Goal: Task Accomplishment & Management: Use online tool/utility

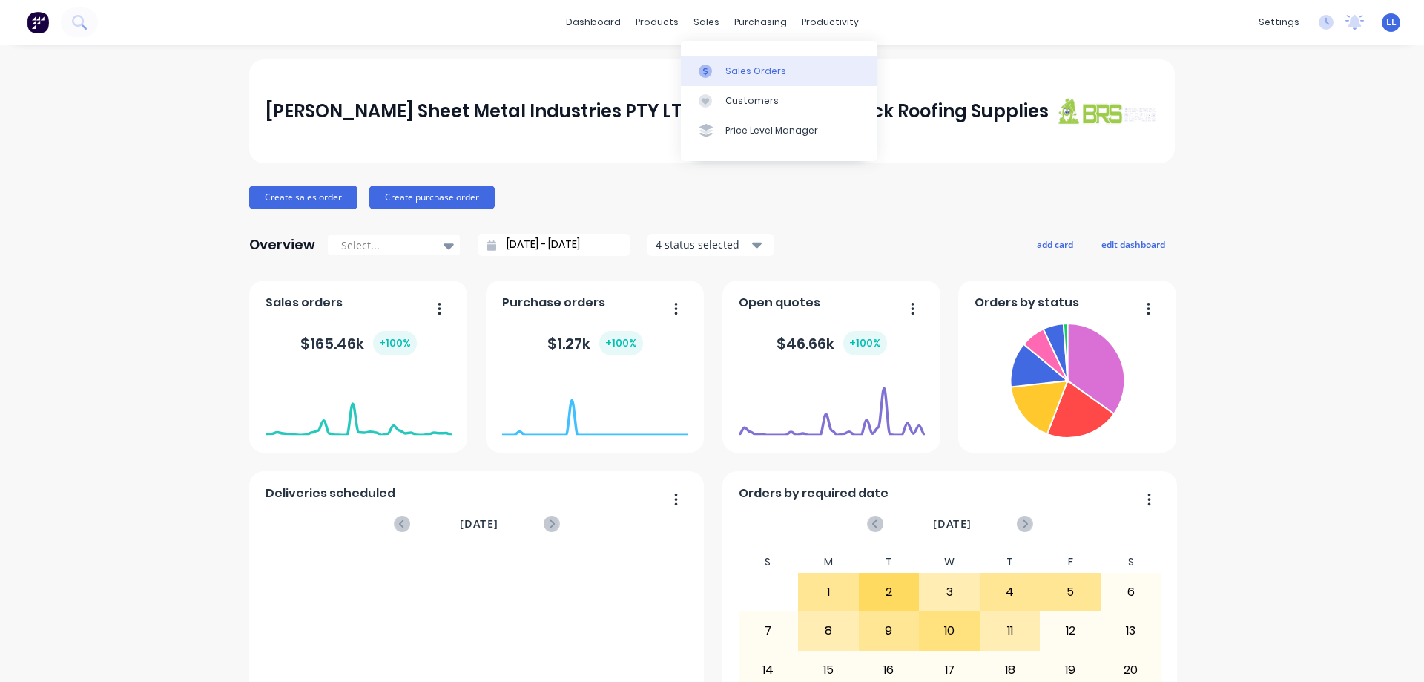
click at [727, 62] on link "Sales Orders" at bounding box center [779, 71] width 197 height 30
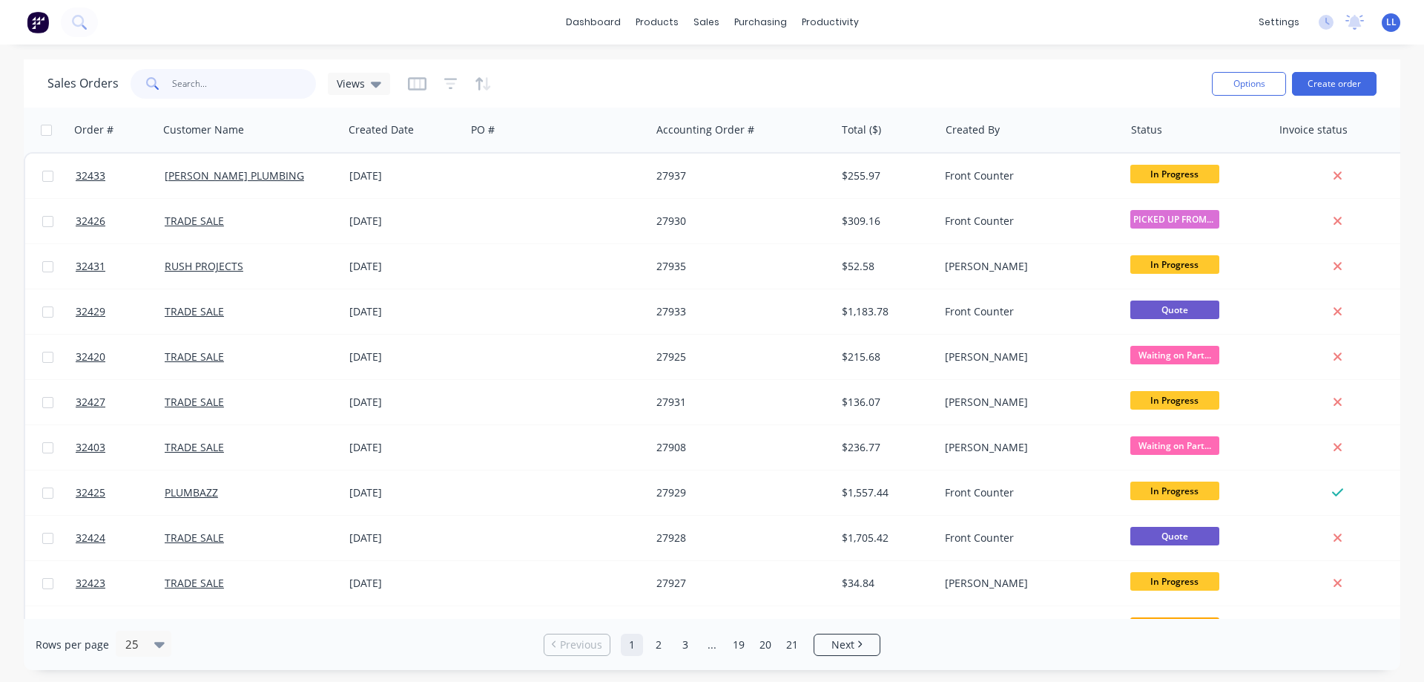
click at [214, 76] on input "text" at bounding box center [244, 84] width 145 height 30
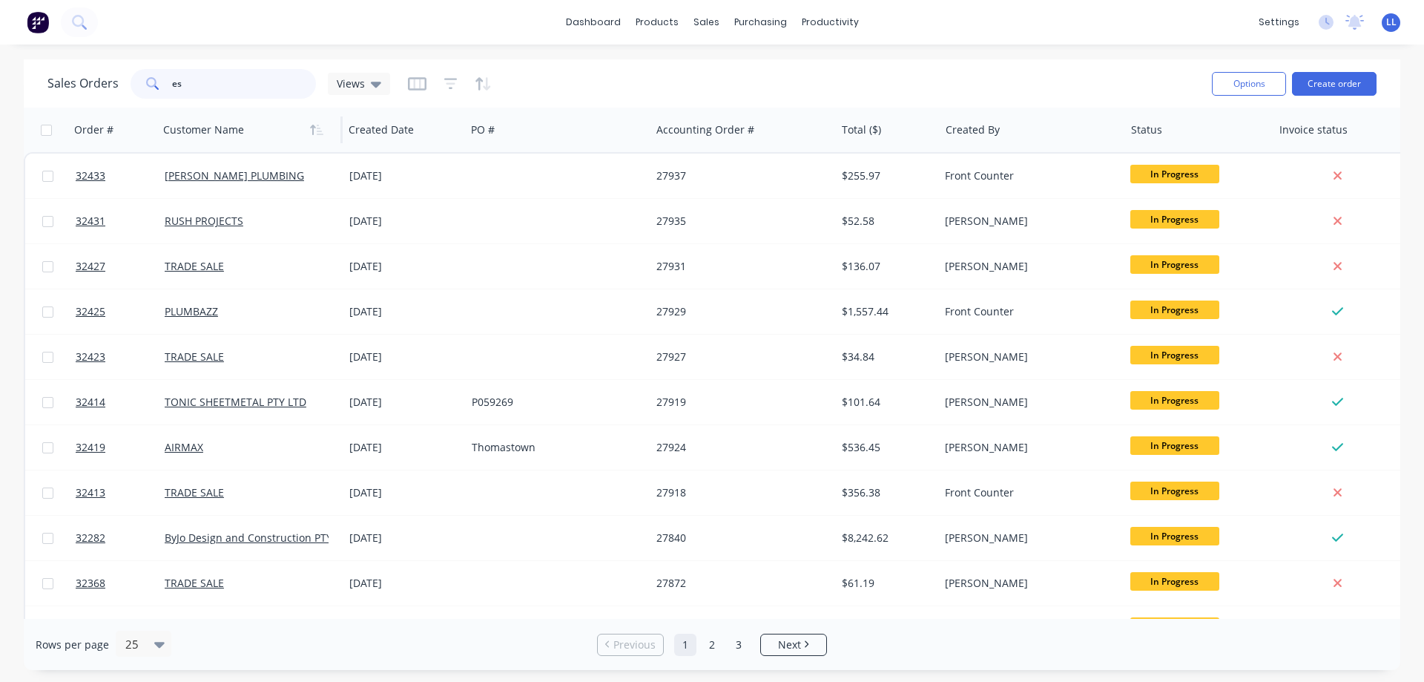
type input "e"
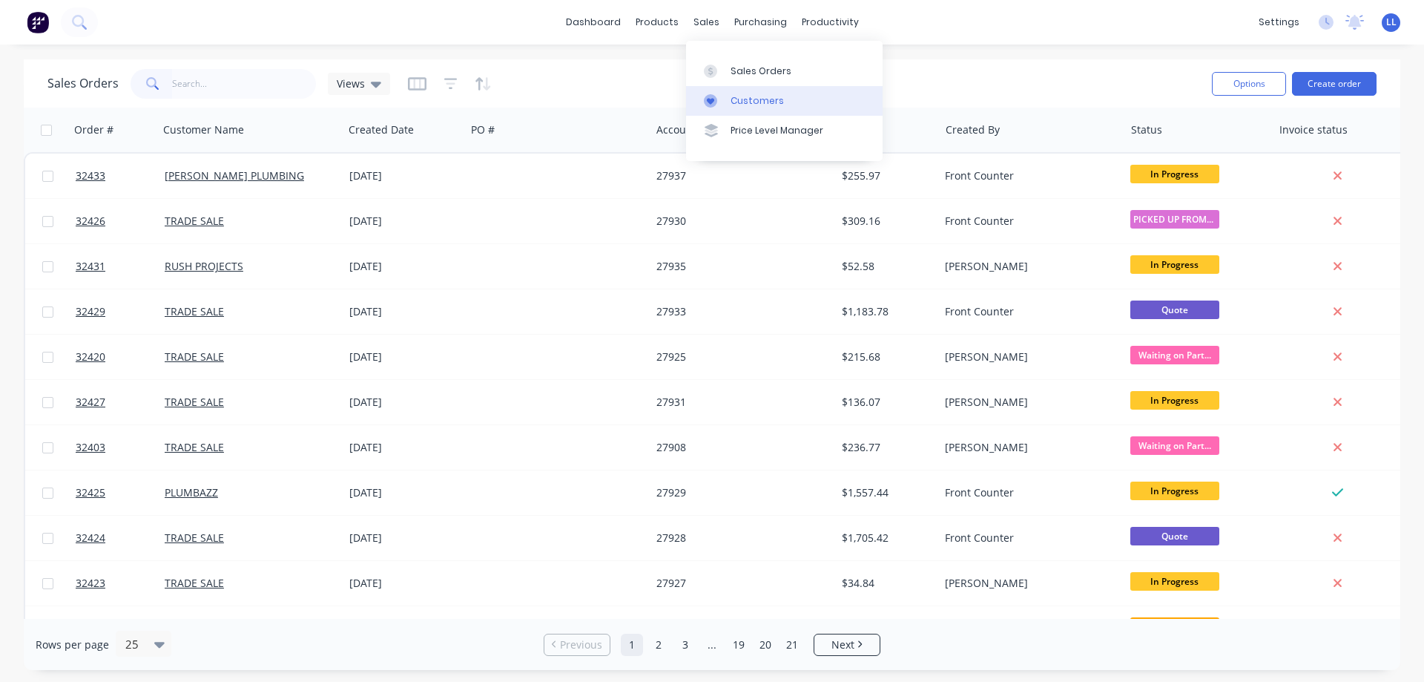
click at [754, 102] on div "Customers" at bounding box center [757, 100] width 53 height 13
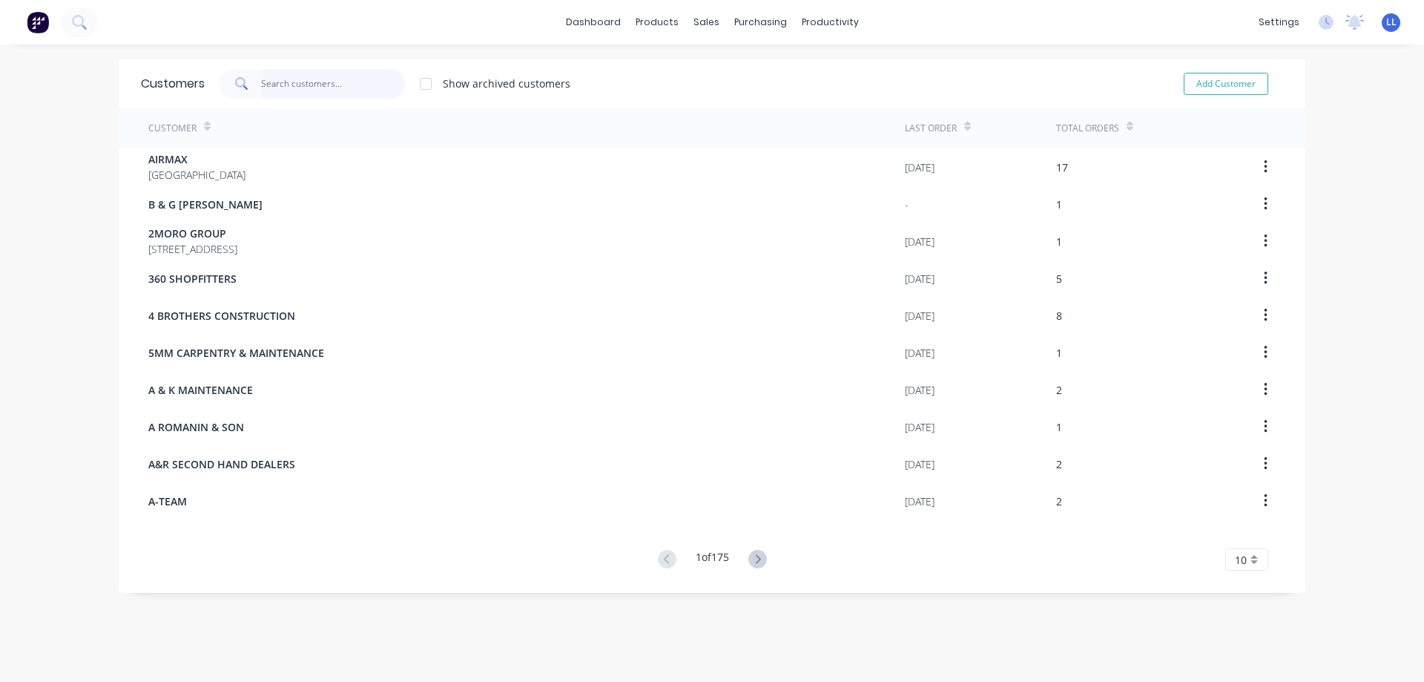
drag, startPoint x: 277, startPoint y: 91, endPoint x: 274, endPoint y: 69, distance: 21.7
click at [277, 76] on input "text" at bounding box center [333, 84] width 145 height 30
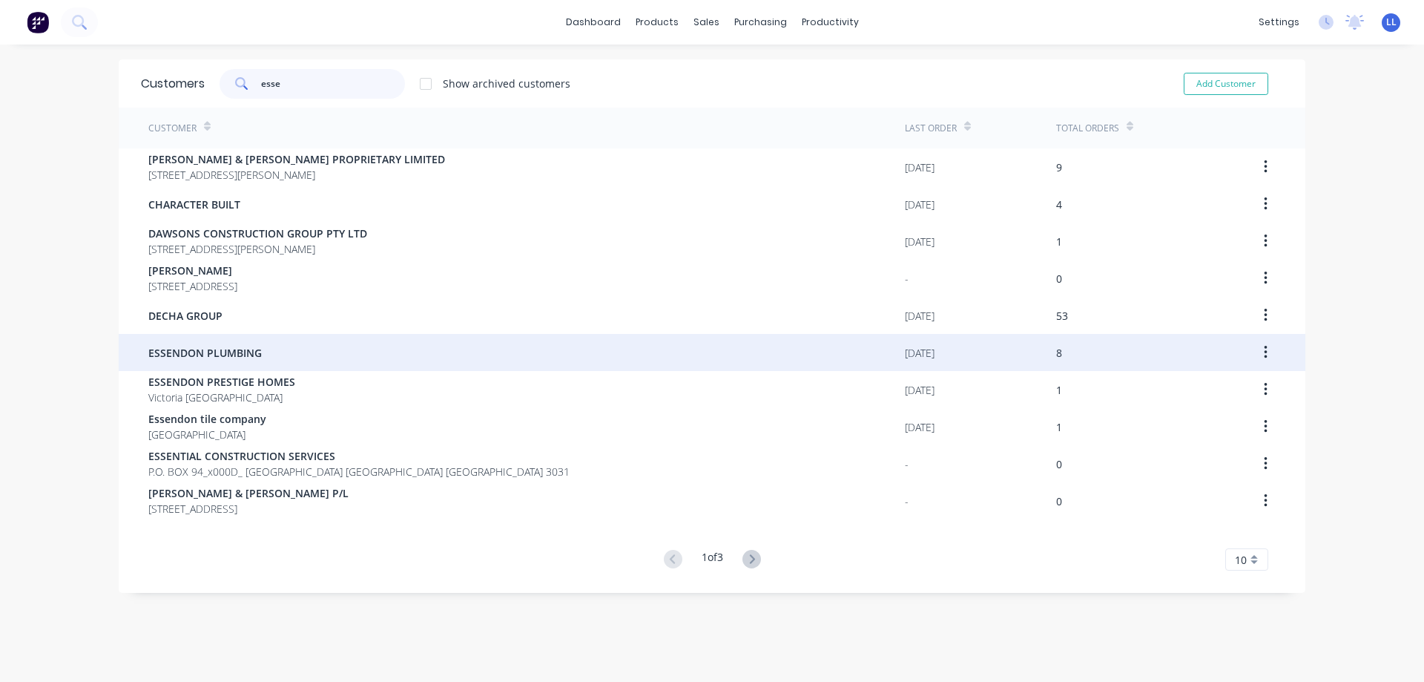
type input "esse"
click at [294, 361] on div "ESSENDON PLUMBING" at bounding box center [526, 352] width 757 height 37
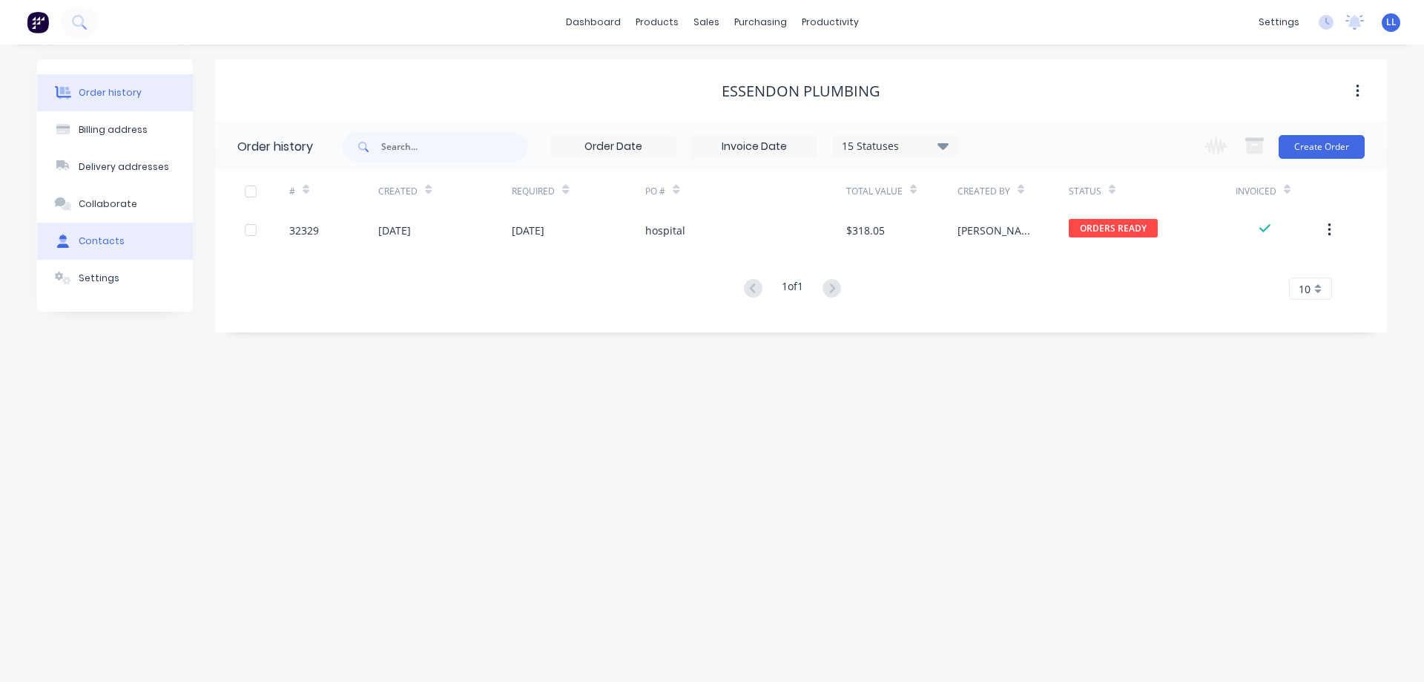
click at [105, 238] on div "Contacts" at bounding box center [102, 240] width 46 height 13
select select "AU"
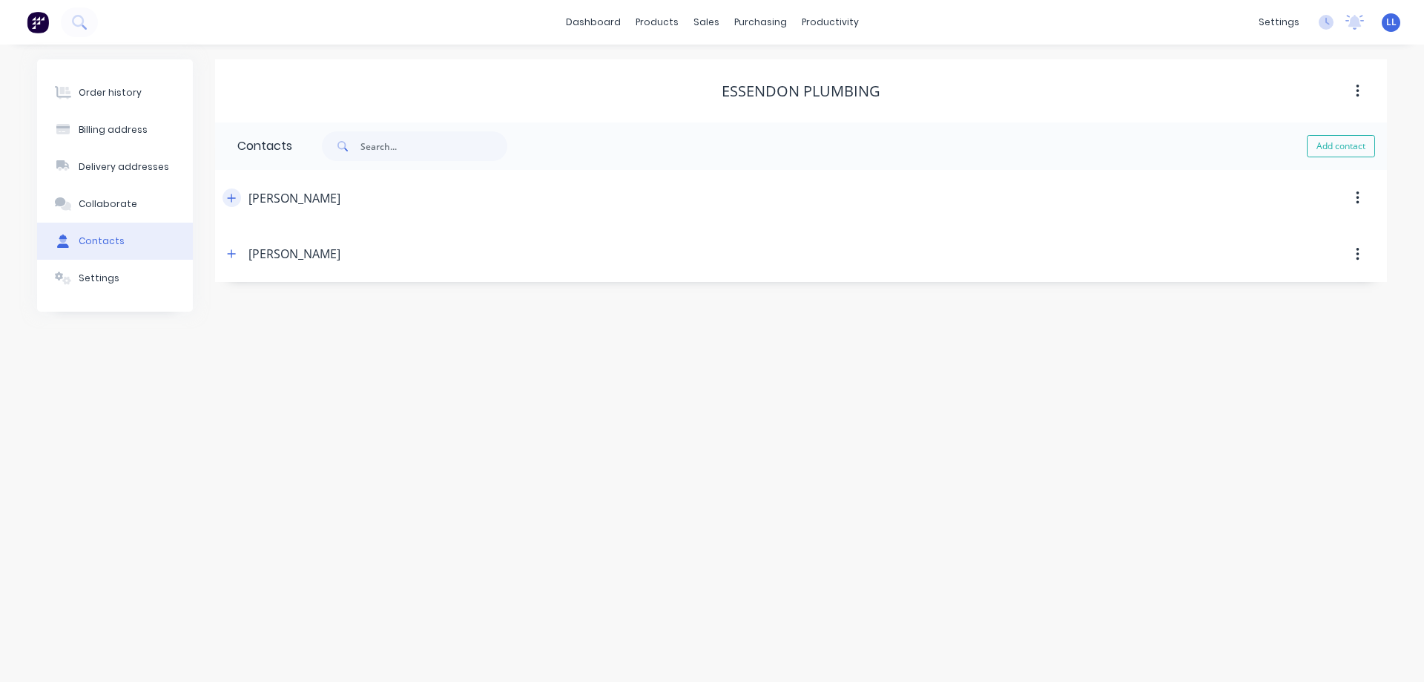
click at [228, 196] on icon "button" at bounding box center [231, 198] width 9 height 10
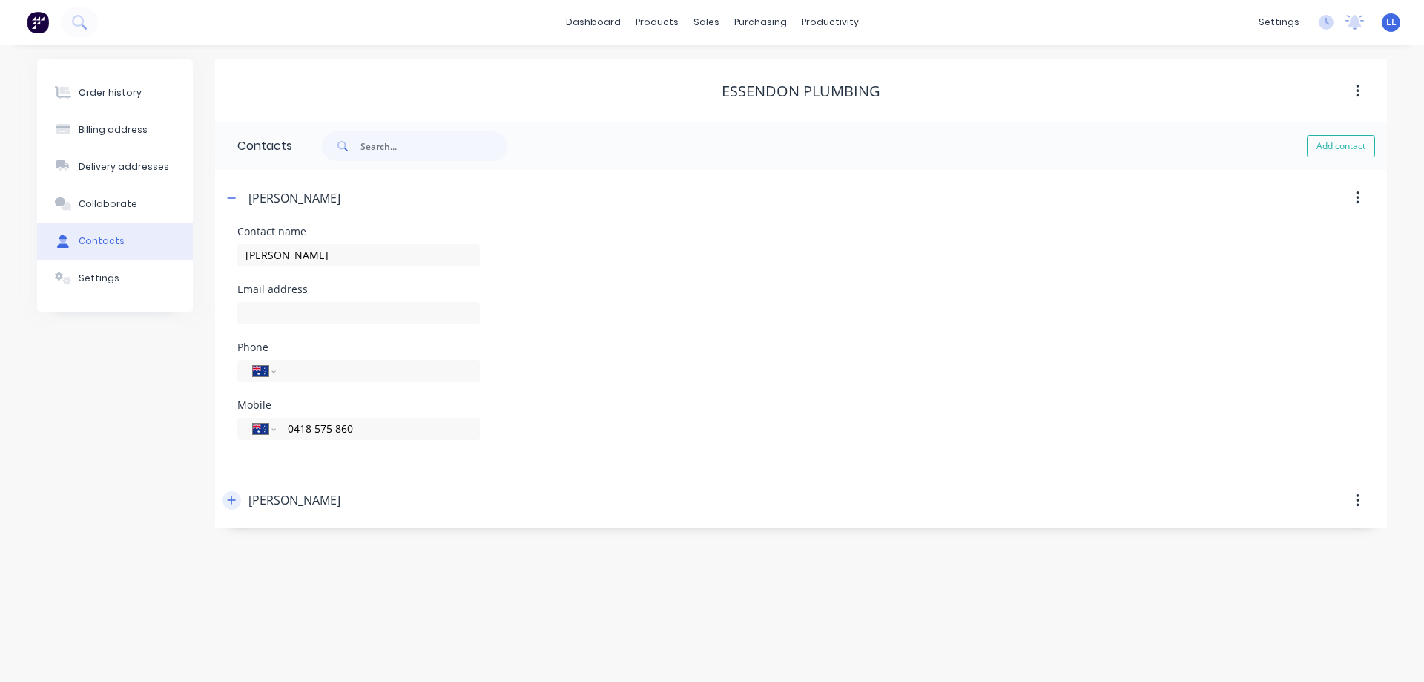
click at [234, 501] on icon "button" at bounding box center [231, 500] width 9 height 10
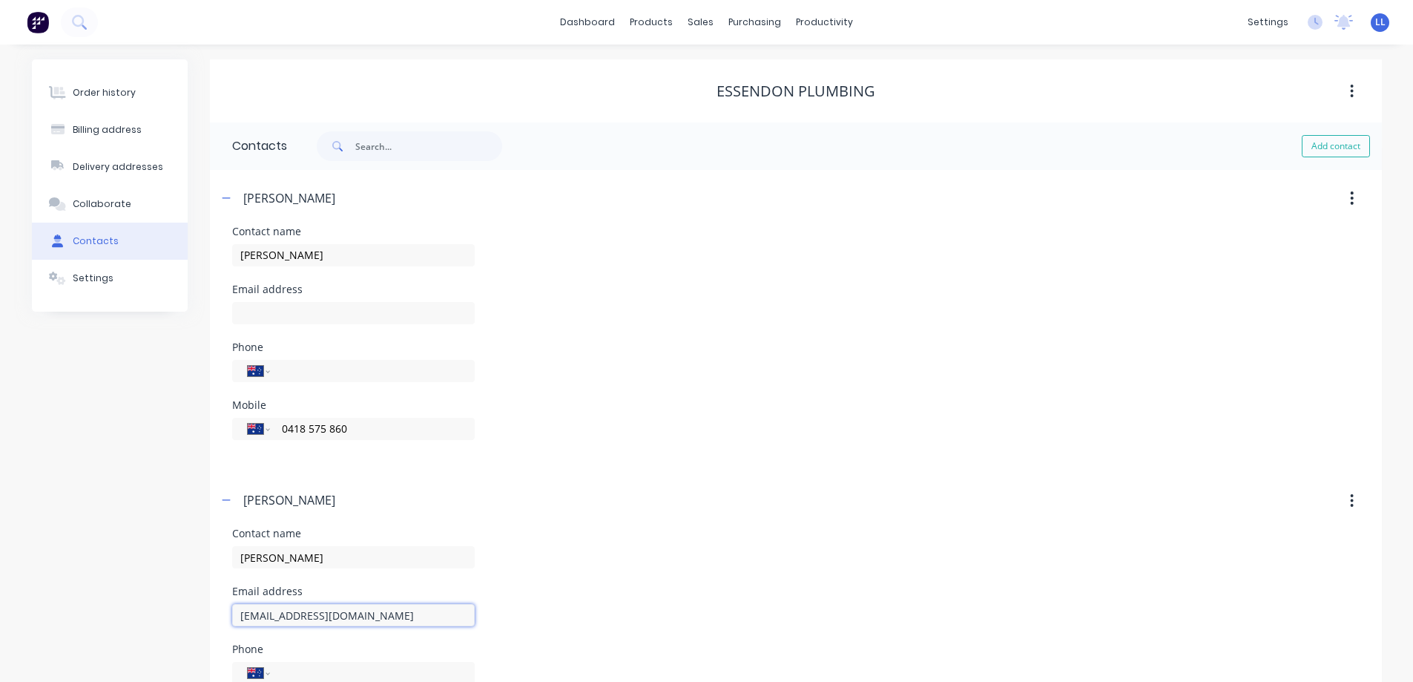
drag, startPoint x: 440, startPoint y: 614, endPoint x: 231, endPoint y: 615, distance: 208.4
click at [232, 615] on input "[EMAIL_ADDRESS][DOMAIN_NAME]" at bounding box center [353, 615] width 243 height 22
click at [36, 24] on img at bounding box center [38, 22] width 22 height 22
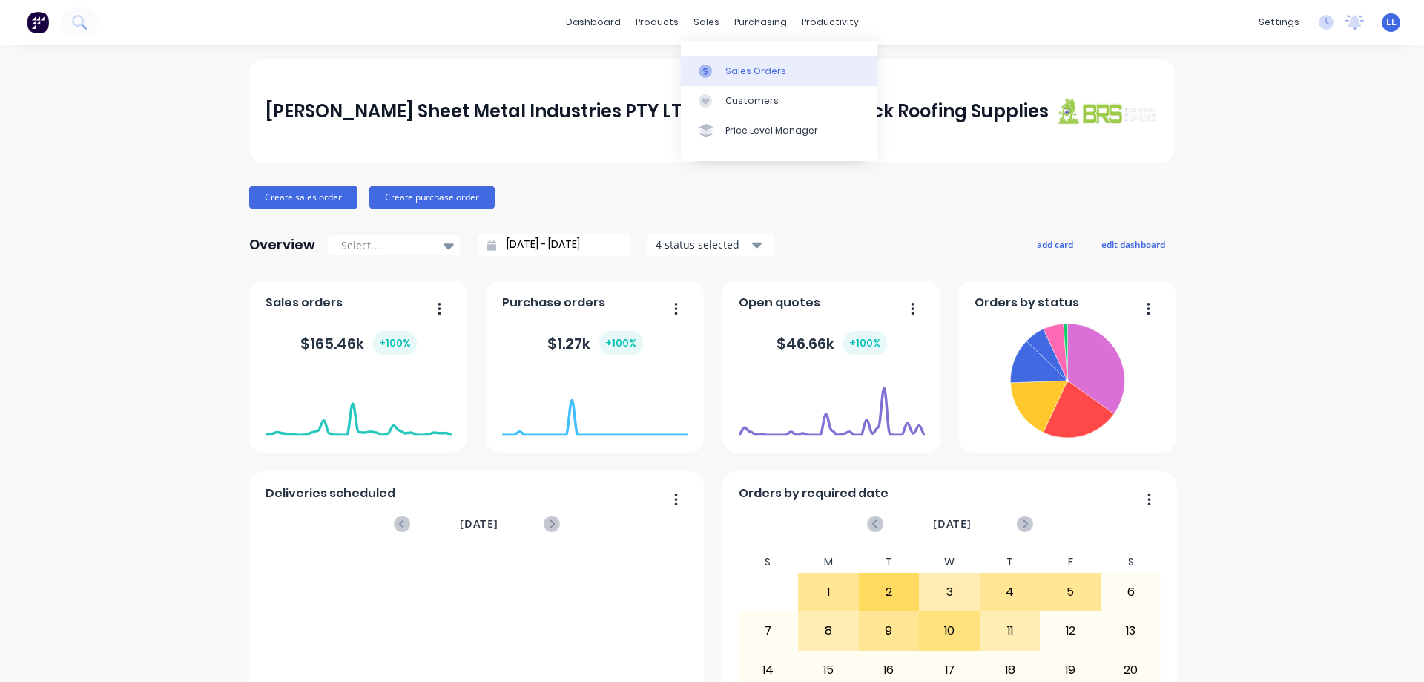
click at [746, 76] on div "Sales Orders" at bounding box center [755, 71] width 61 height 13
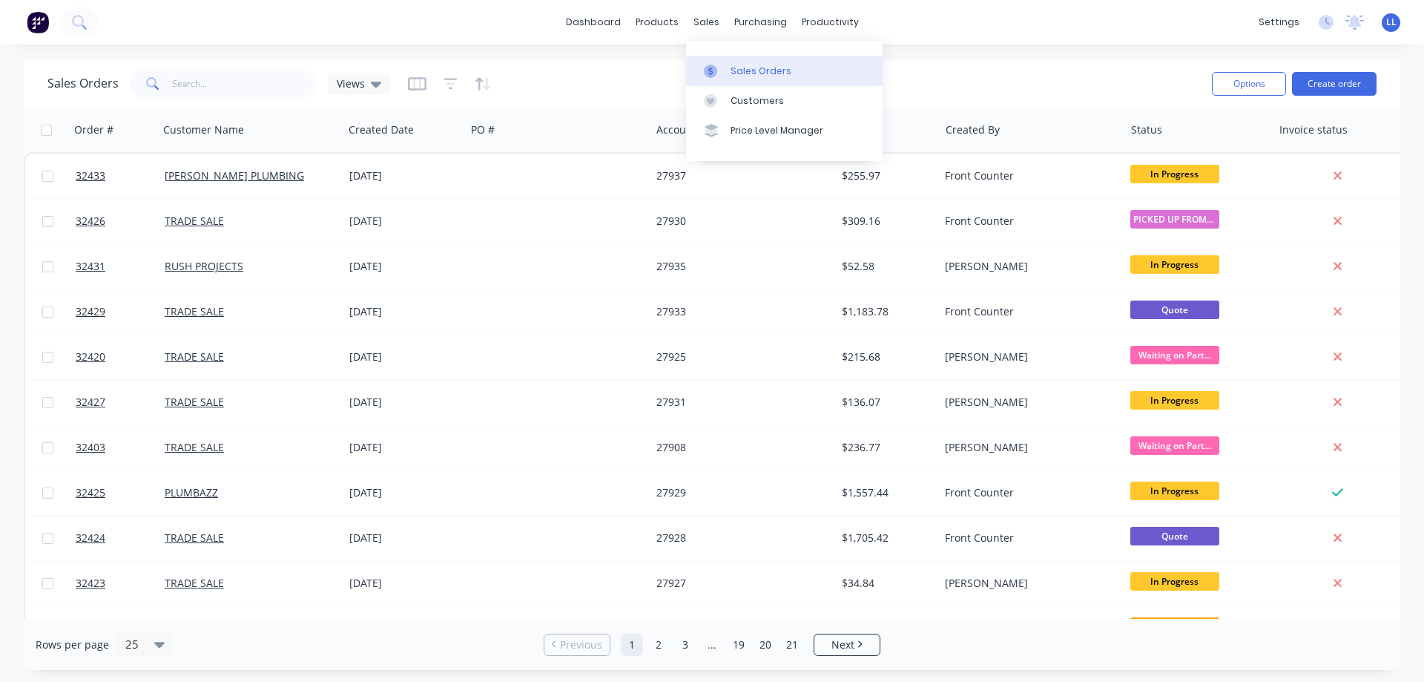
click at [742, 75] on div "Sales Orders" at bounding box center [761, 71] width 61 height 13
click at [1355, 80] on button "Create order" at bounding box center [1334, 84] width 85 height 24
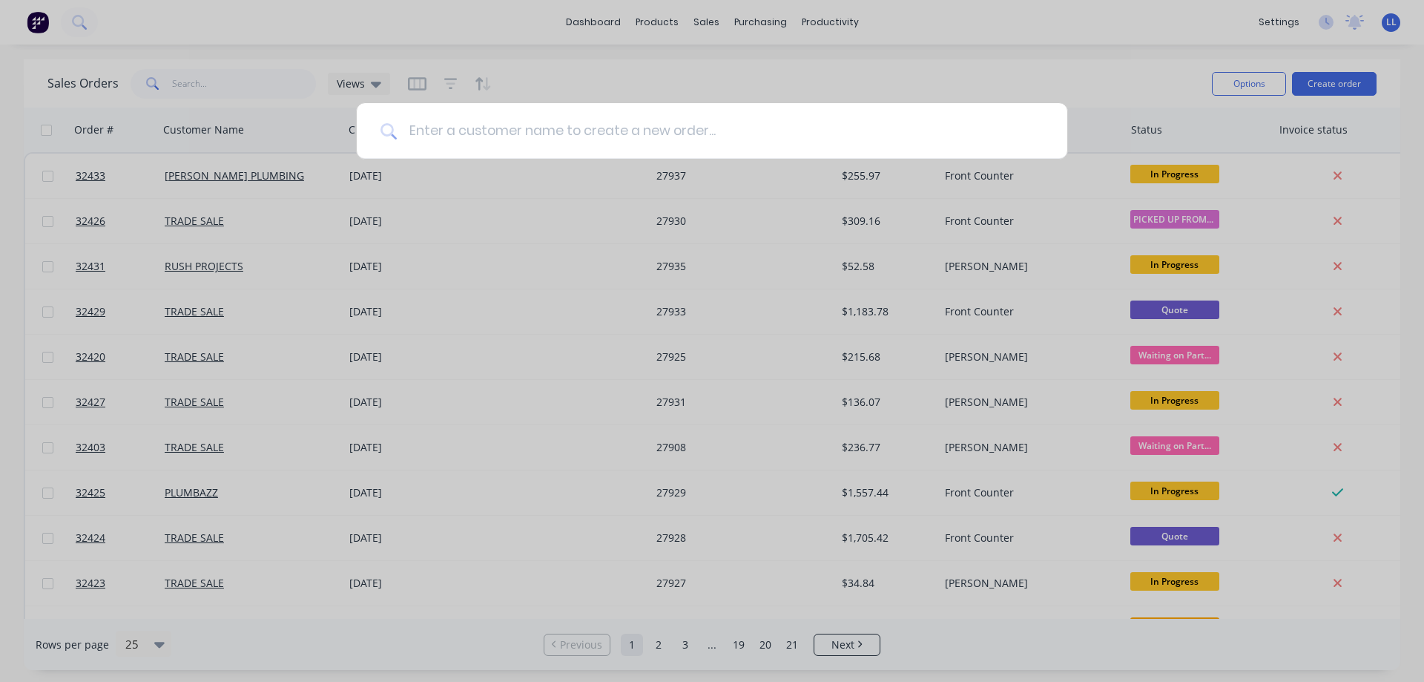
click at [448, 120] on input at bounding box center [720, 131] width 647 height 56
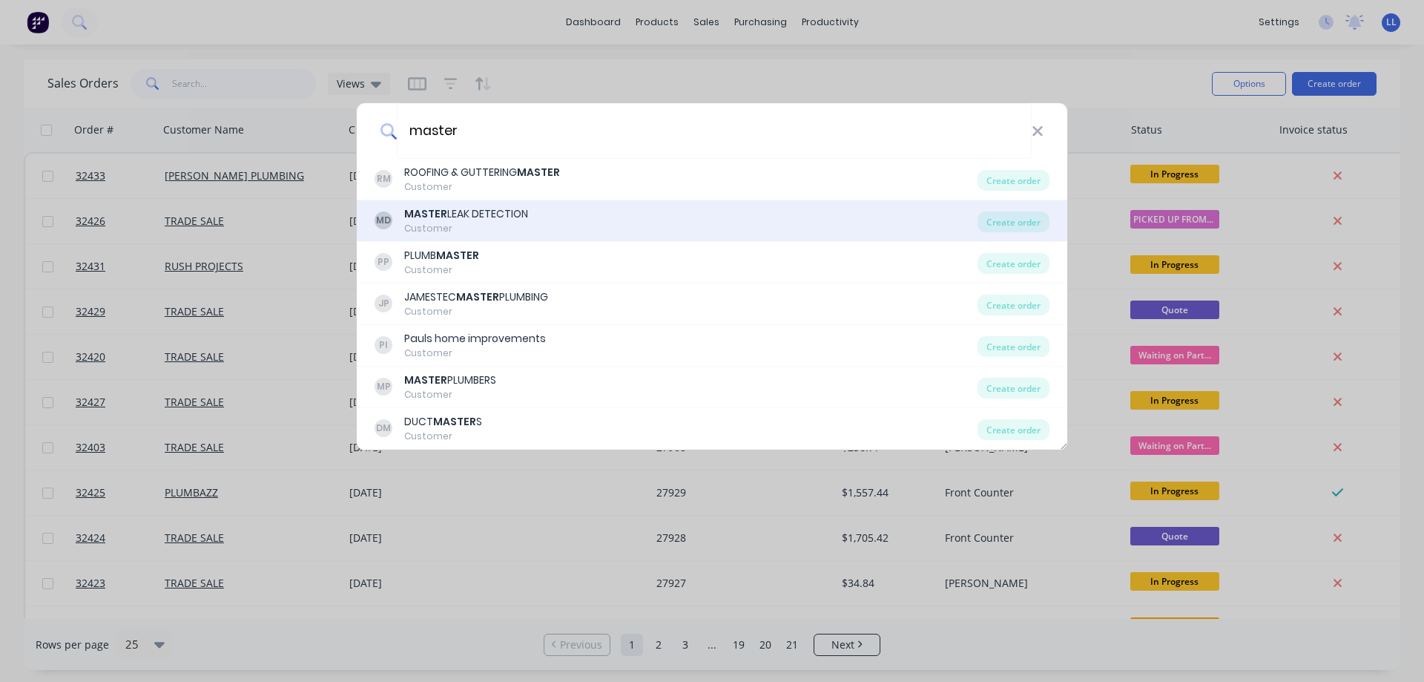
type input "master"
click at [579, 223] on div "MD MASTER LEAK DETECTION Customer" at bounding box center [676, 220] width 603 height 29
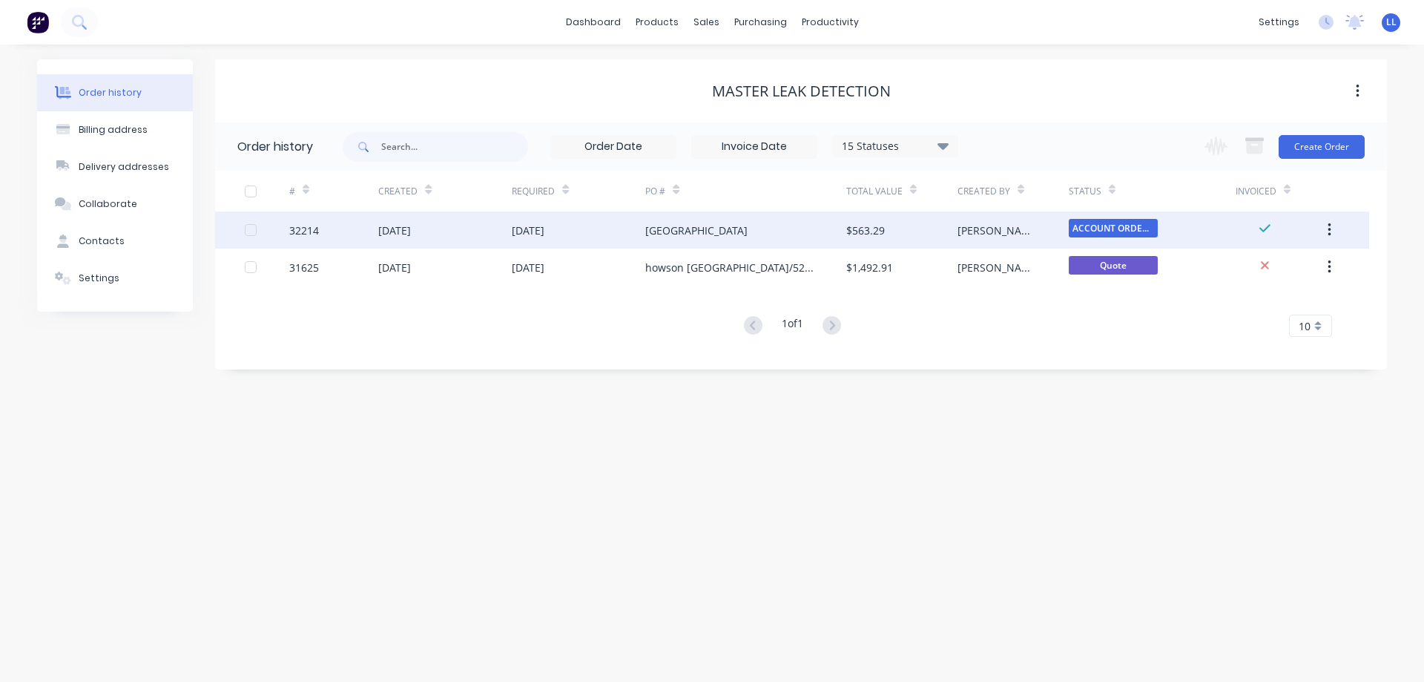
click at [973, 229] on div "[PERSON_NAME]" at bounding box center [999, 231] width 82 height 16
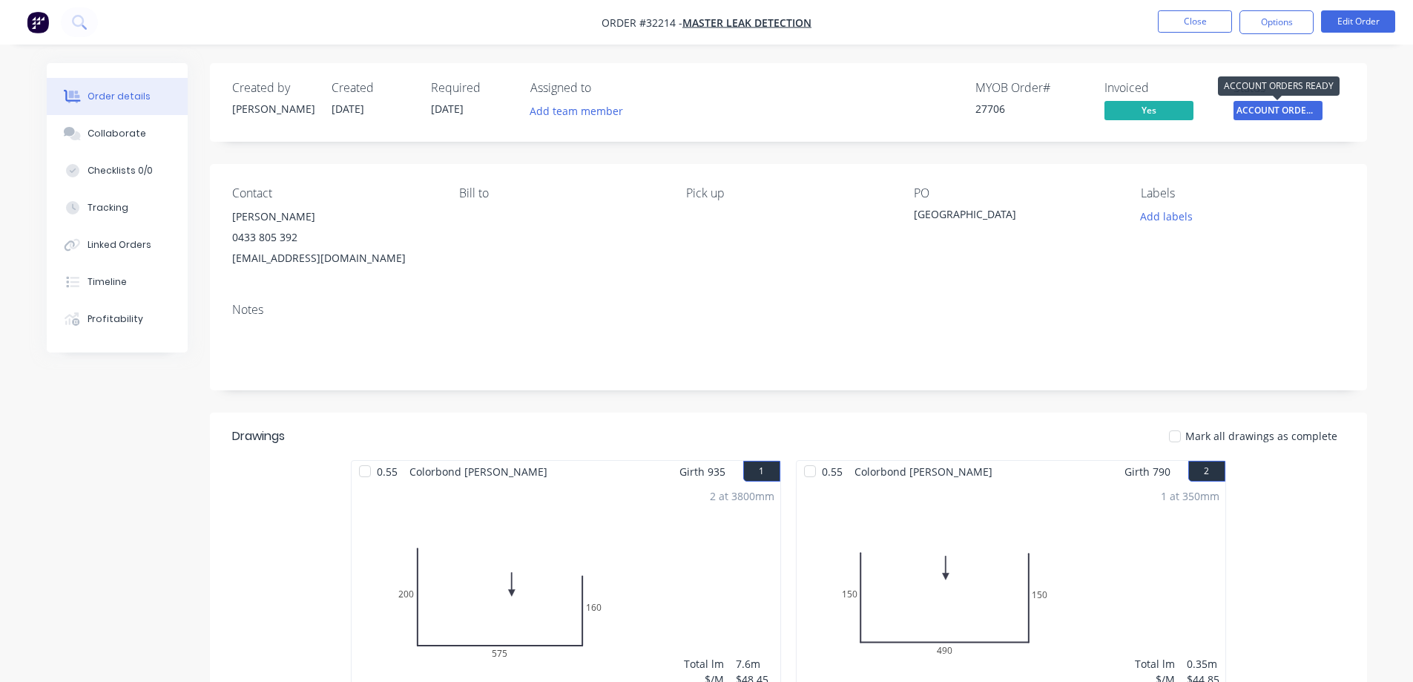
click at [1282, 111] on span "ACCOUNT ORDERS ..." at bounding box center [1278, 110] width 89 height 19
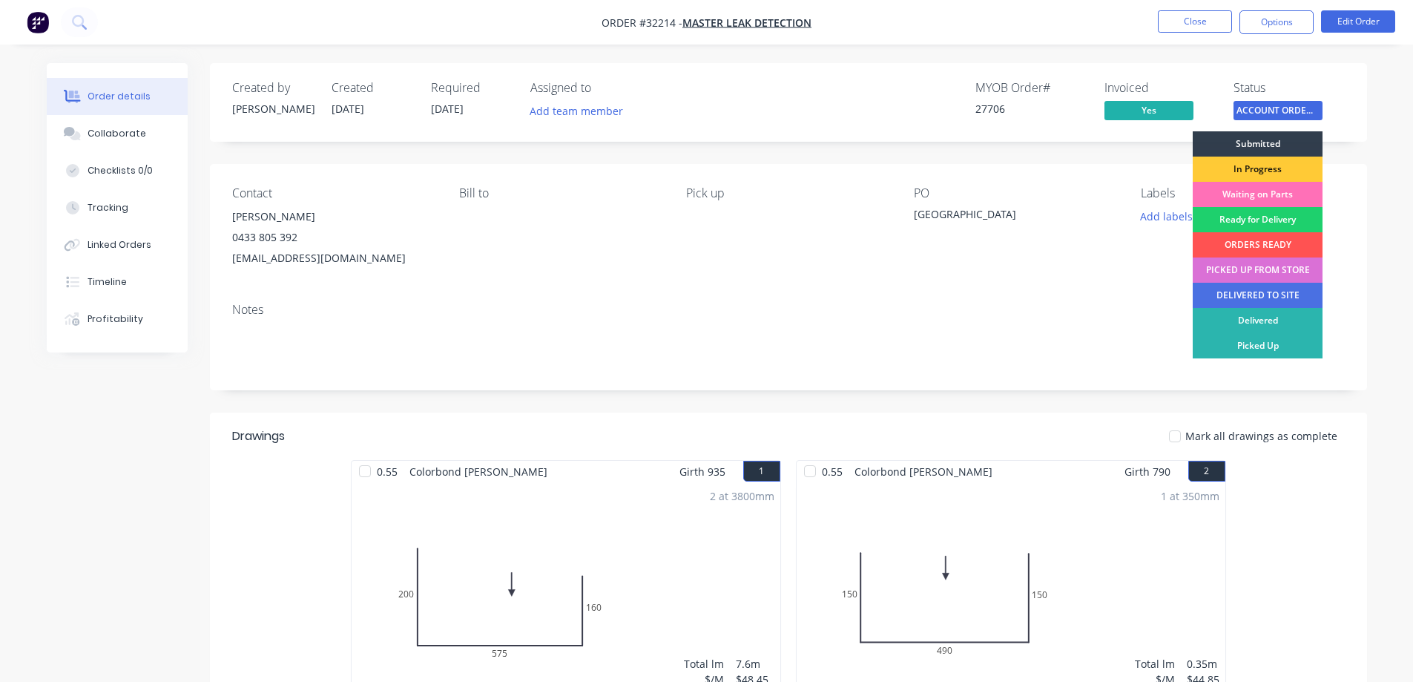
click at [1271, 273] on div "PICKED UP FROM STORE" at bounding box center [1258, 269] width 130 height 25
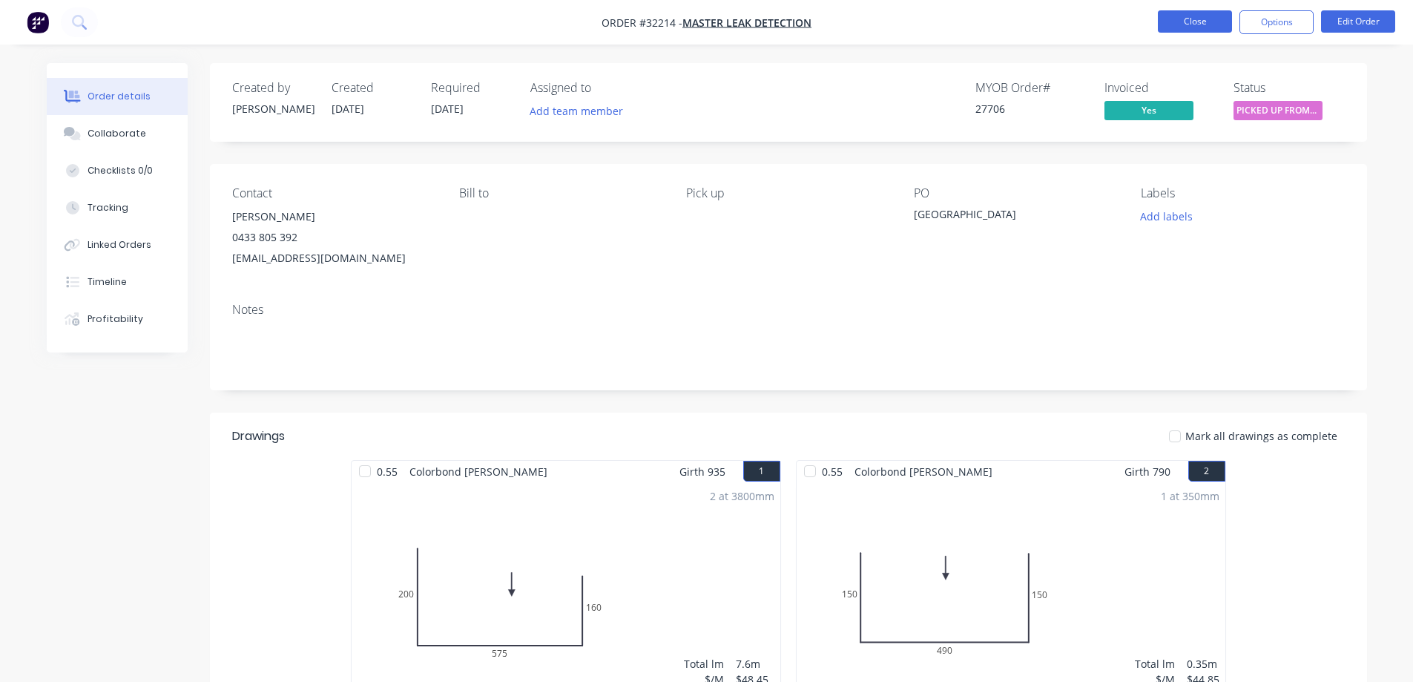
click at [1182, 14] on button "Close" at bounding box center [1195, 21] width 74 height 22
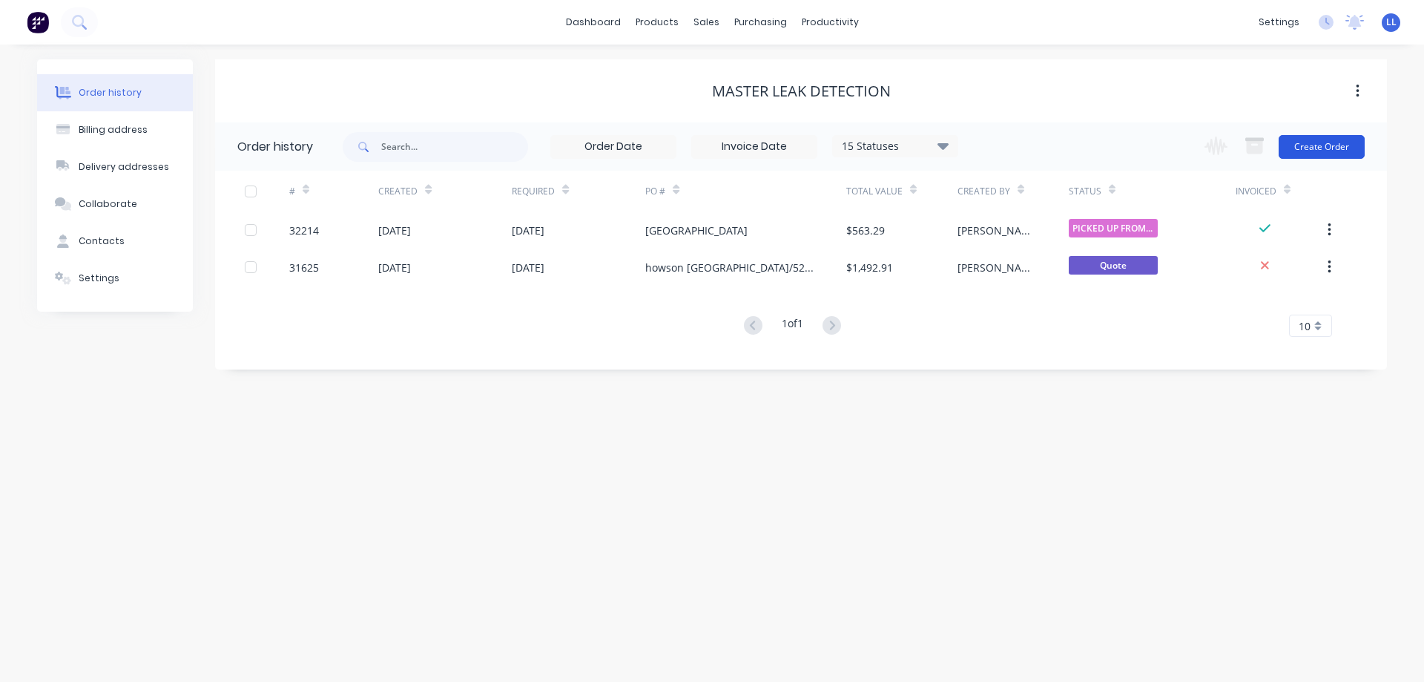
click at [1300, 151] on button "Create Order" at bounding box center [1322, 147] width 86 height 24
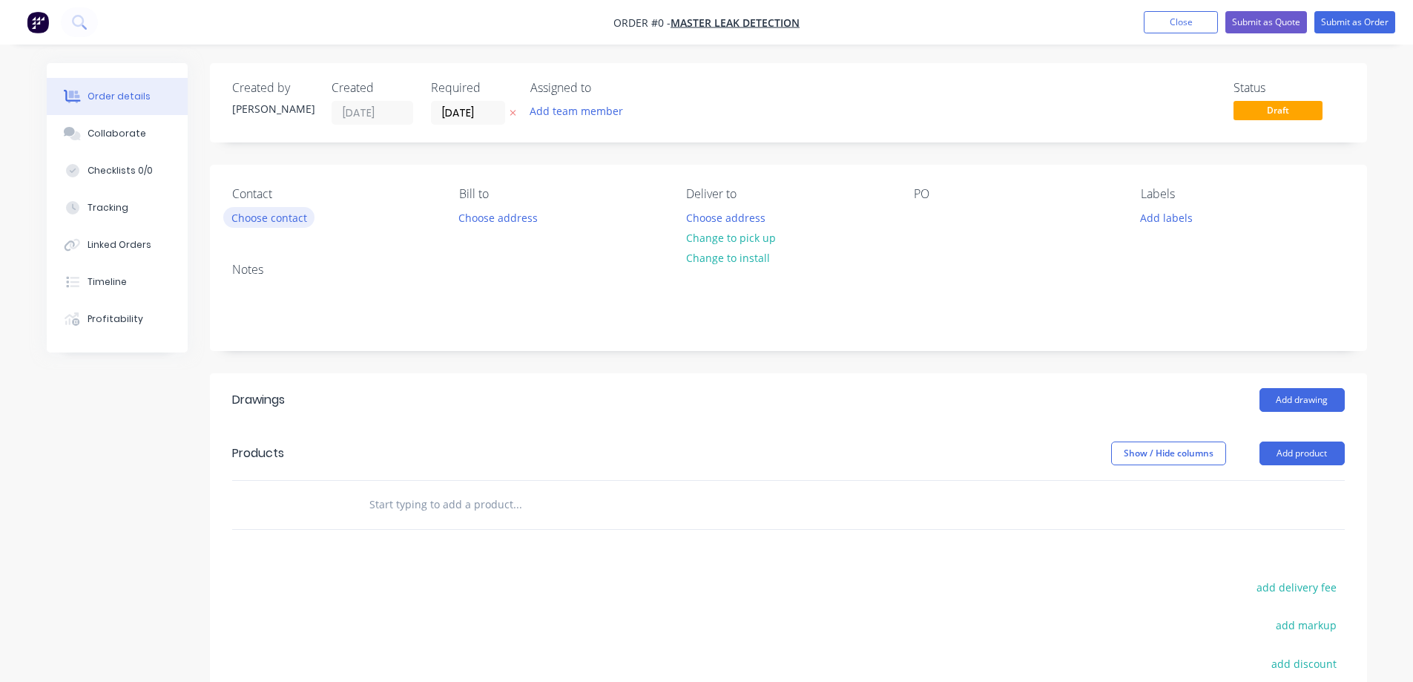
click at [300, 218] on button "Choose contact" at bounding box center [268, 217] width 91 height 20
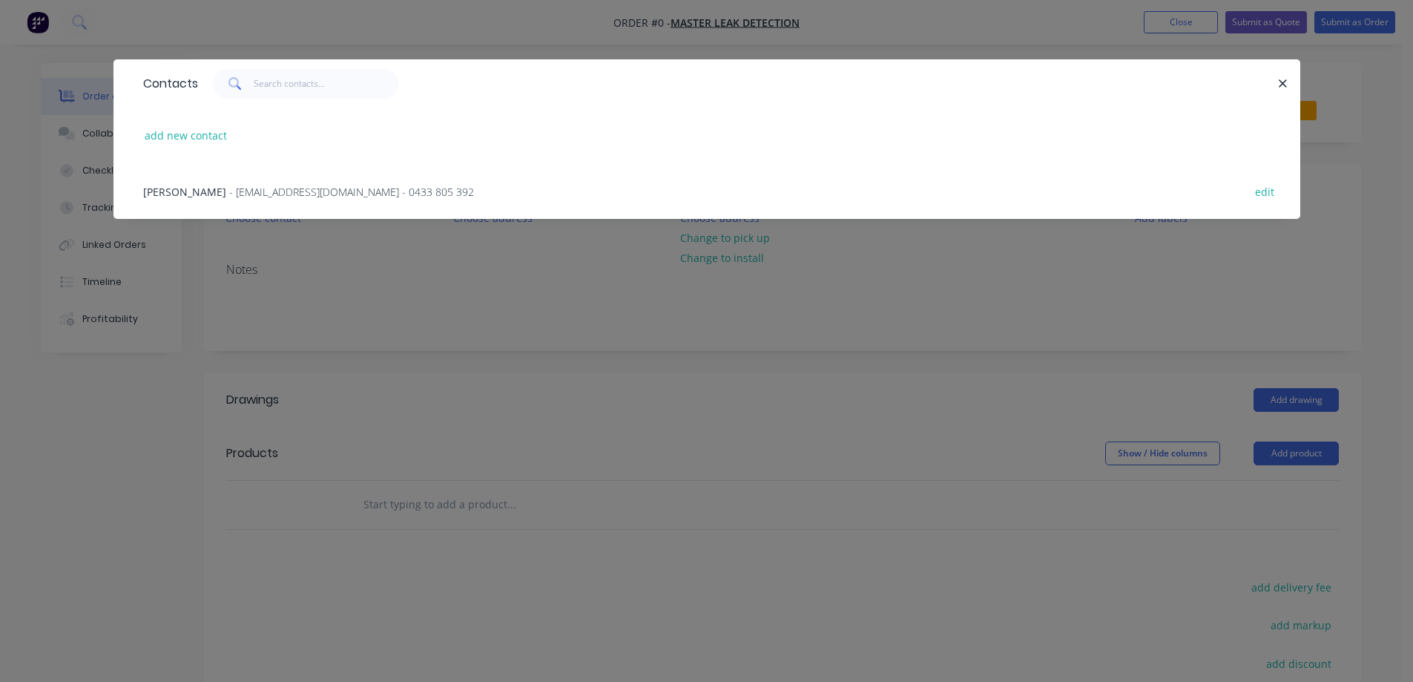
click at [371, 194] on span "- [EMAIL_ADDRESS][DOMAIN_NAME] - 0433 805 392" at bounding box center [351, 192] width 245 height 14
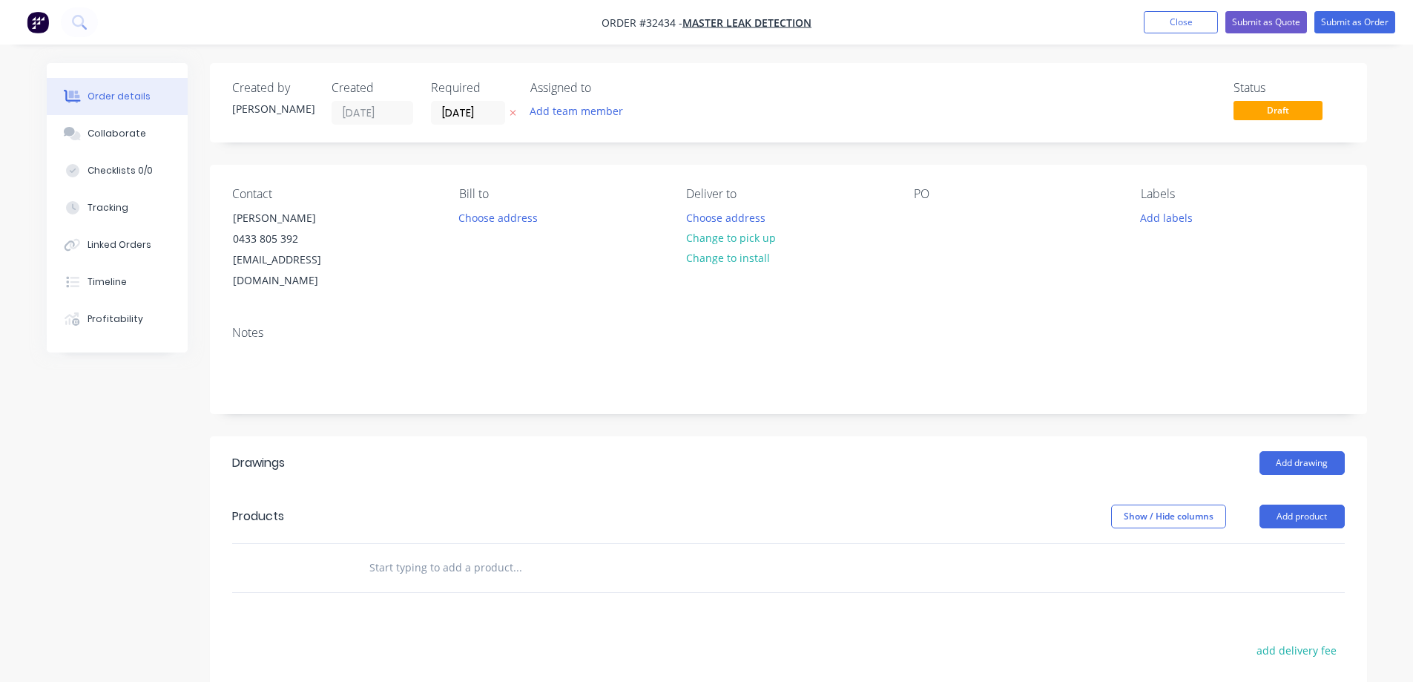
click at [492, 553] on input "text" at bounding box center [517, 568] width 297 height 30
click at [927, 217] on div at bounding box center [926, 218] width 24 height 22
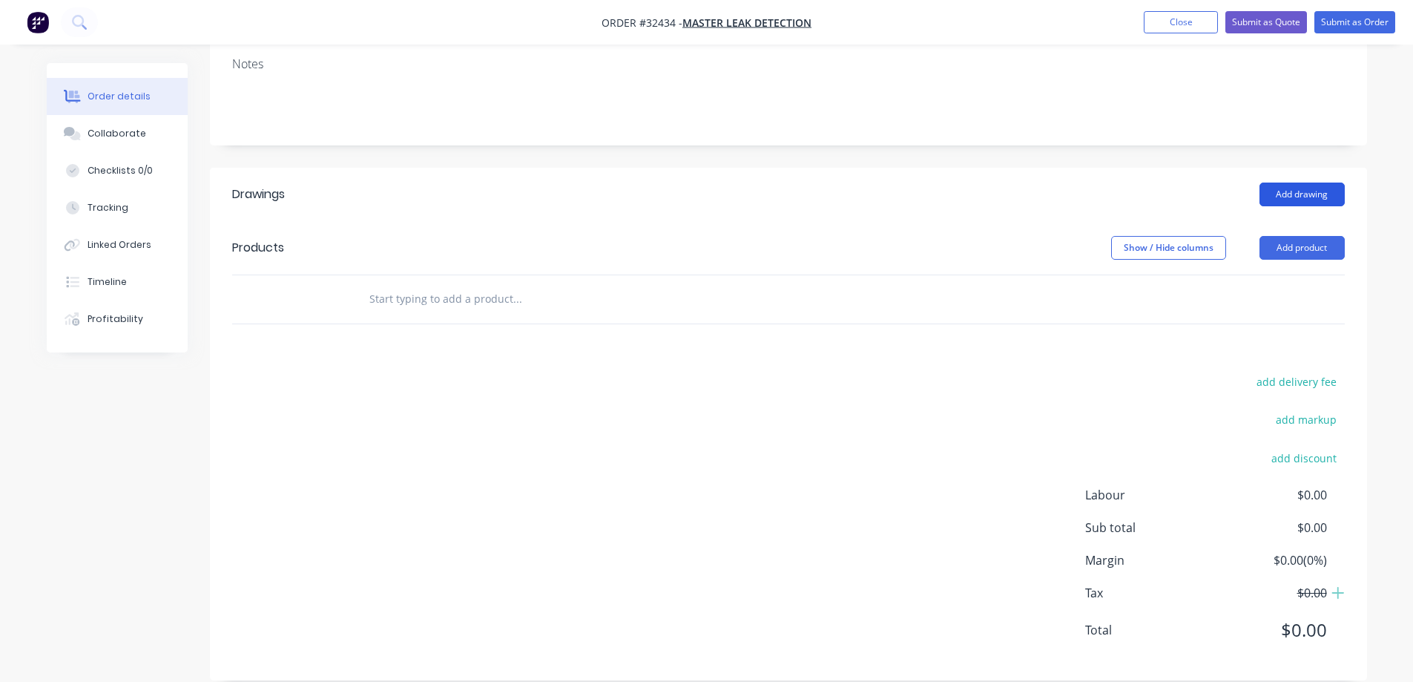
click at [1277, 182] on button "Add drawing" at bounding box center [1302, 194] width 85 height 24
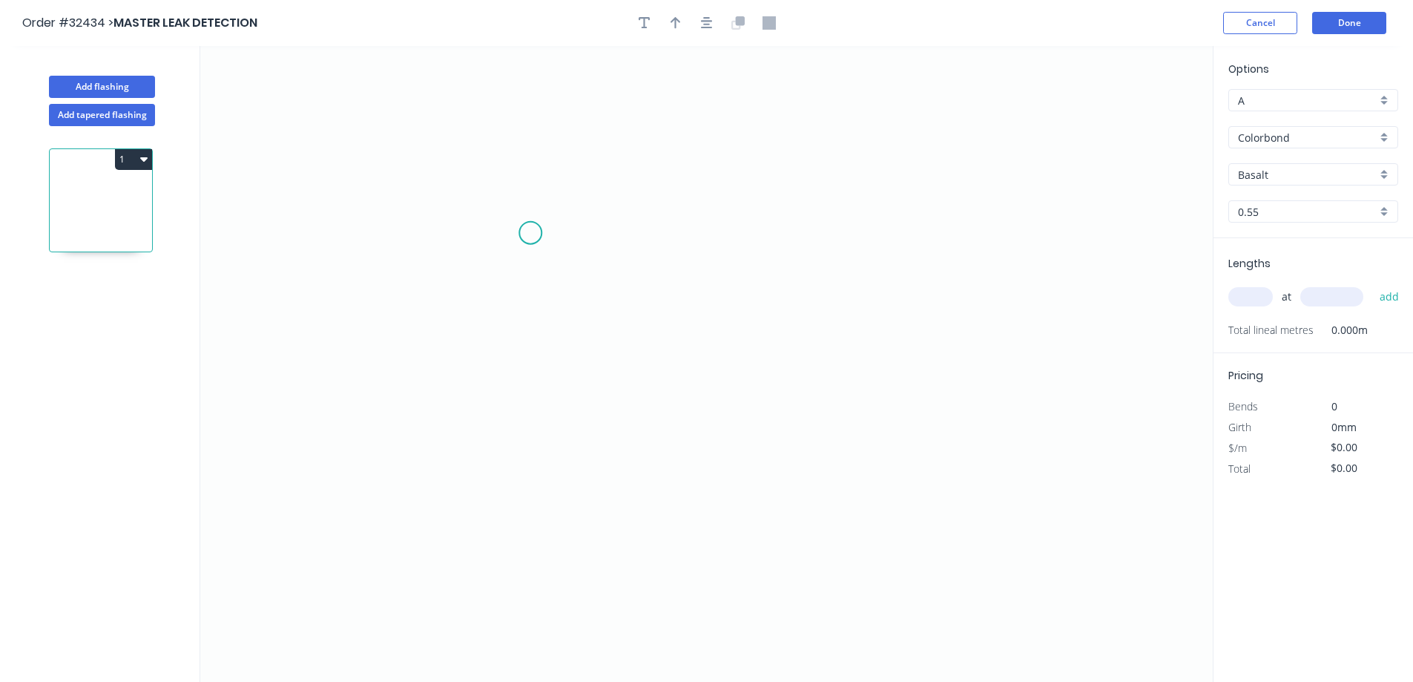
click at [530, 233] on icon "0" at bounding box center [706, 364] width 1013 height 636
click at [876, 244] on icon "0" at bounding box center [706, 364] width 1013 height 636
click at [876, 238] on circle at bounding box center [876, 233] width 22 height 22
click at [917, 348] on icon "0 ?" at bounding box center [706, 364] width 1013 height 636
drag, startPoint x: 714, startPoint y: 203, endPoint x: 725, endPoint y: 200, distance: 11.7
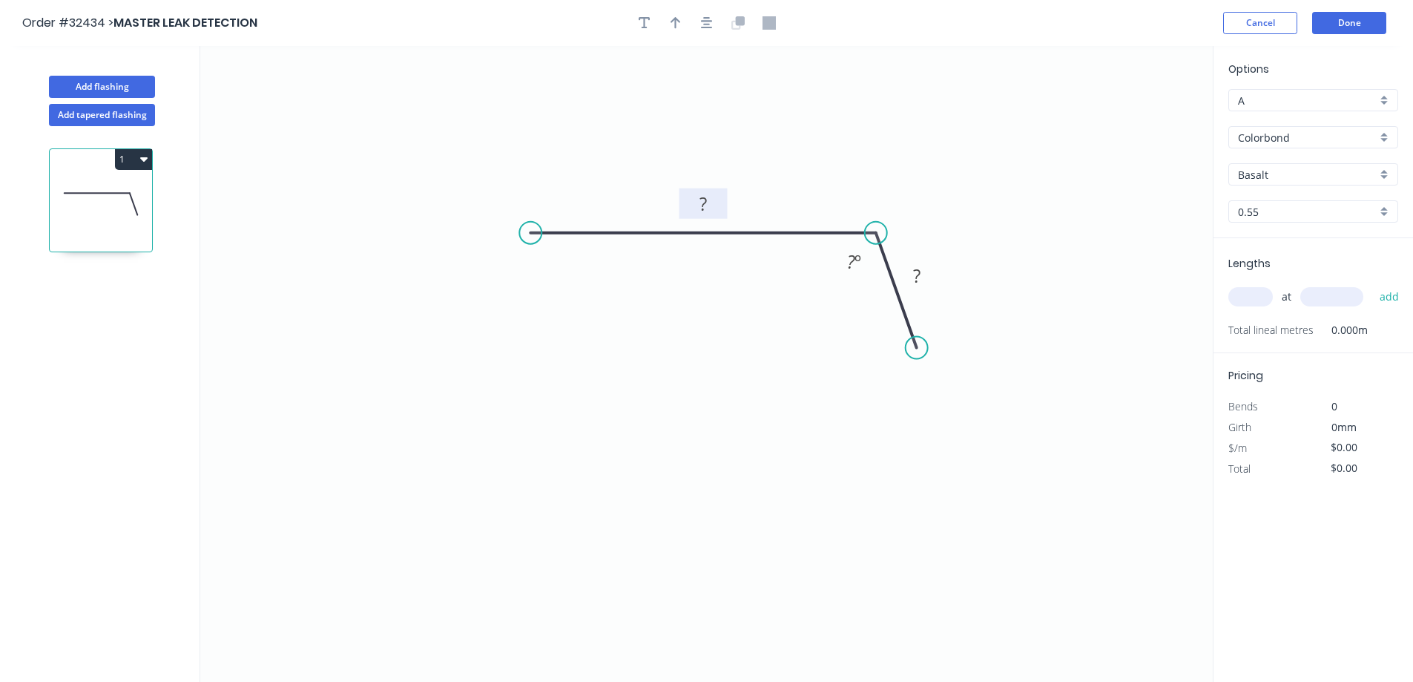
click at [720, 201] on g "?" at bounding box center [703, 203] width 48 height 30
click at [720, 200] on tspan "1950" at bounding box center [703, 203] width 42 height 24
type input "$46.86"
drag, startPoint x: 859, startPoint y: 254, endPoint x: 837, endPoint y: 355, distance: 104.0
click at [858, 254] on tspan "º" at bounding box center [858, 261] width 7 height 24
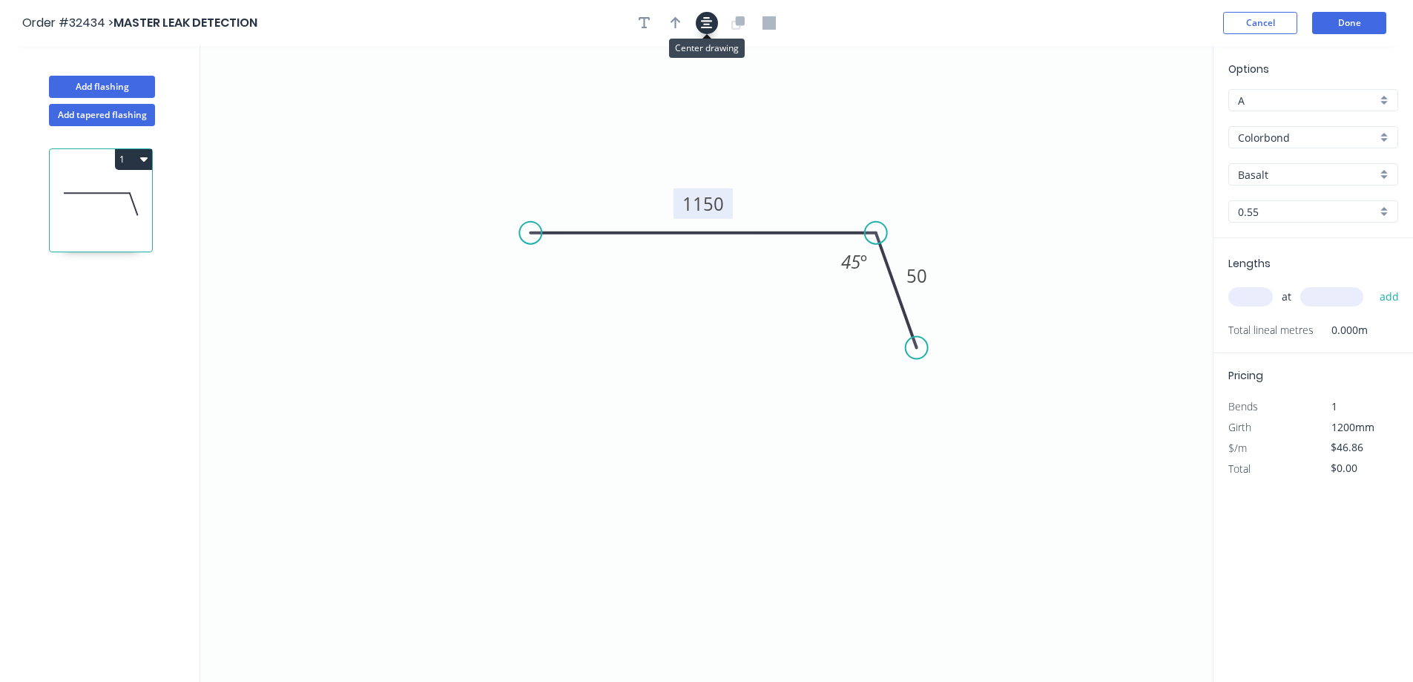
click at [701, 18] on icon "button" at bounding box center [707, 22] width 12 height 13
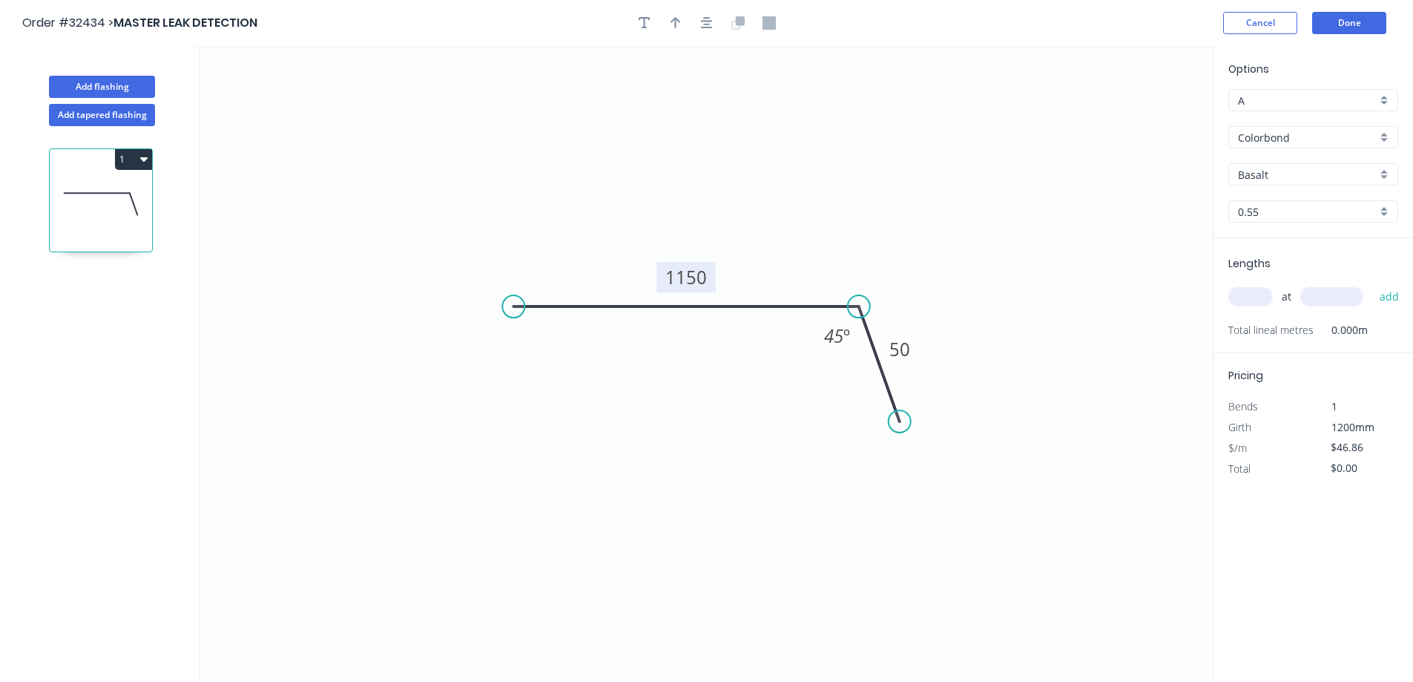
click at [1383, 138] on div "Colorbond" at bounding box center [1313, 137] width 170 height 22
click at [1312, 239] on div "Zinc" at bounding box center [1313, 244] width 168 height 26
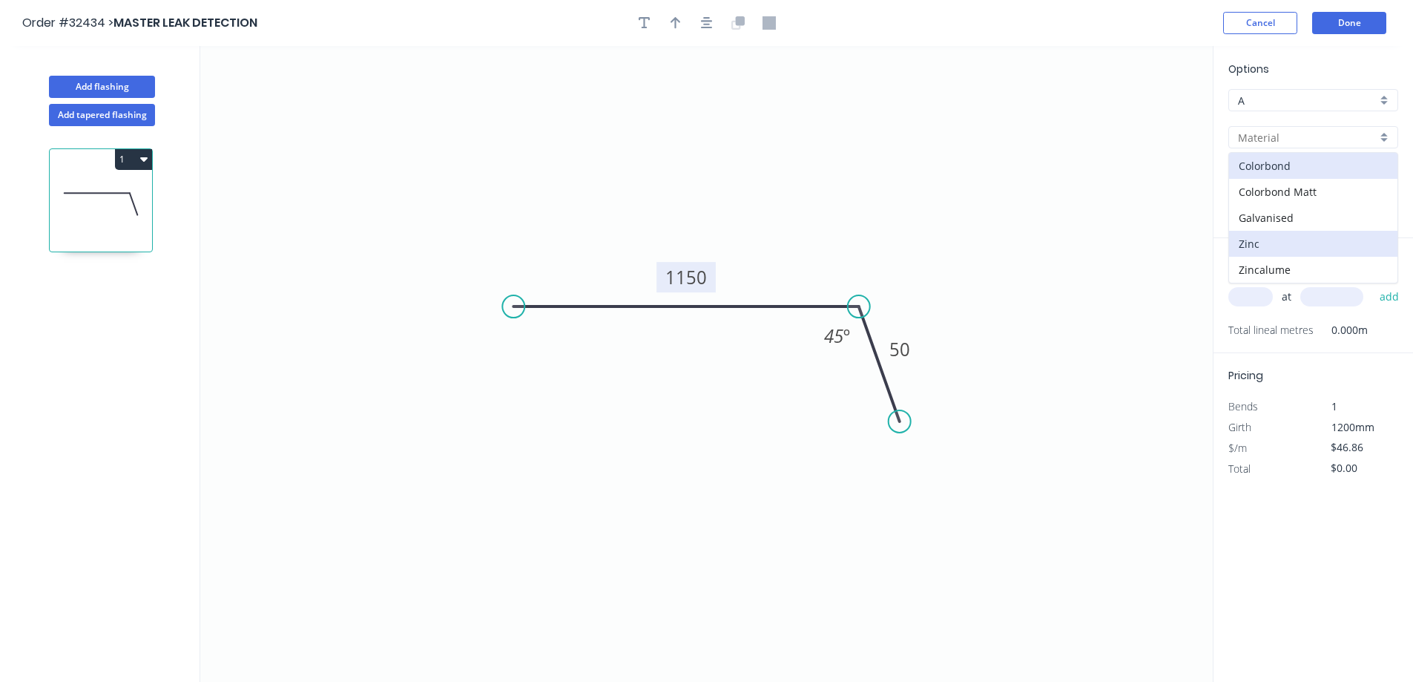
type input "Zinc"
type input "$37.39"
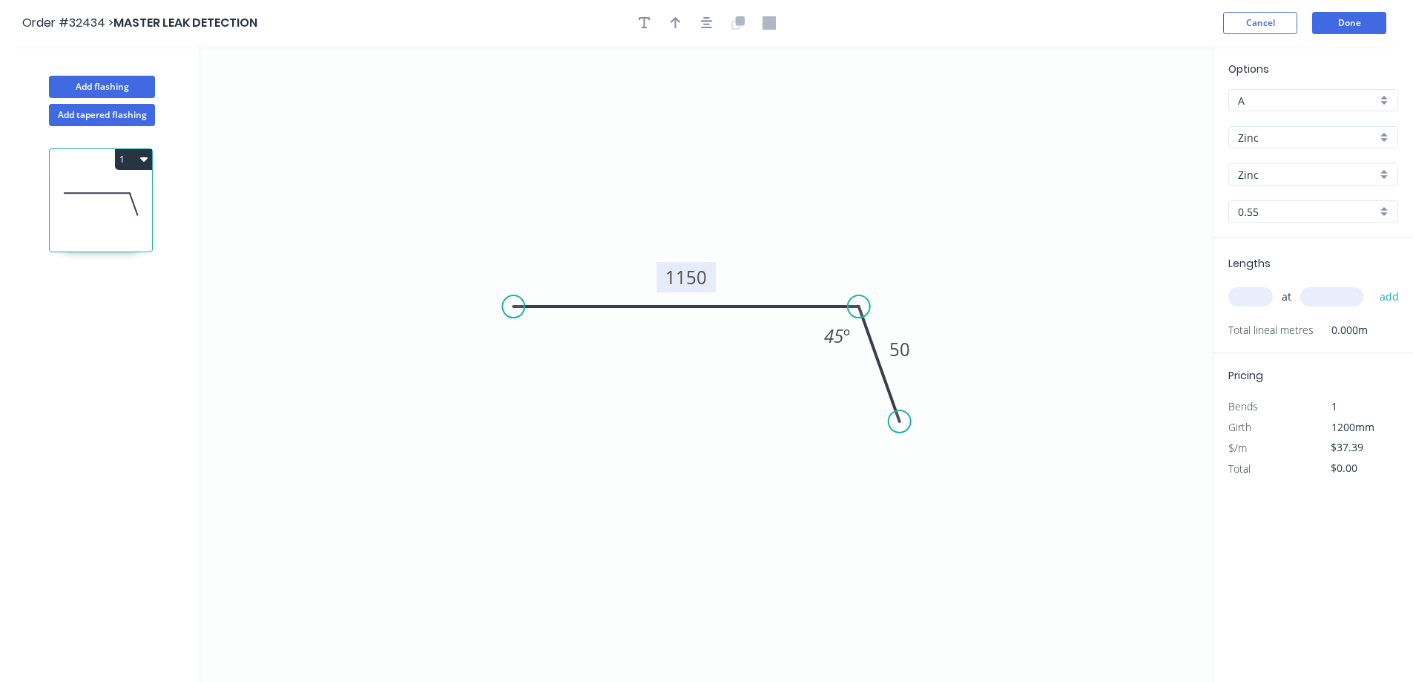
click at [1246, 298] on input "text" at bounding box center [1250, 296] width 45 height 19
click at [699, 25] on button "button" at bounding box center [707, 23] width 22 height 22
click at [1260, 292] on input "text" at bounding box center [1250, 296] width 45 height 19
type input "1"
type input "2000"
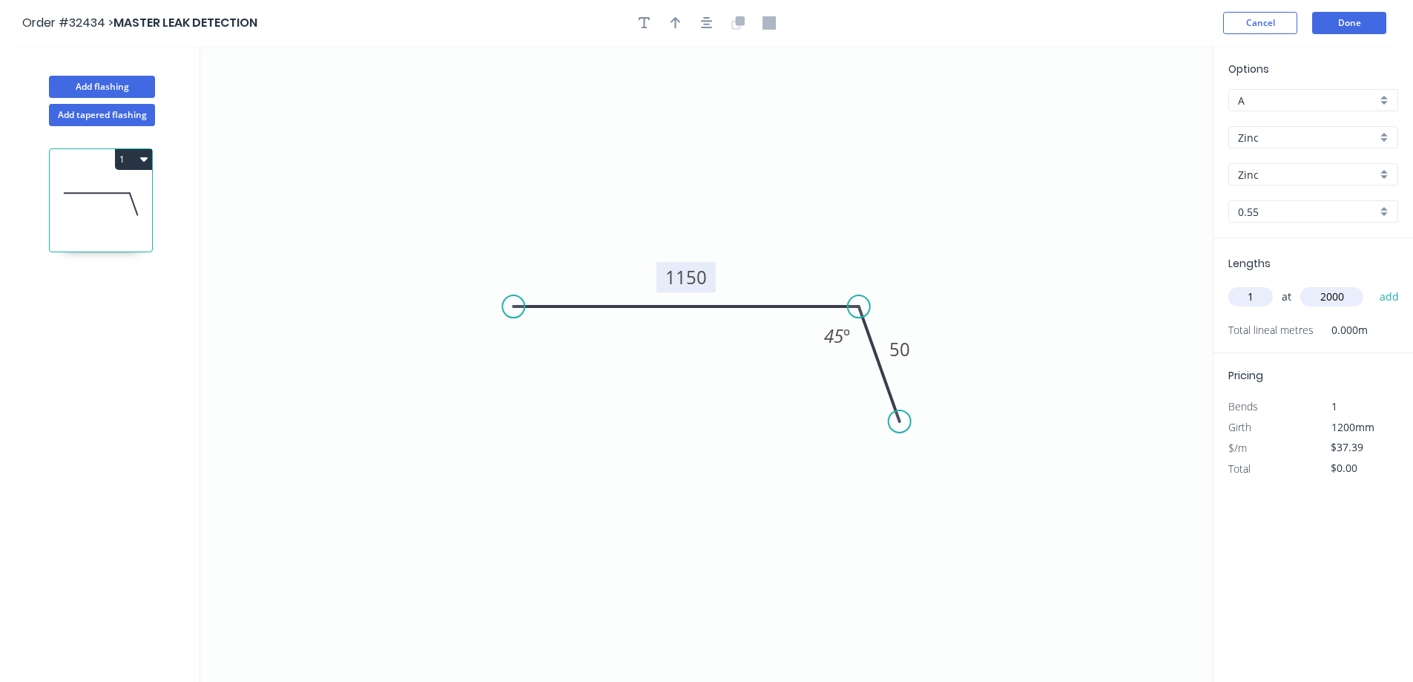
click at [1372, 284] on button "add" at bounding box center [1389, 296] width 35 height 25
type input "$74.78"
click at [1356, 29] on button "Done" at bounding box center [1349, 23] width 74 height 22
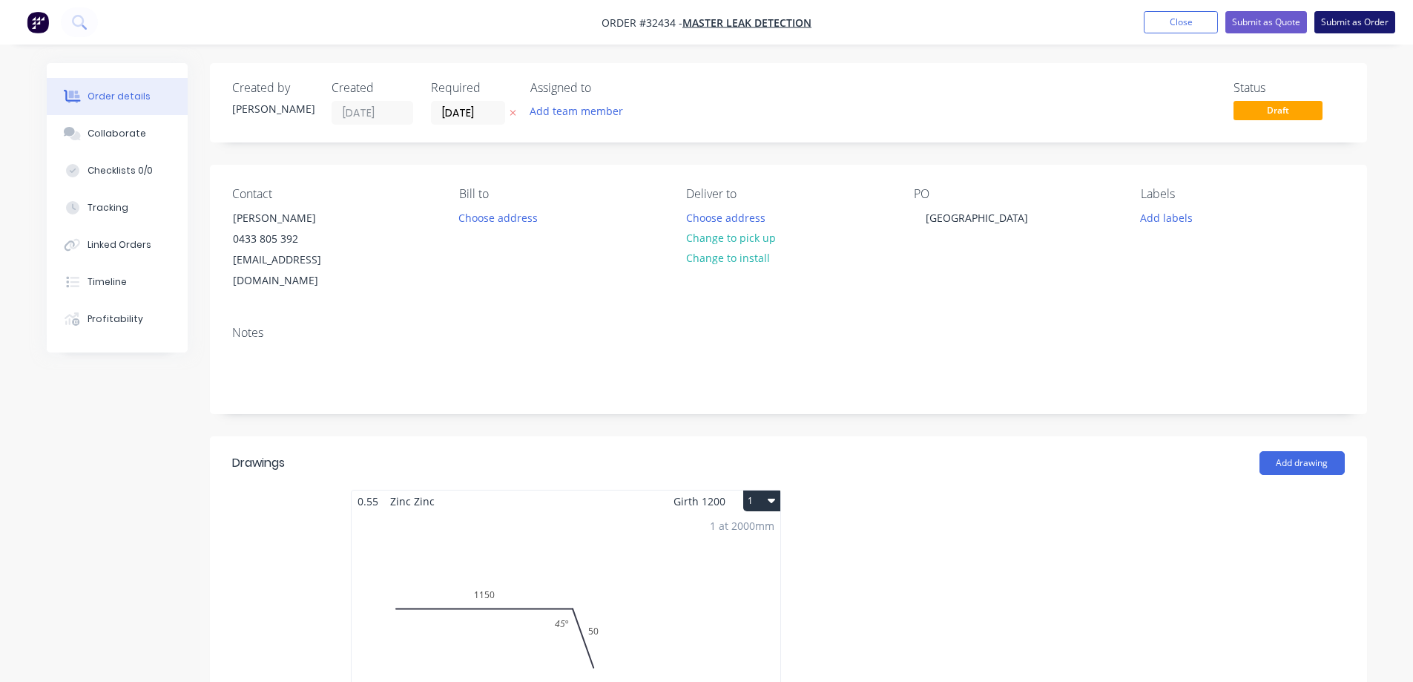
click at [1339, 24] on button "Submit as Order" at bounding box center [1354, 22] width 81 height 22
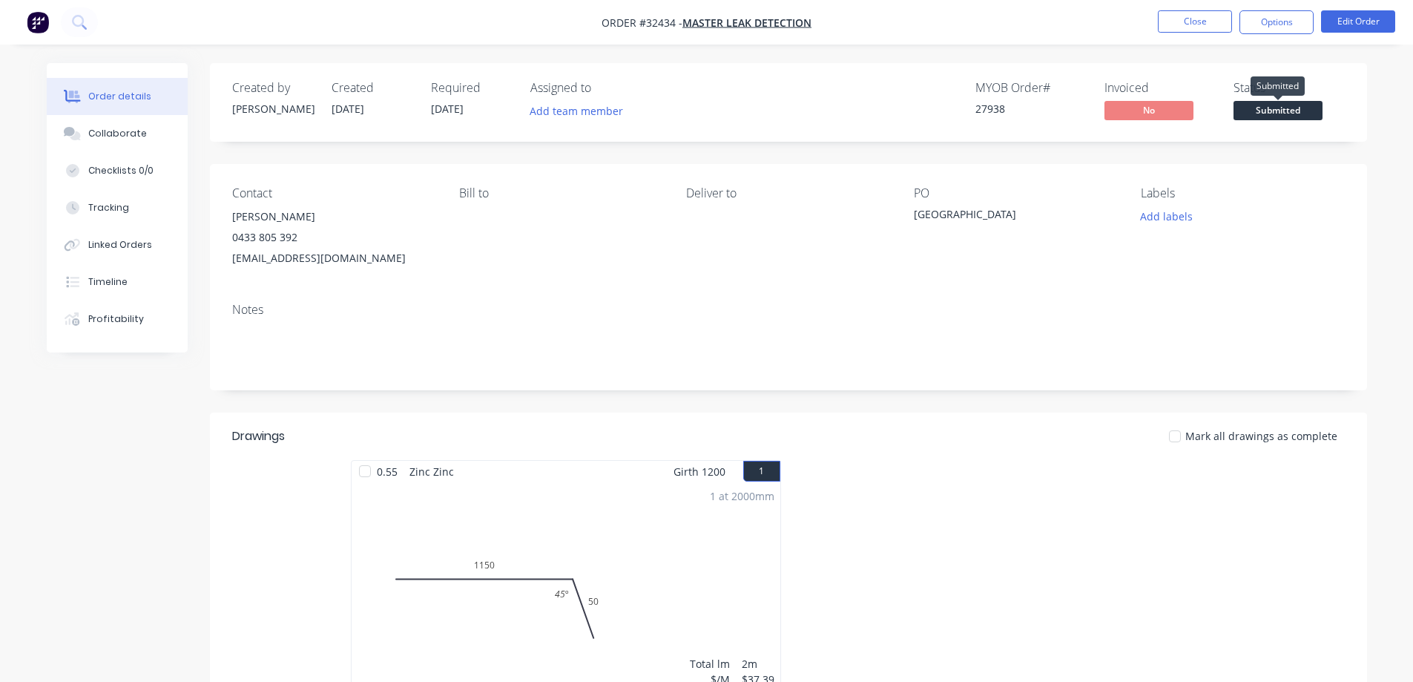
click at [1291, 109] on span "Submitted" at bounding box center [1278, 110] width 89 height 19
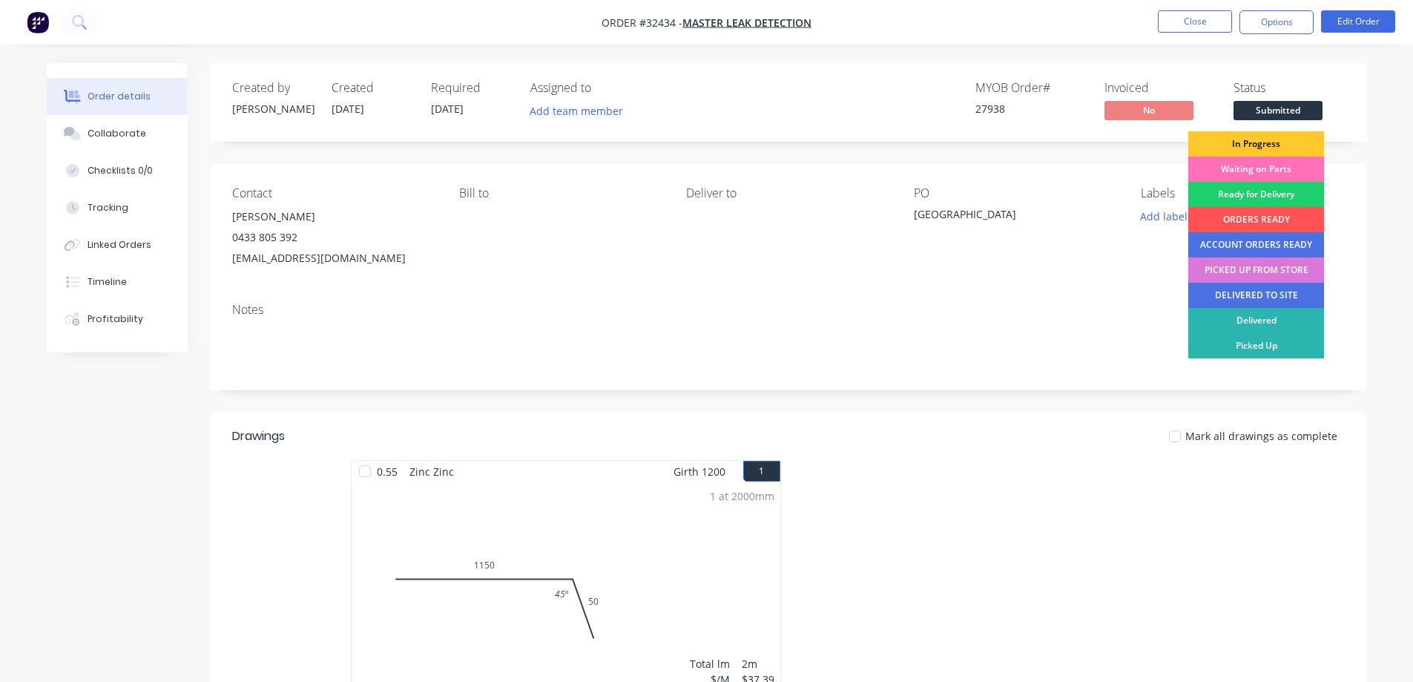
click at [1269, 145] on div "In Progress" at bounding box center [1256, 143] width 136 height 25
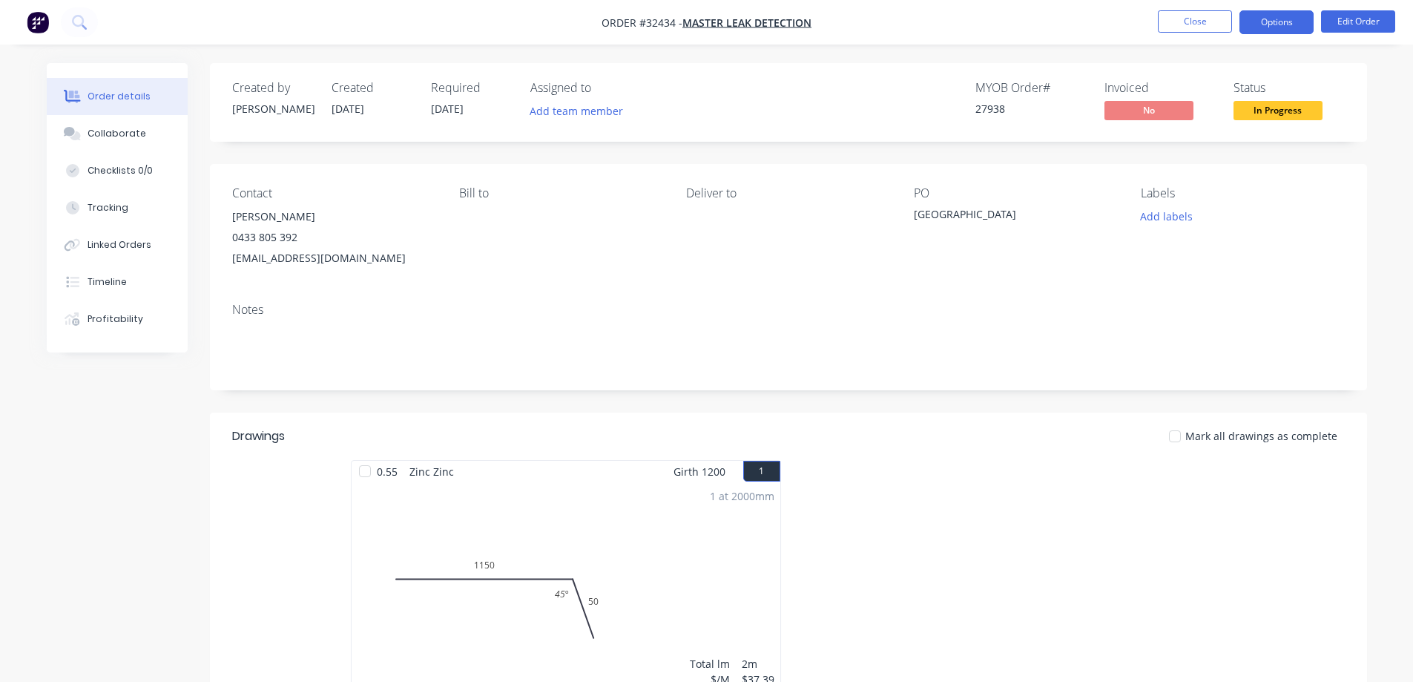
click at [1295, 25] on button "Options" at bounding box center [1277, 22] width 74 height 24
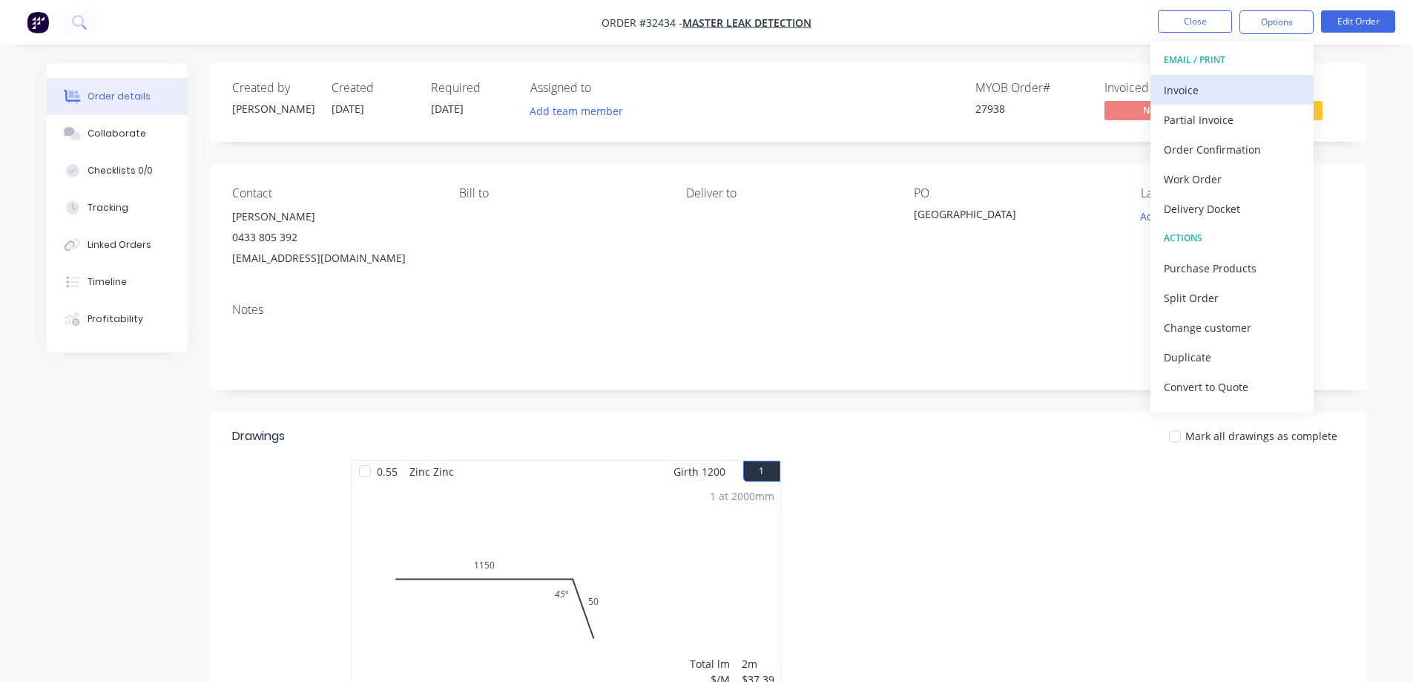
click at [1234, 88] on div "Invoice" at bounding box center [1232, 90] width 136 height 22
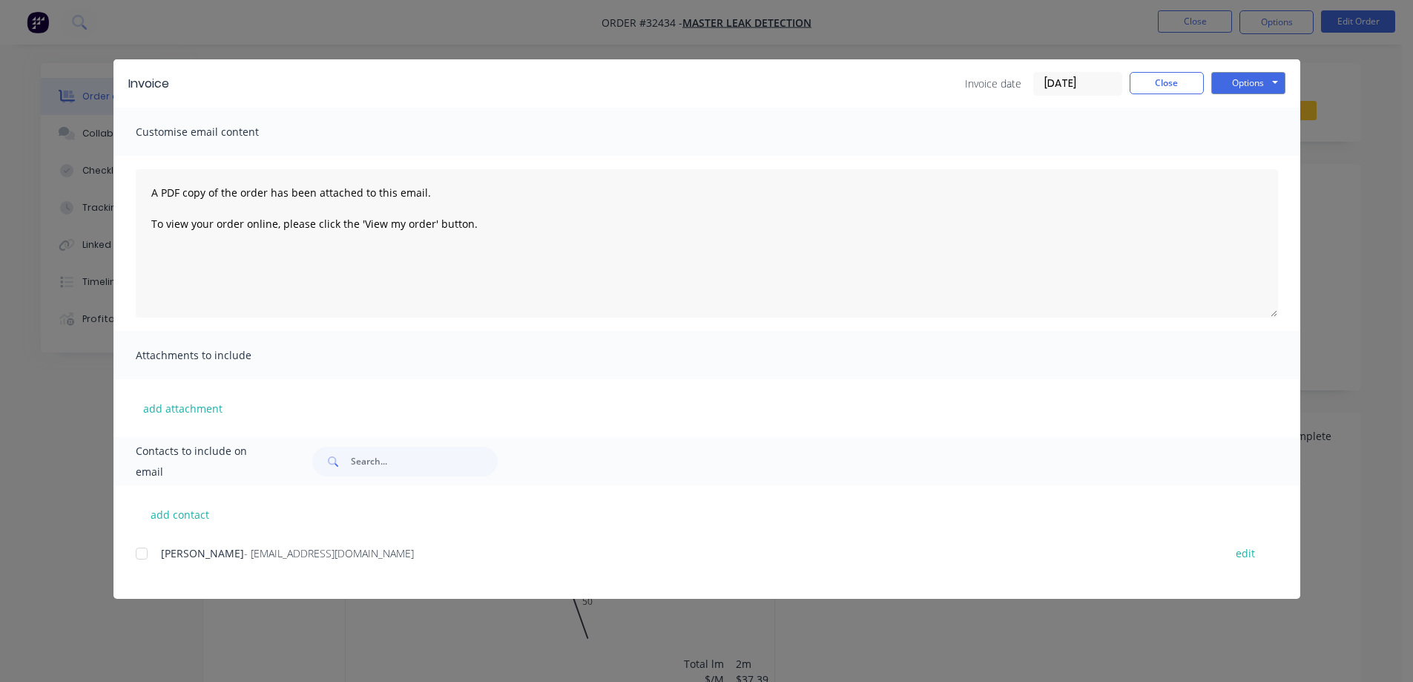
drag, startPoint x: 140, startPoint y: 555, endPoint x: 542, endPoint y: 406, distance: 428.1
click at [147, 553] on div at bounding box center [142, 554] width 30 height 30
click at [1271, 79] on button "Options" at bounding box center [1248, 83] width 74 height 22
click at [1257, 157] on button "Email" at bounding box center [1258, 158] width 95 height 24
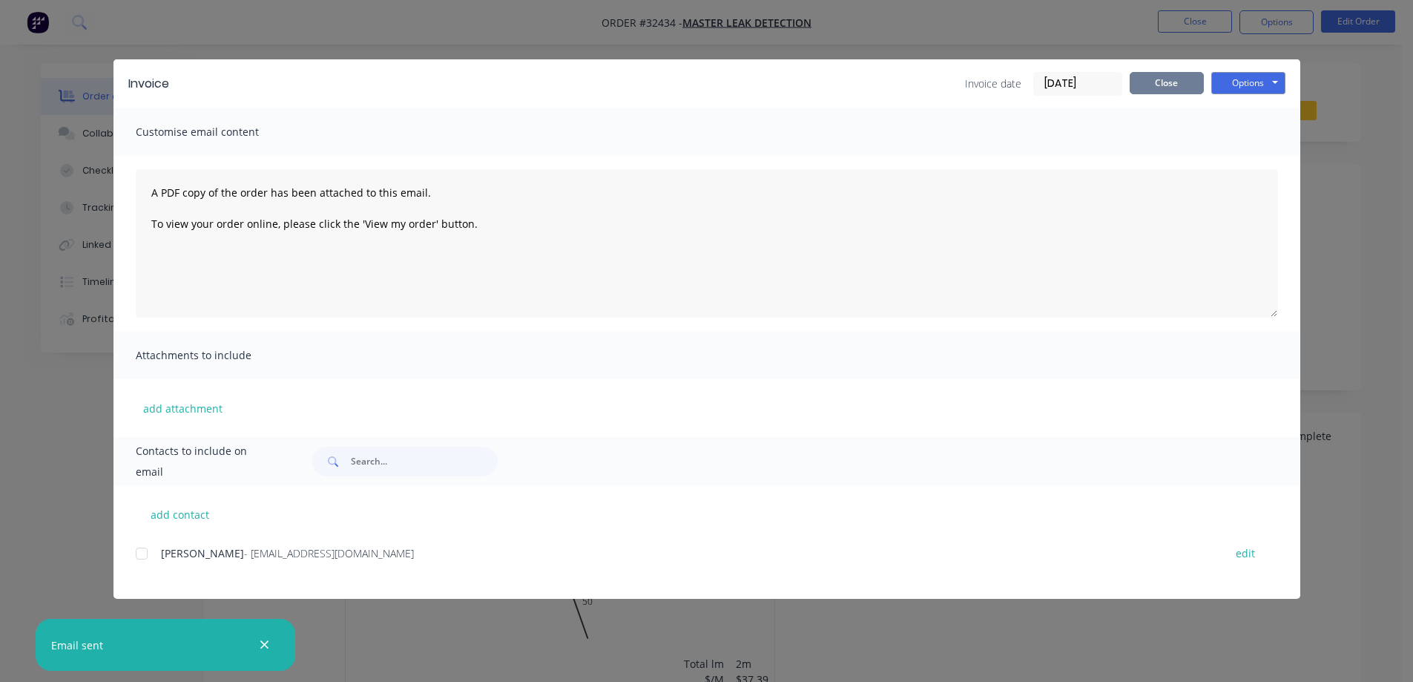
click at [1187, 88] on button "Close" at bounding box center [1167, 83] width 74 height 22
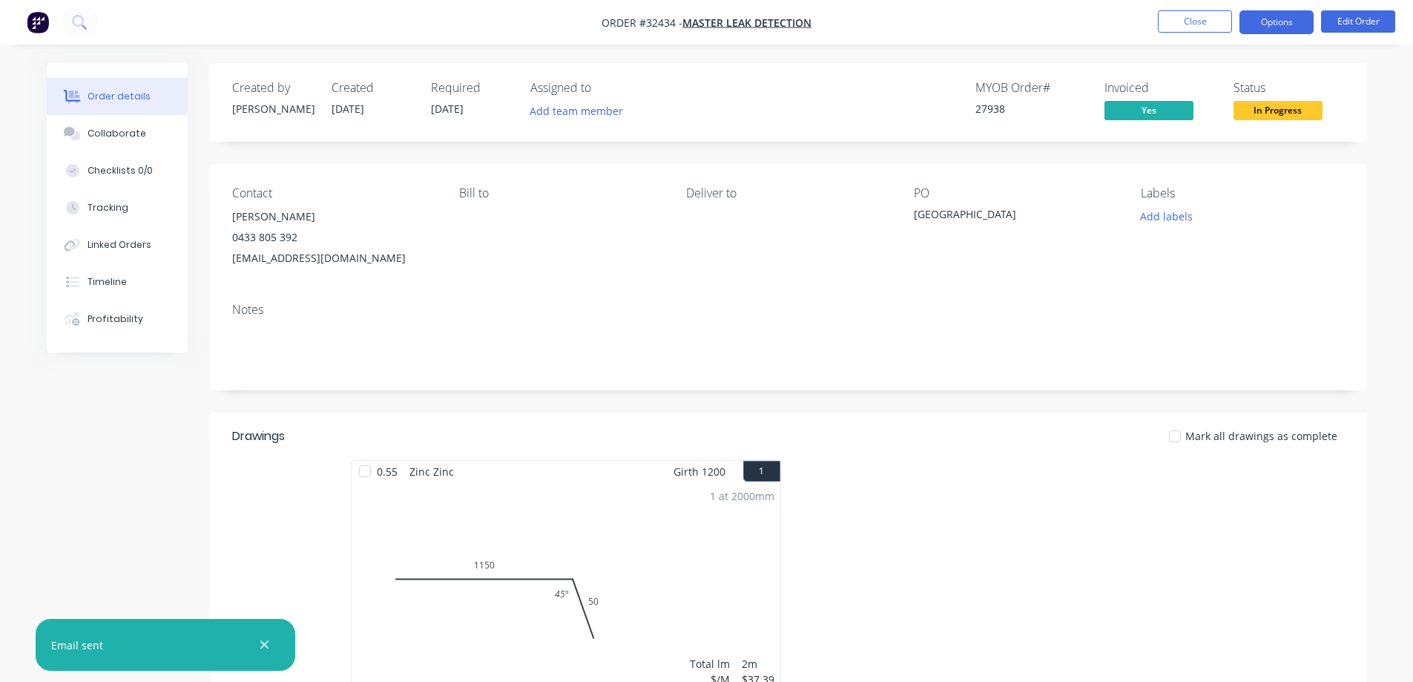
click at [1260, 23] on button "Options" at bounding box center [1277, 22] width 74 height 24
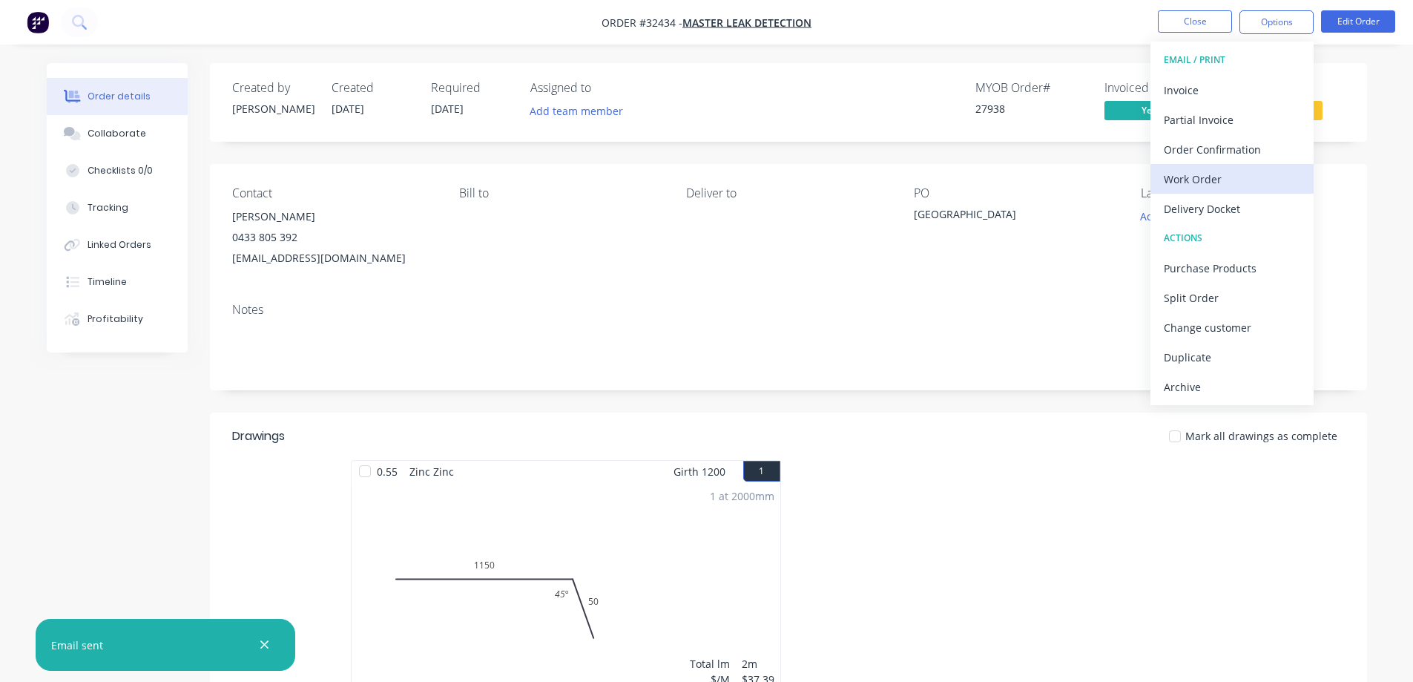
click at [1216, 180] on div "Work Order" at bounding box center [1232, 179] width 136 height 22
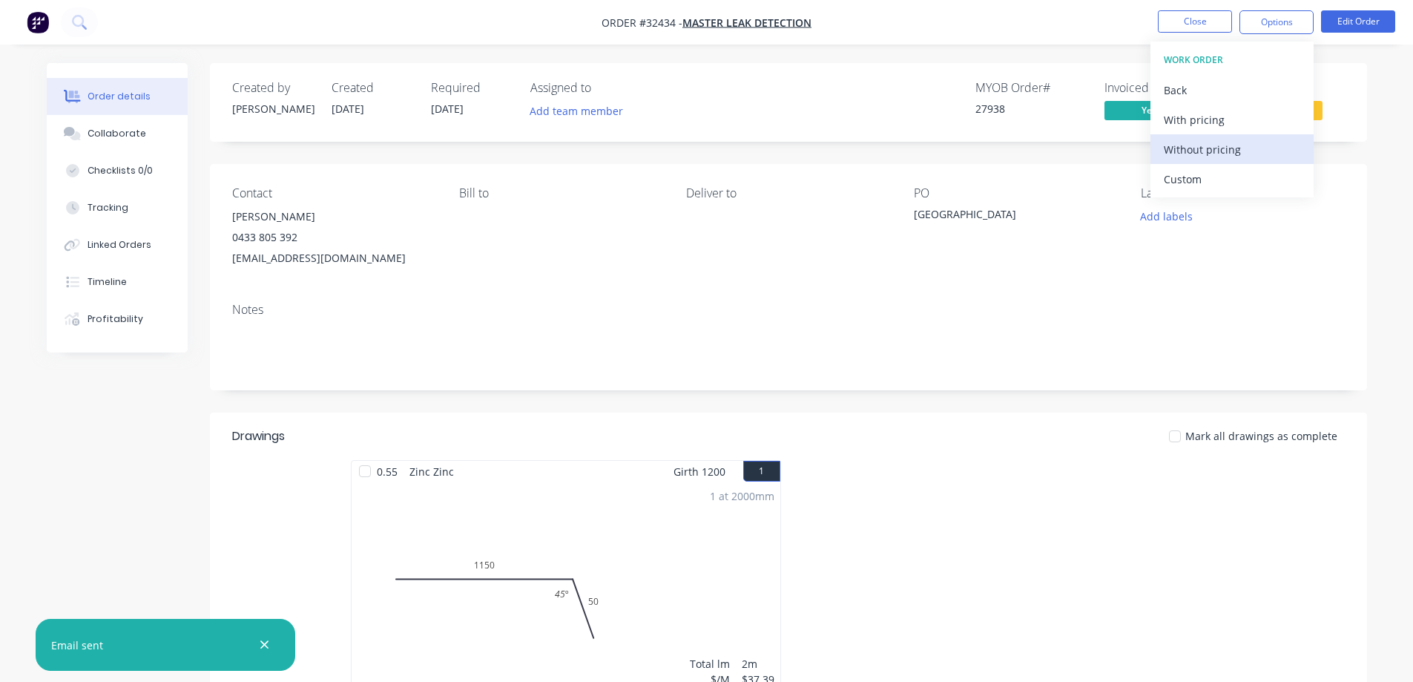
click at [1231, 148] on div "Without pricing" at bounding box center [1232, 150] width 136 height 22
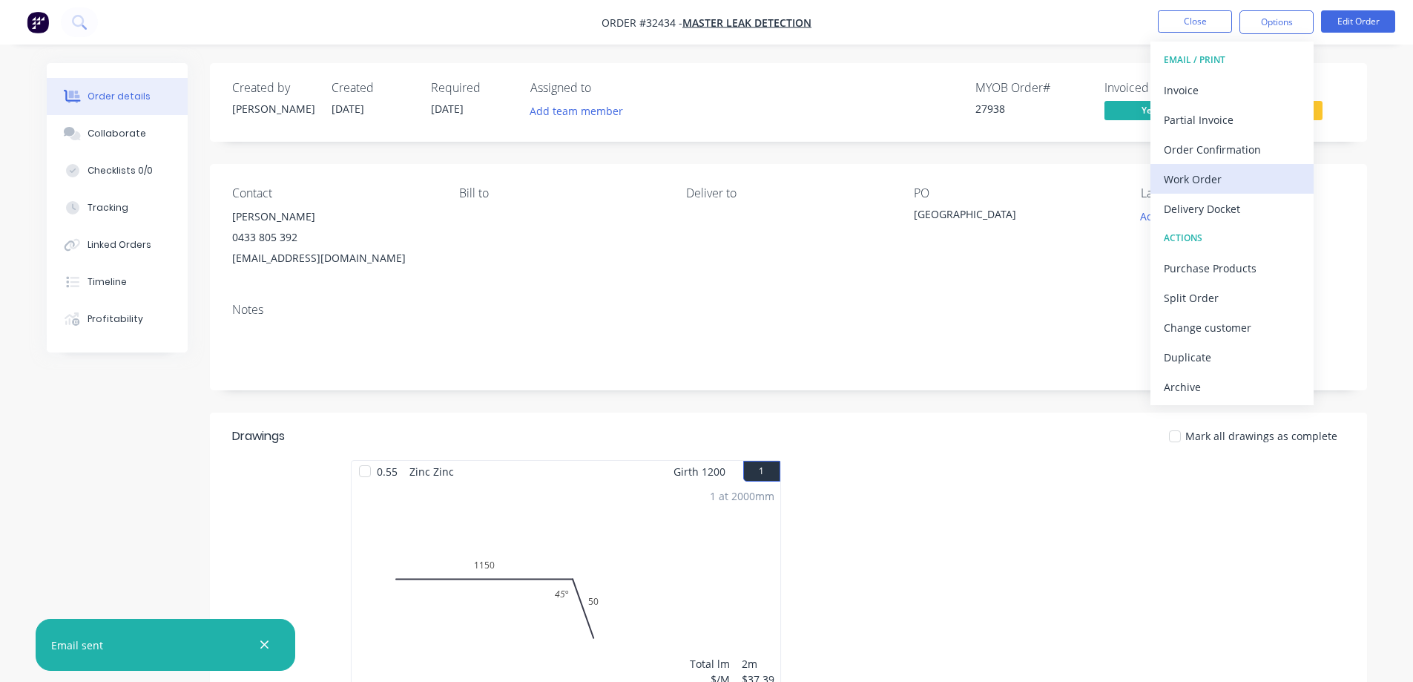
click at [1229, 179] on div "Work Order" at bounding box center [1232, 179] width 136 height 22
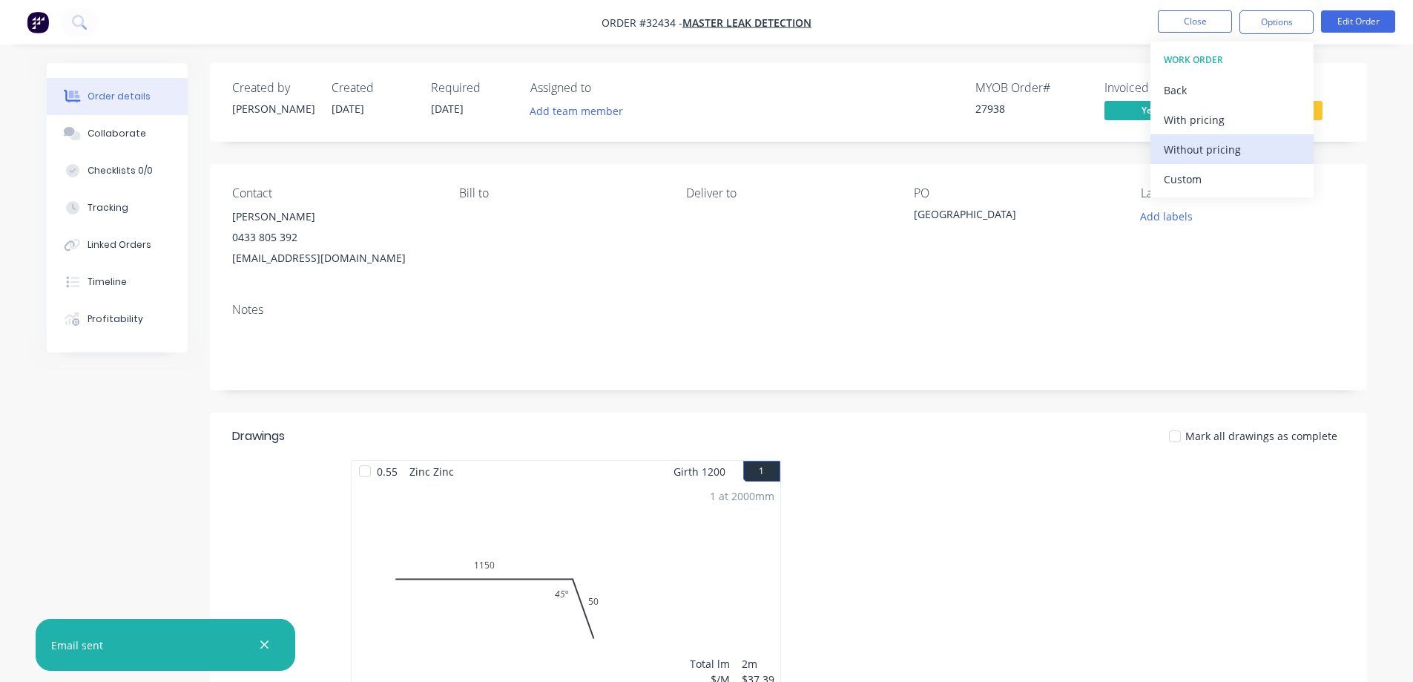
click at [1230, 149] on div "Without pricing" at bounding box center [1232, 150] width 136 height 22
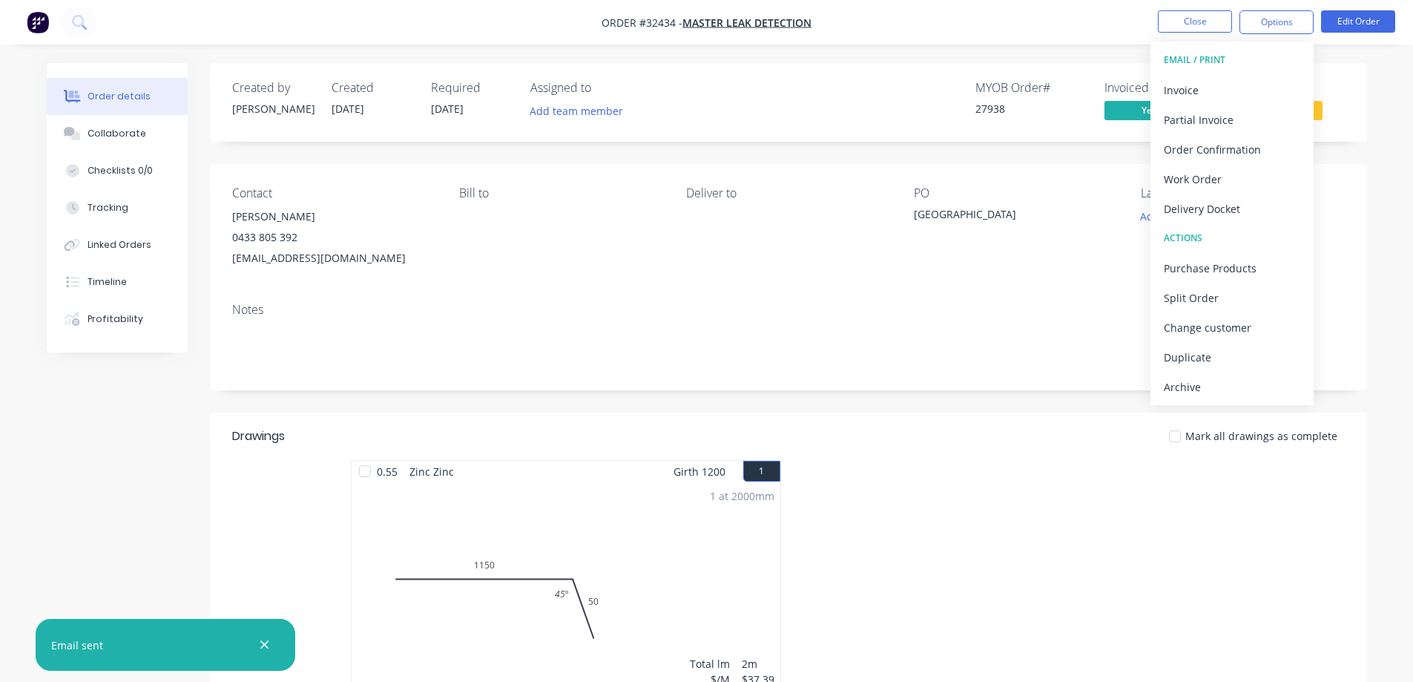
click at [1373, 85] on div "Order details Collaborate Checklists 0/0 Tracking Linked Orders Timeline Profit…" at bounding box center [707, 525] width 1350 height 925
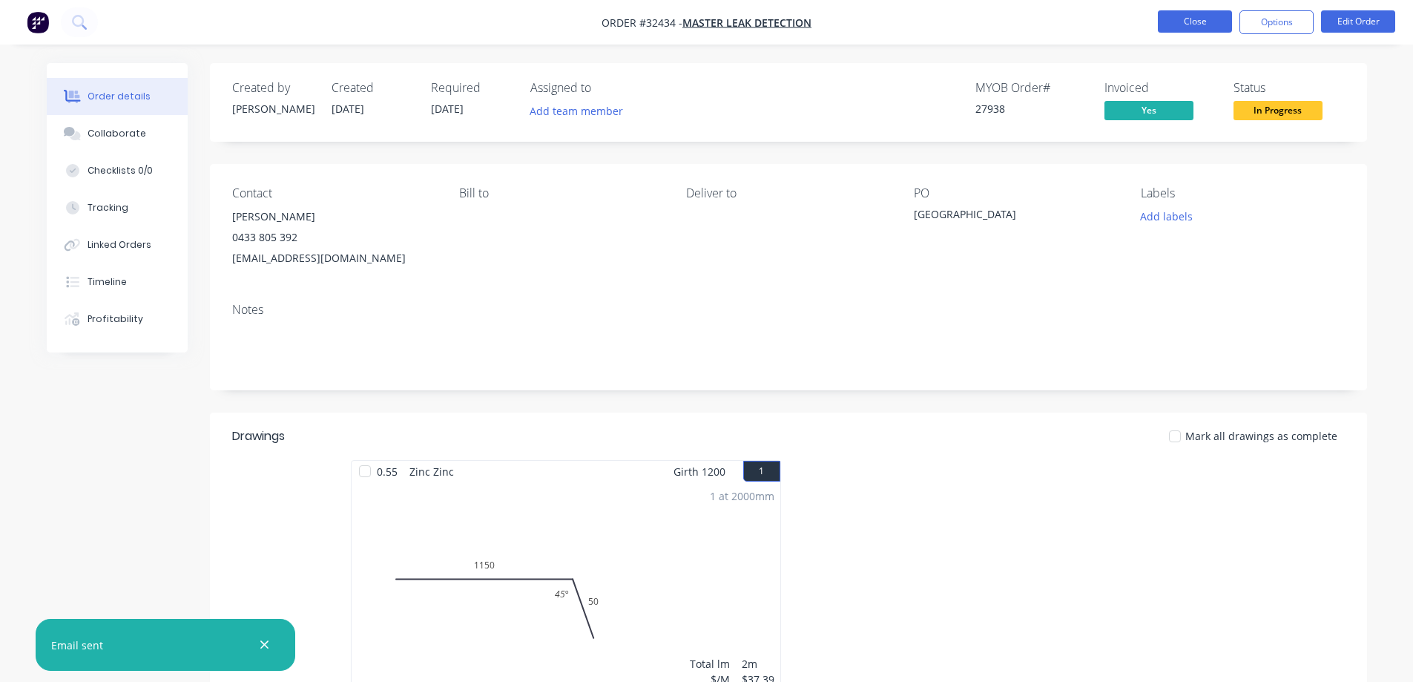
click at [1201, 19] on button "Close" at bounding box center [1195, 21] width 74 height 22
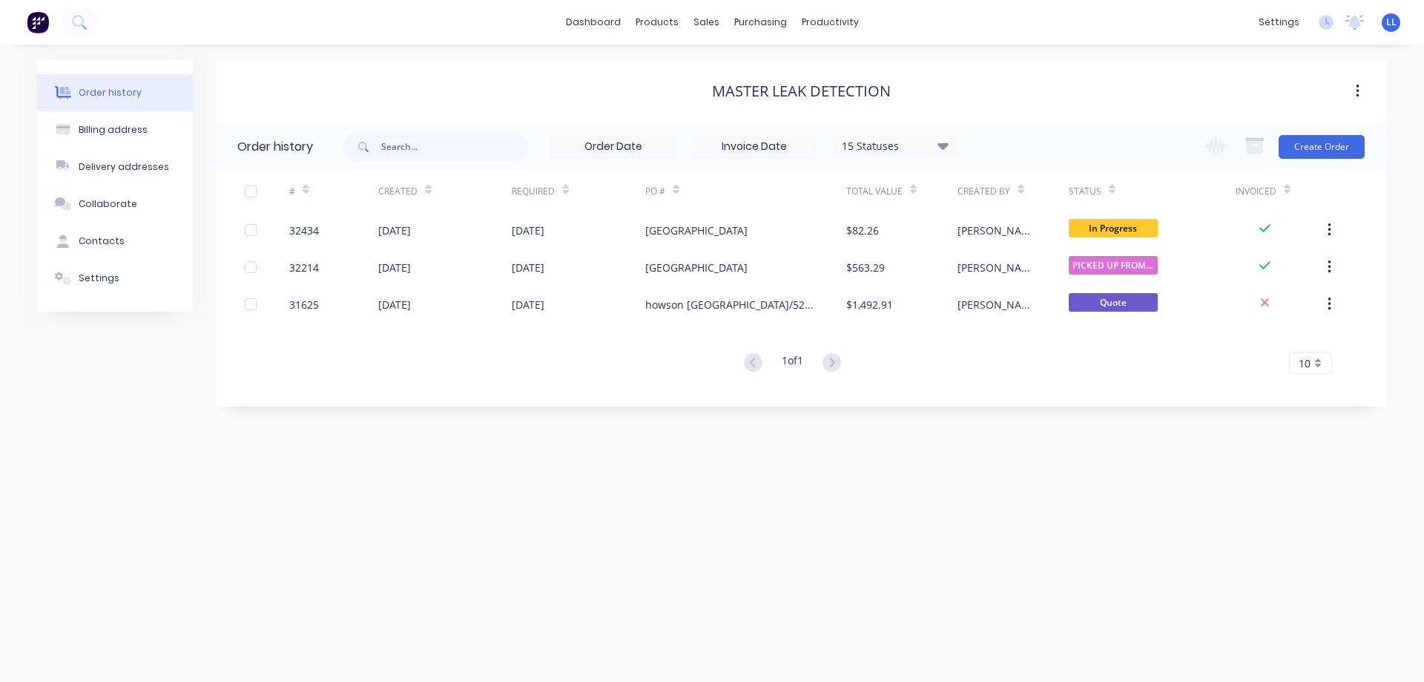
click at [42, 21] on img at bounding box center [38, 22] width 22 height 22
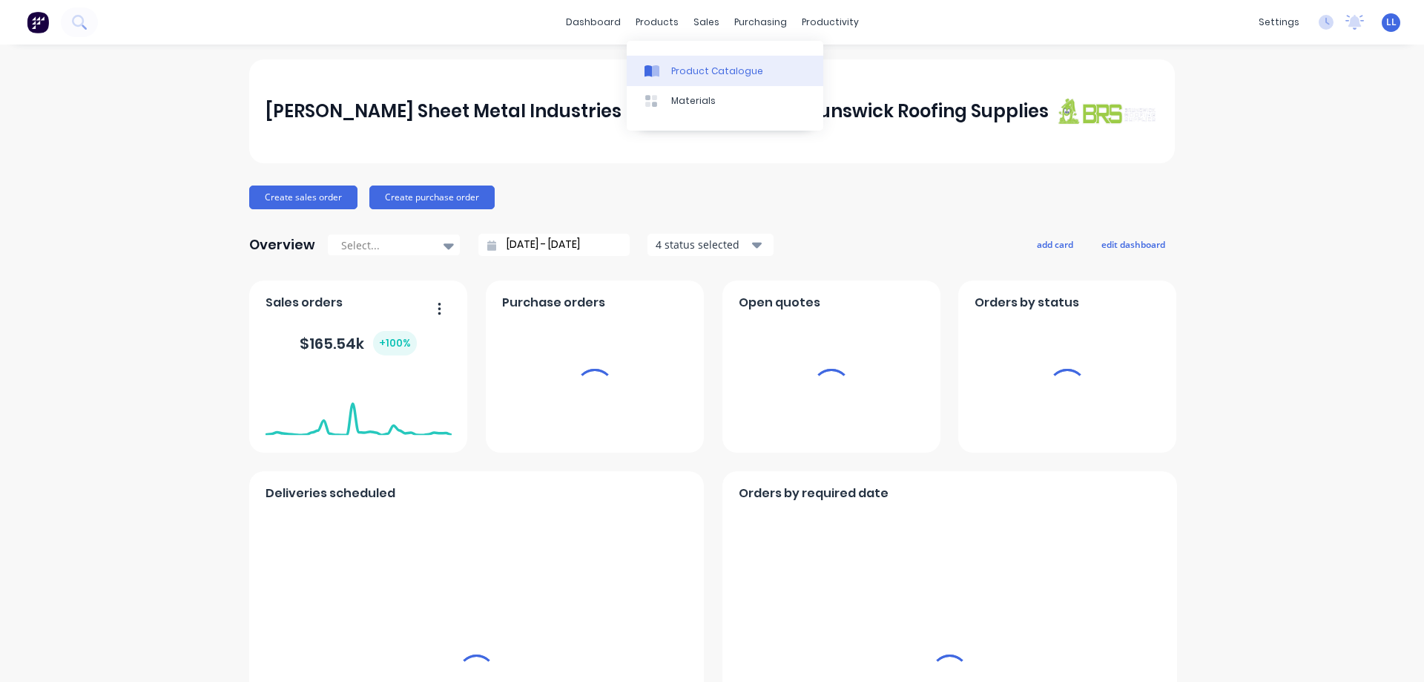
click at [712, 74] on div "Product Catalogue" at bounding box center [717, 71] width 92 height 13
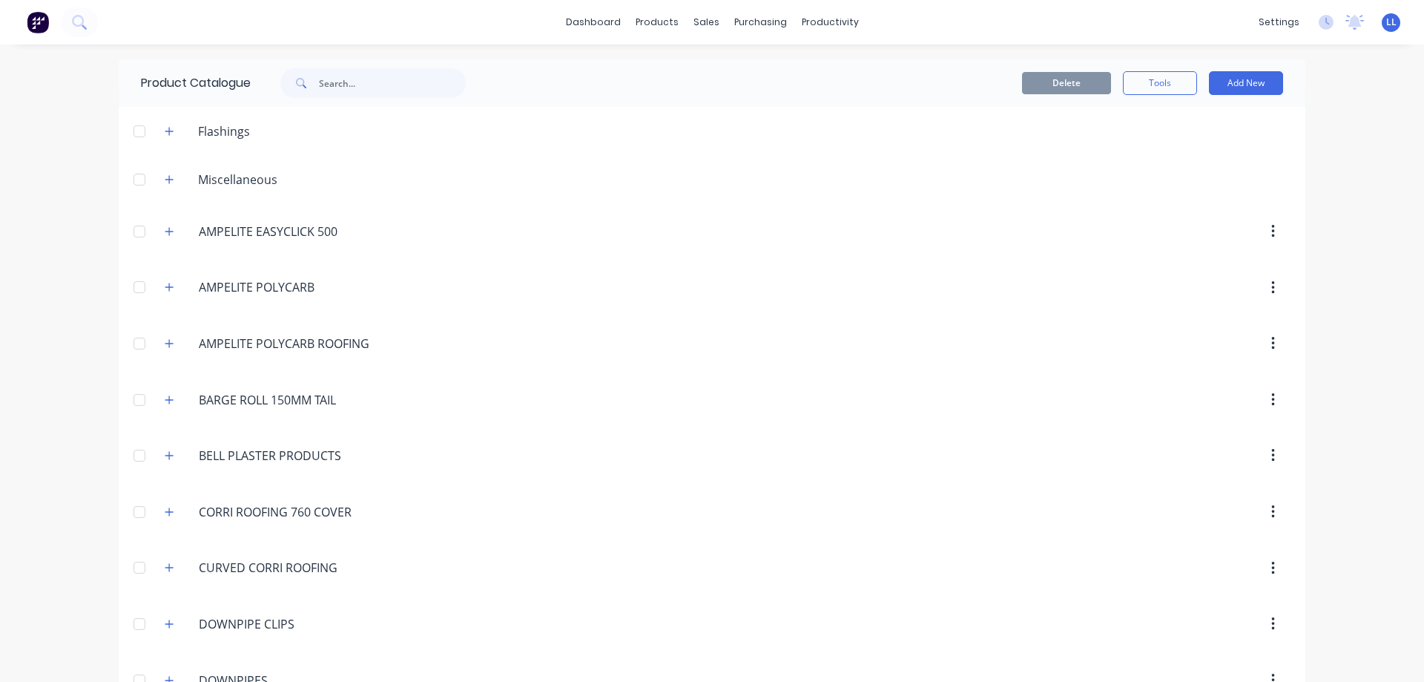
click at [32, 19] on img at bounding box center [38, 22] width 22 height 22
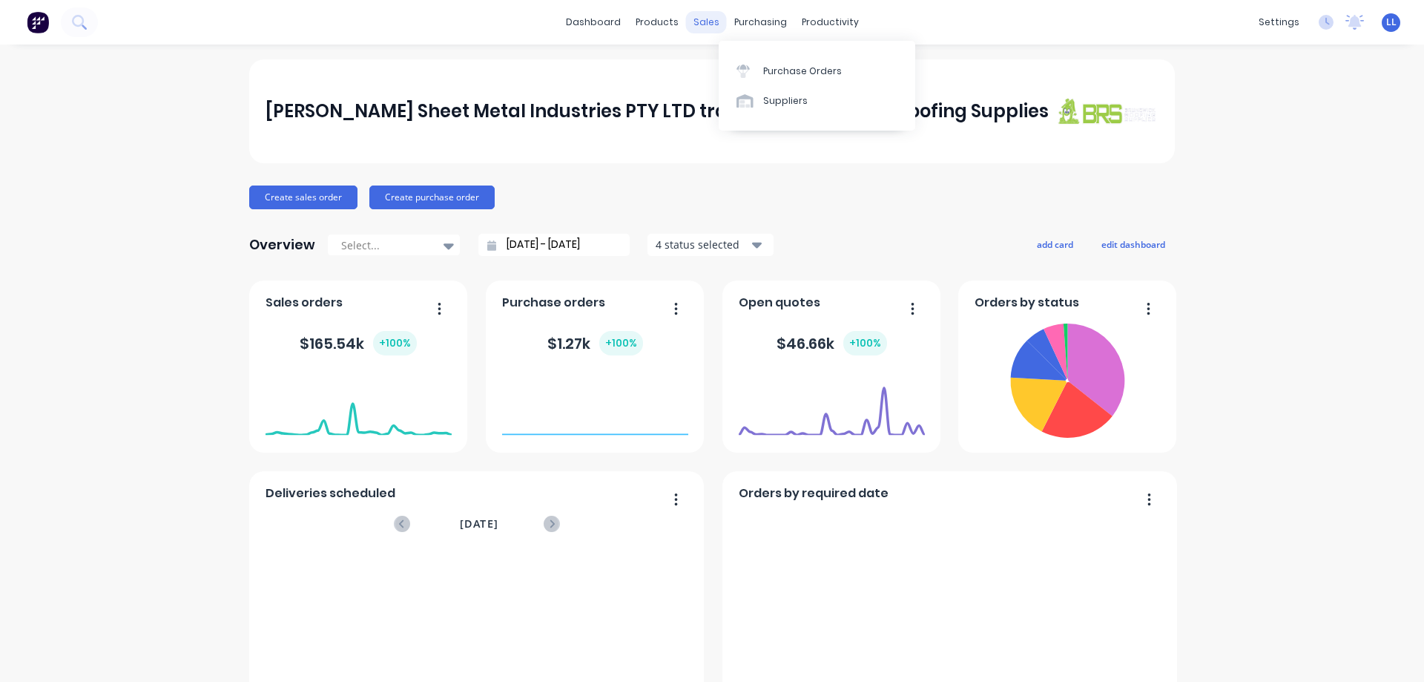
click at [697, 19] on div "sales" at bounding box center [706, 22] width 41 height 22
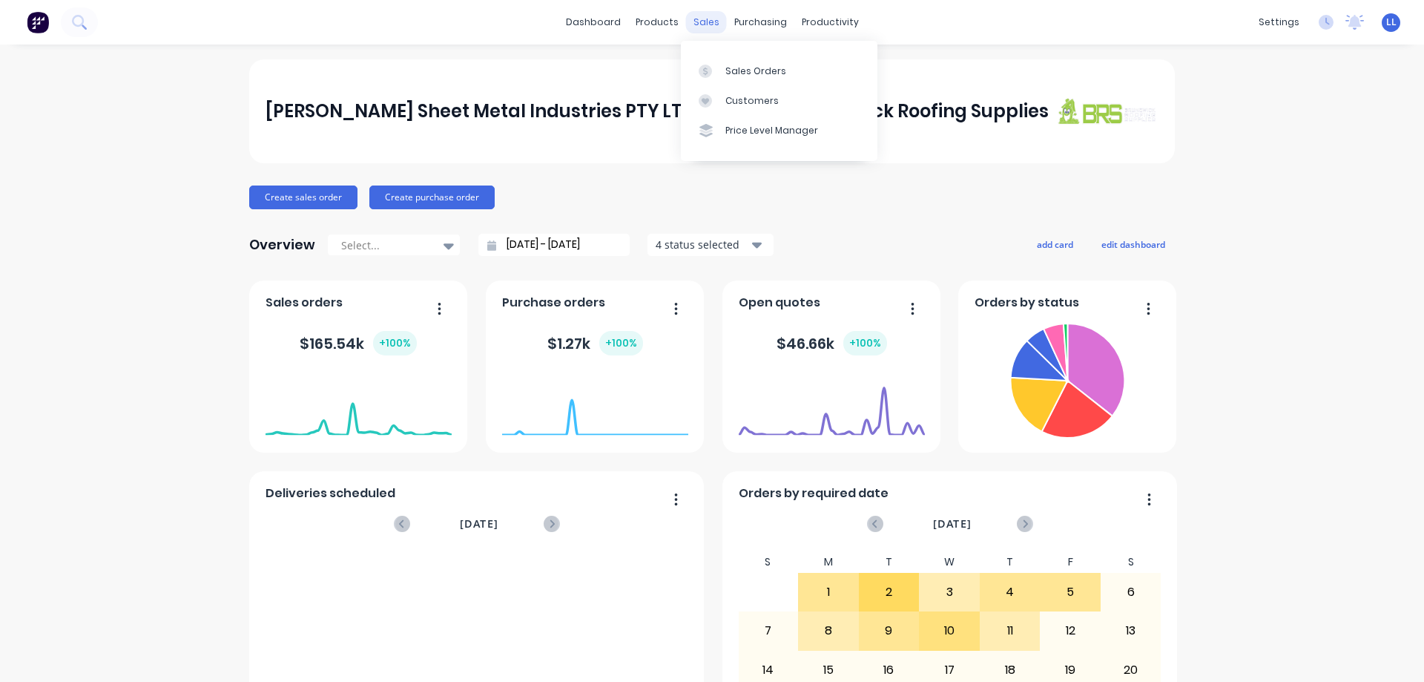
click at [700, 22] on div "sales" at bounding box center [706, 22] width 41 height 22
click at [758, 69] on div "Sales Orders" at bounding box center [755, 71] width 61 height 13
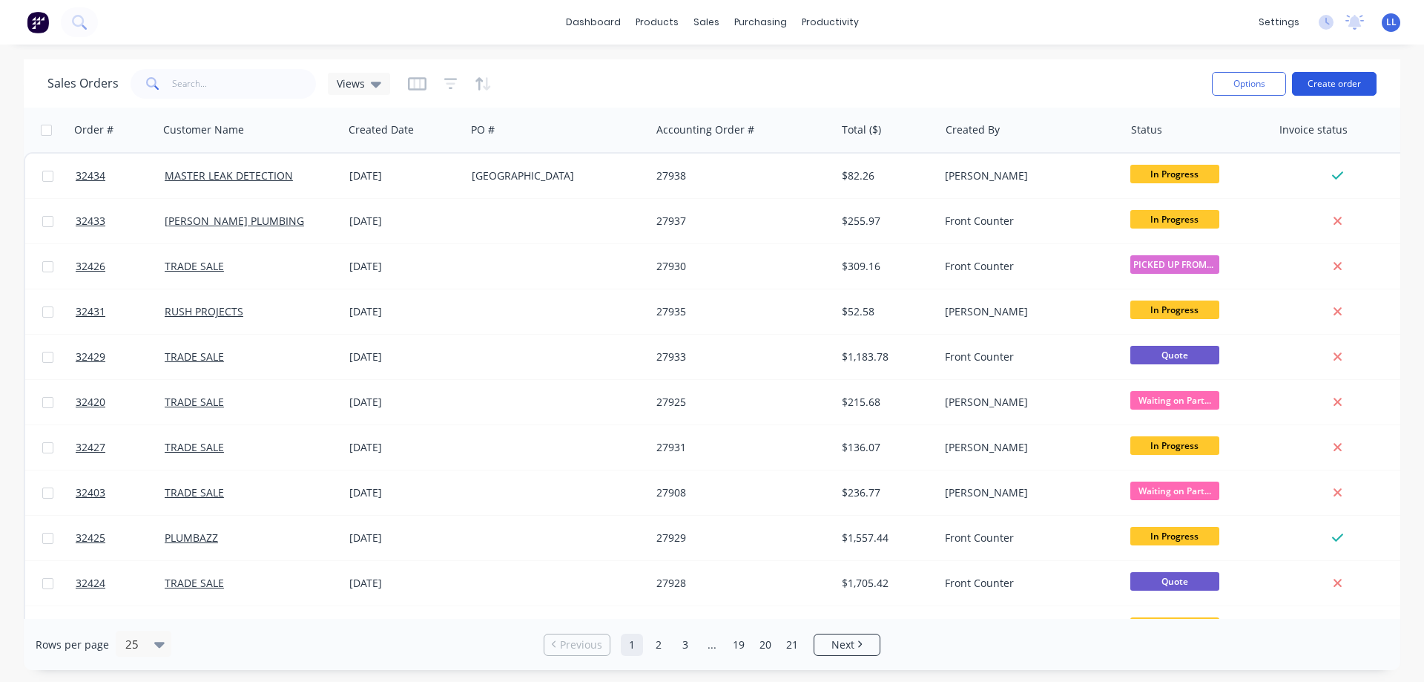
click at [1335, 78] on button "Create order" at bounding box center [1334, 84] width 85 height 24
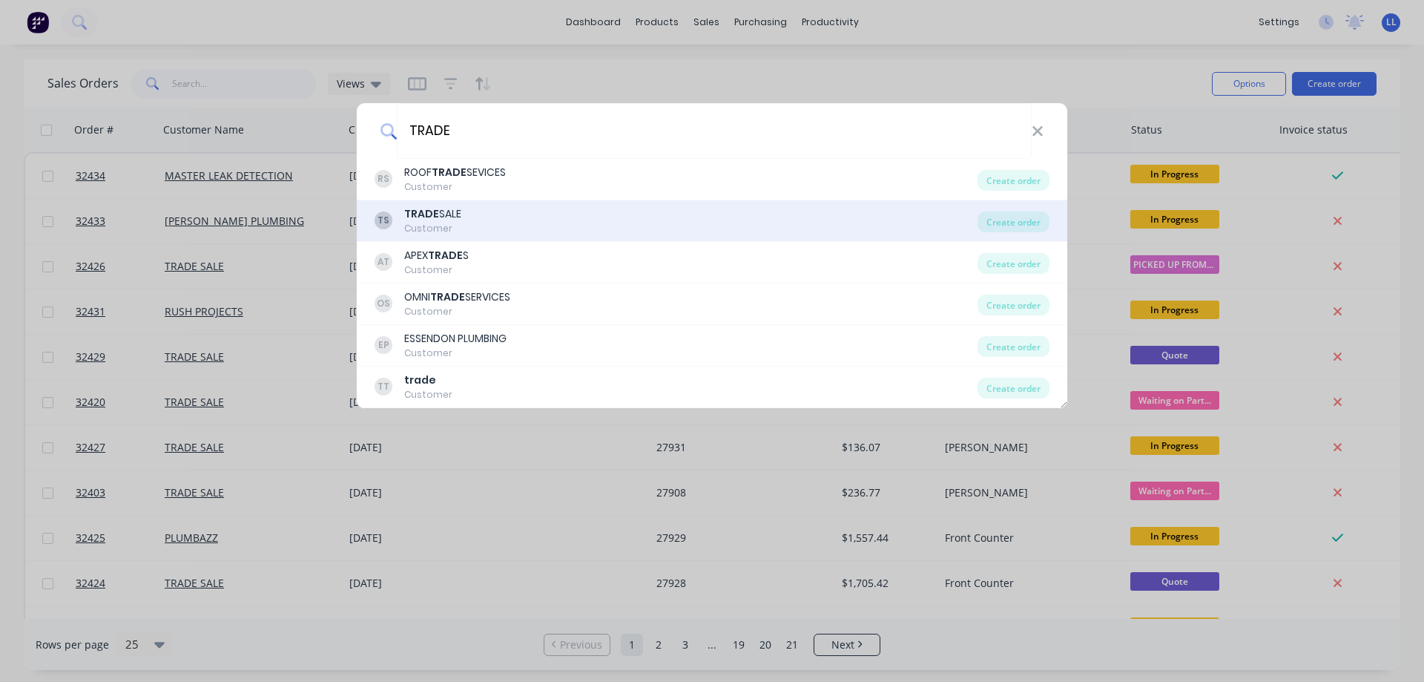
type input "TRADE"
click at [495, 212] on div "TS TRADE SALE Customer" at bounding box center [676, 220] width 603 height 29
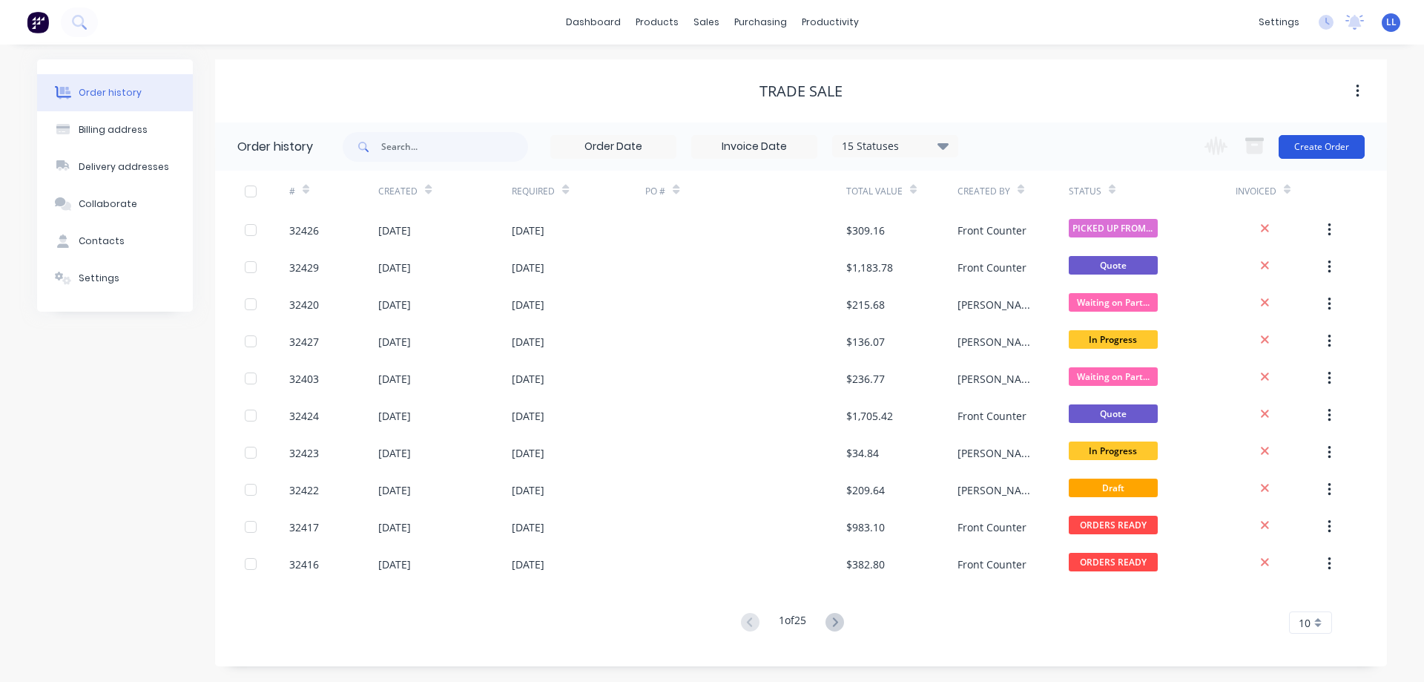
click at [1332, 146] on button "Create Order" at bounding box center [1322, 147] width 86 height 24
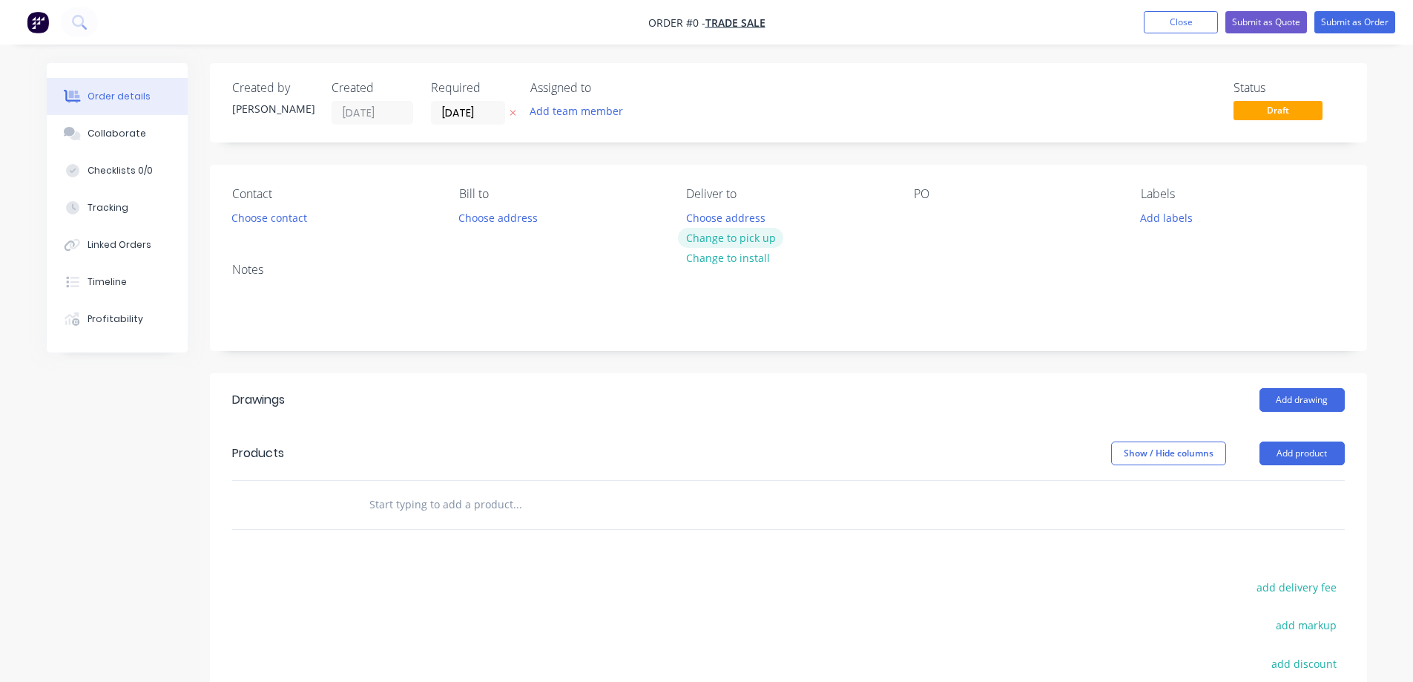
click at [740, 236] on button "Change to pick up" at bounding box center [730, 238] width 105 height 20
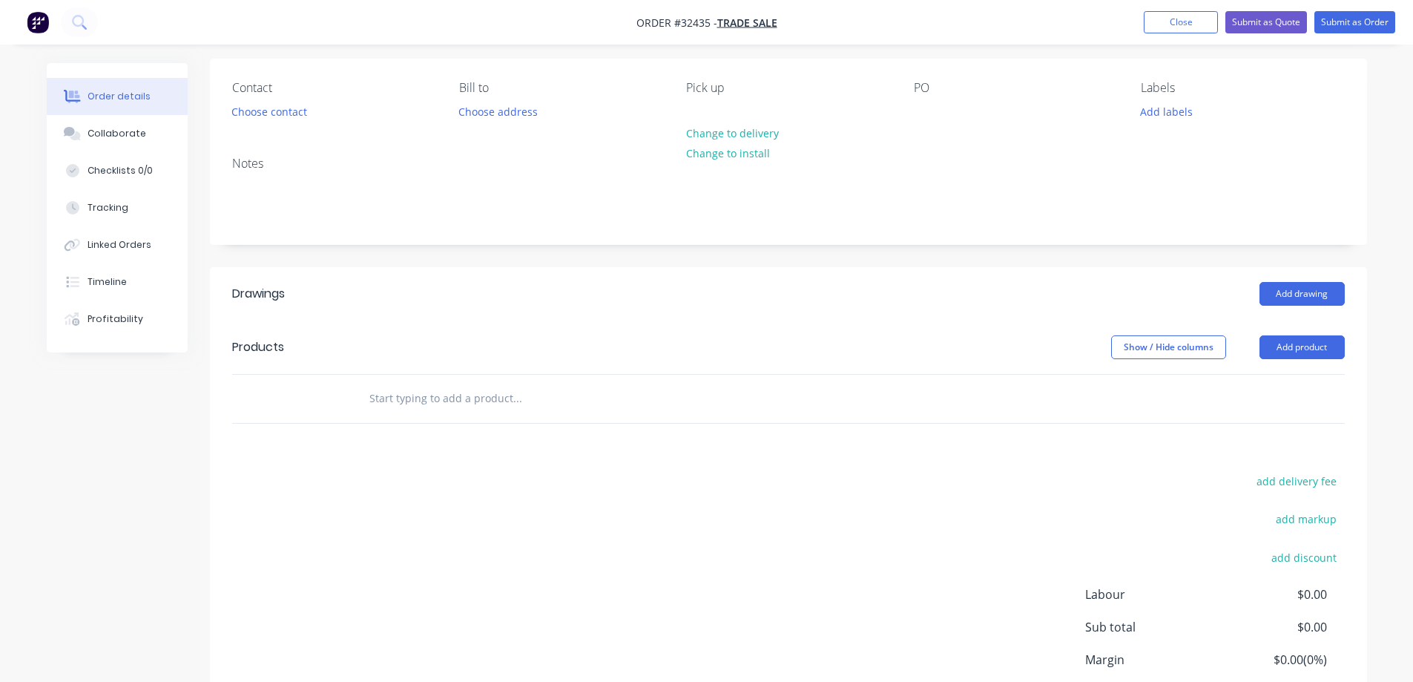
scroll to position [148, 0]
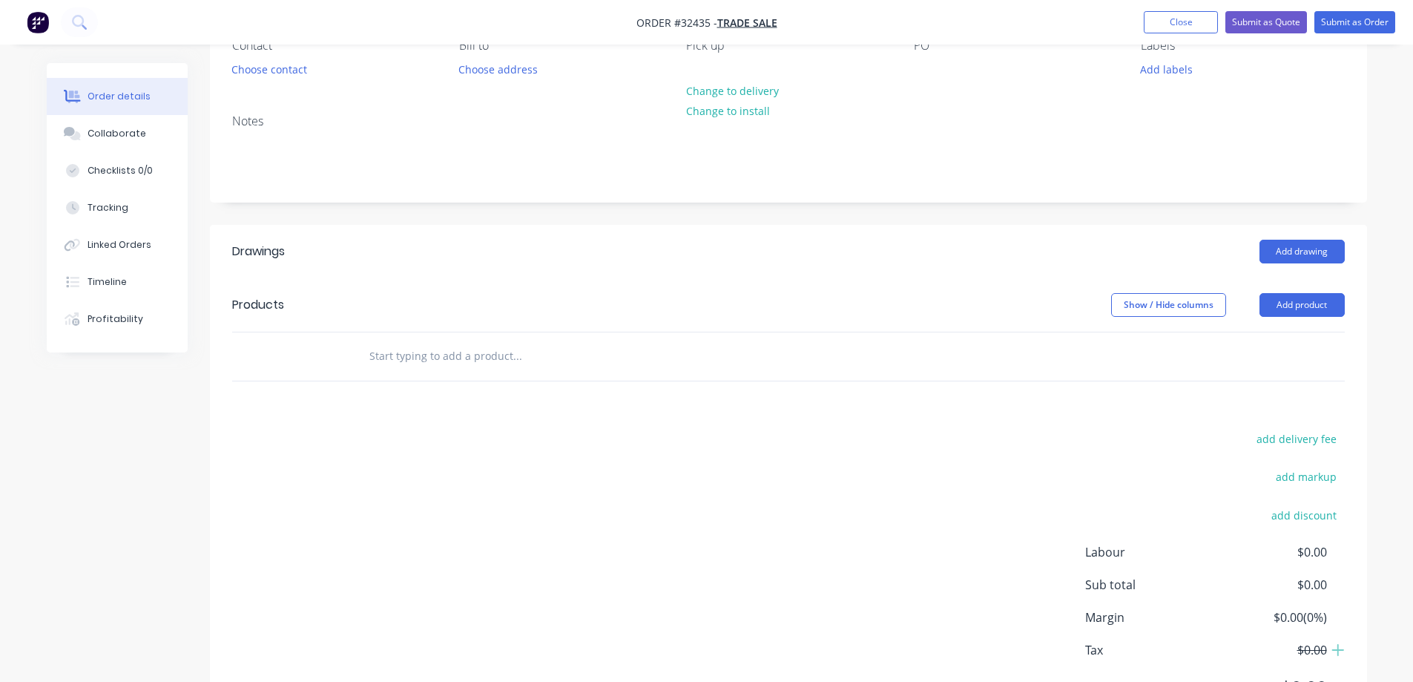
click at [441, 367] on input "text" at bounding box center [517, 356] width 297 height 30
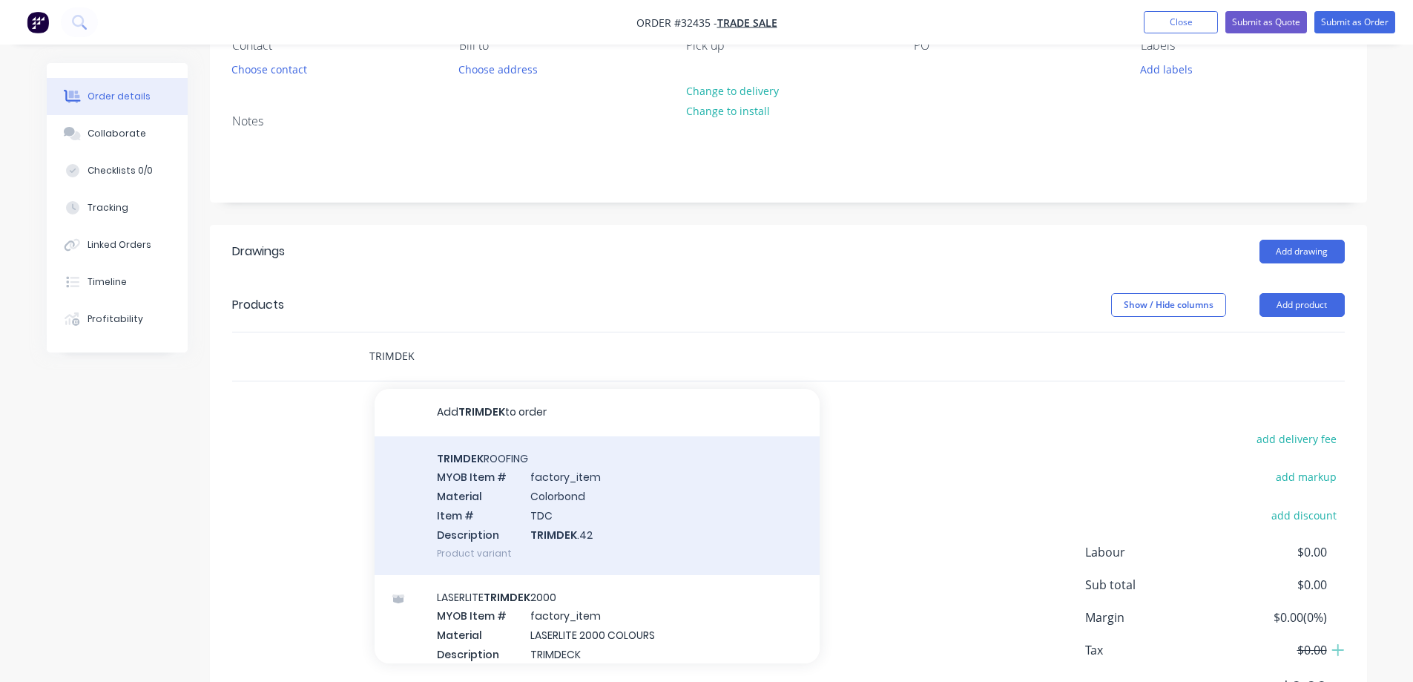
type input "TRIMDEK"
click at [652, 532] on div "TRIMDEK ROOFING MYOB Item # factory_item Material Colorbond Item # TDC Descript…" at bounding box center [597, 505] width 445 height 139
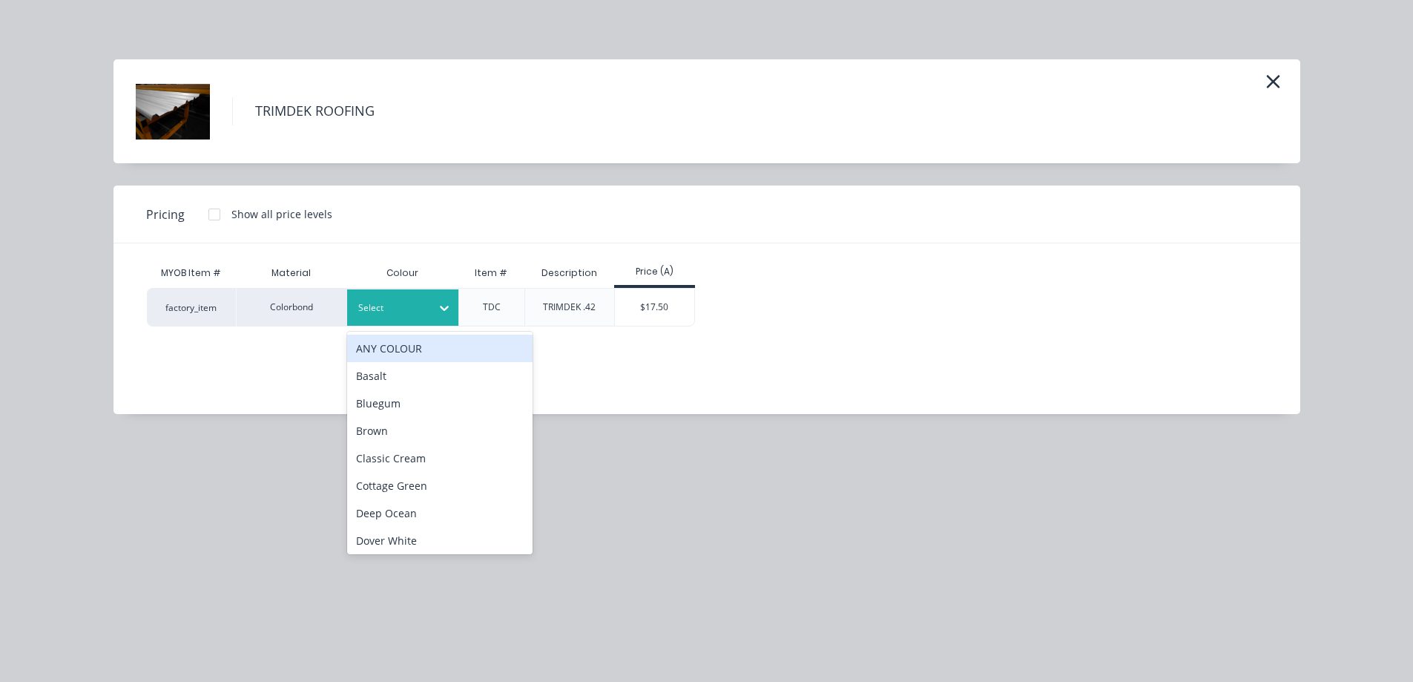
click at [447, 303] on icon at bounding box center [444, 307] width 15 height 15
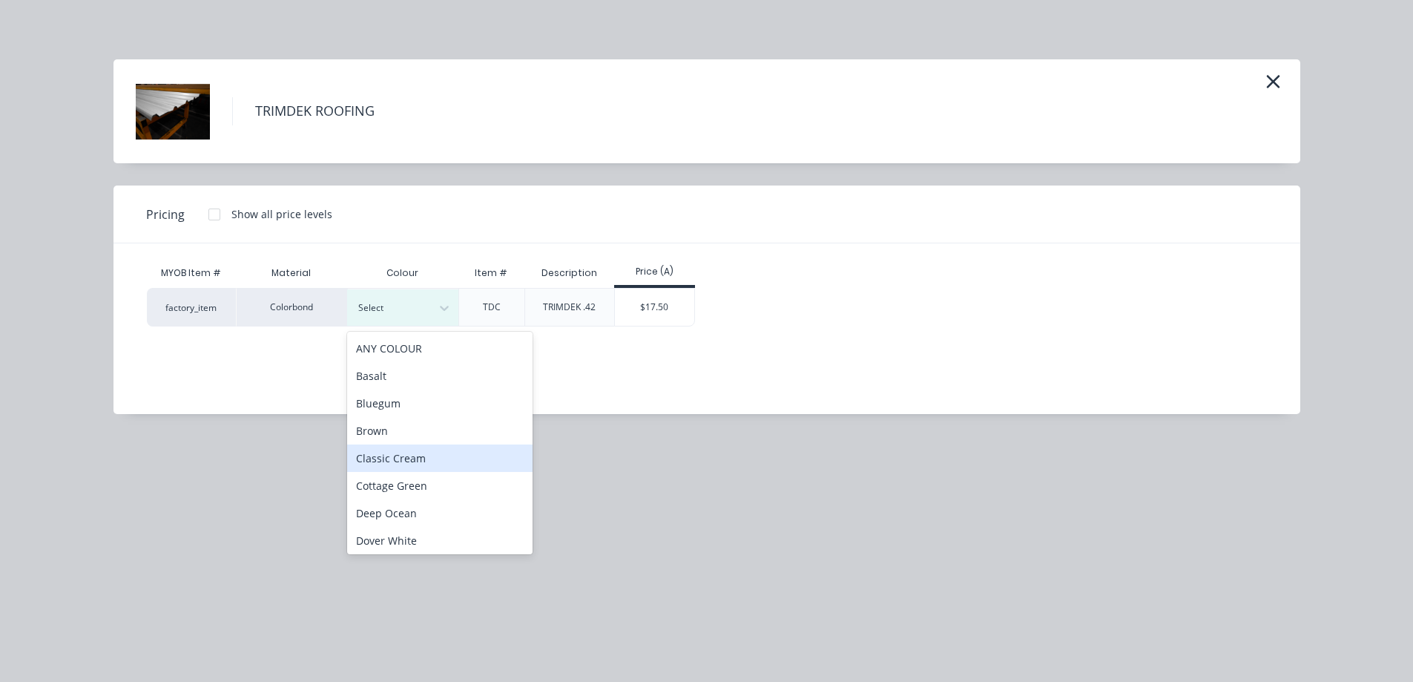
click at [449, 461] on div "Classic Cream" at bounding box center [439, 457] width 185 height 27
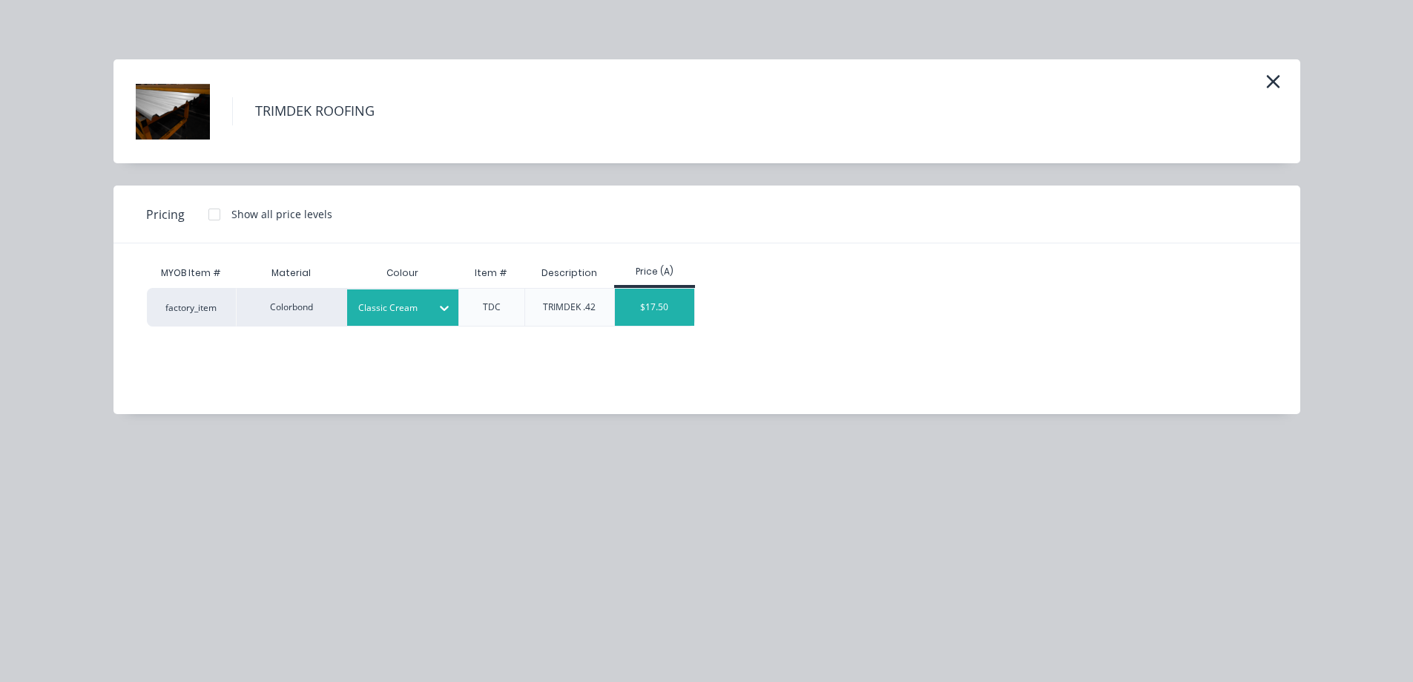
click at [663, 311] on div "$17.50" at bounding box center [654, 307] width 79 height 37
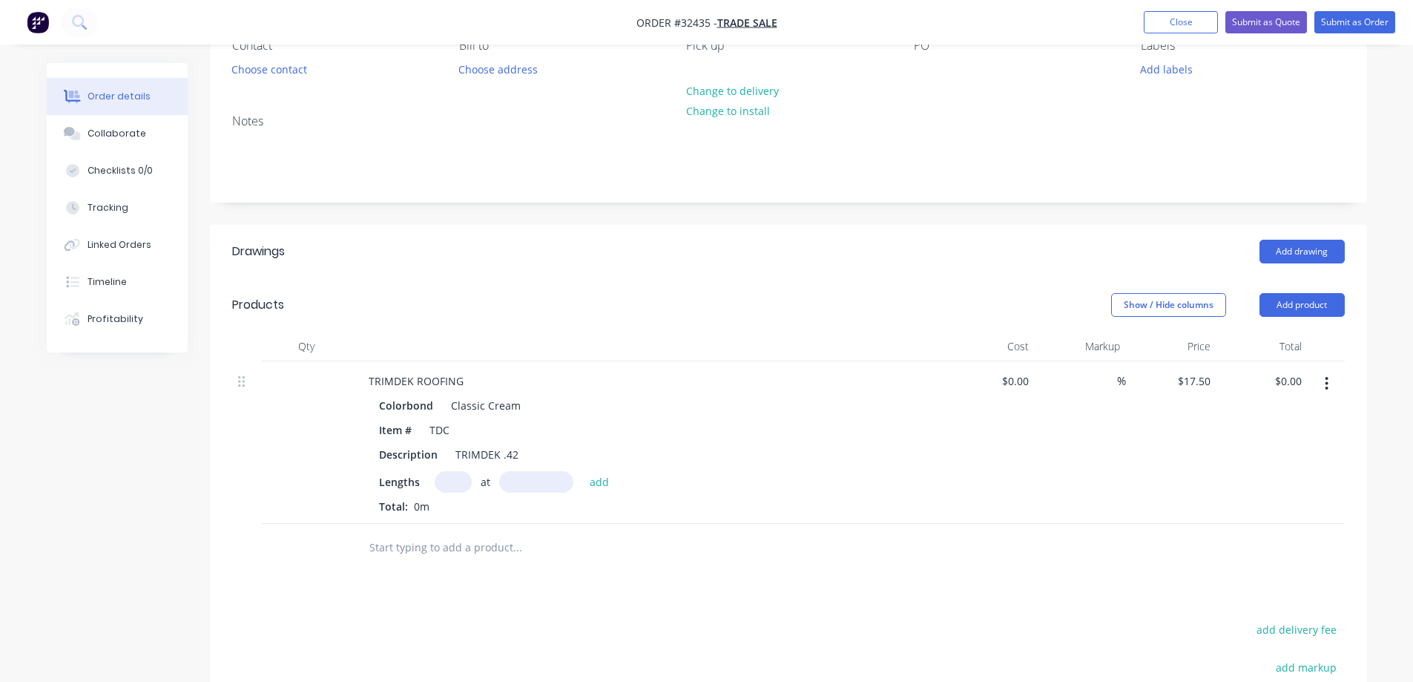
click at [461, 485] on input "text" at bounding box center [453, 482] width 37 height 22
type input "24"
type input "2850"
click at [582, 471] on button "add" at bounding box center [599, 481] width 35 height 20
type input "$1,197.00"
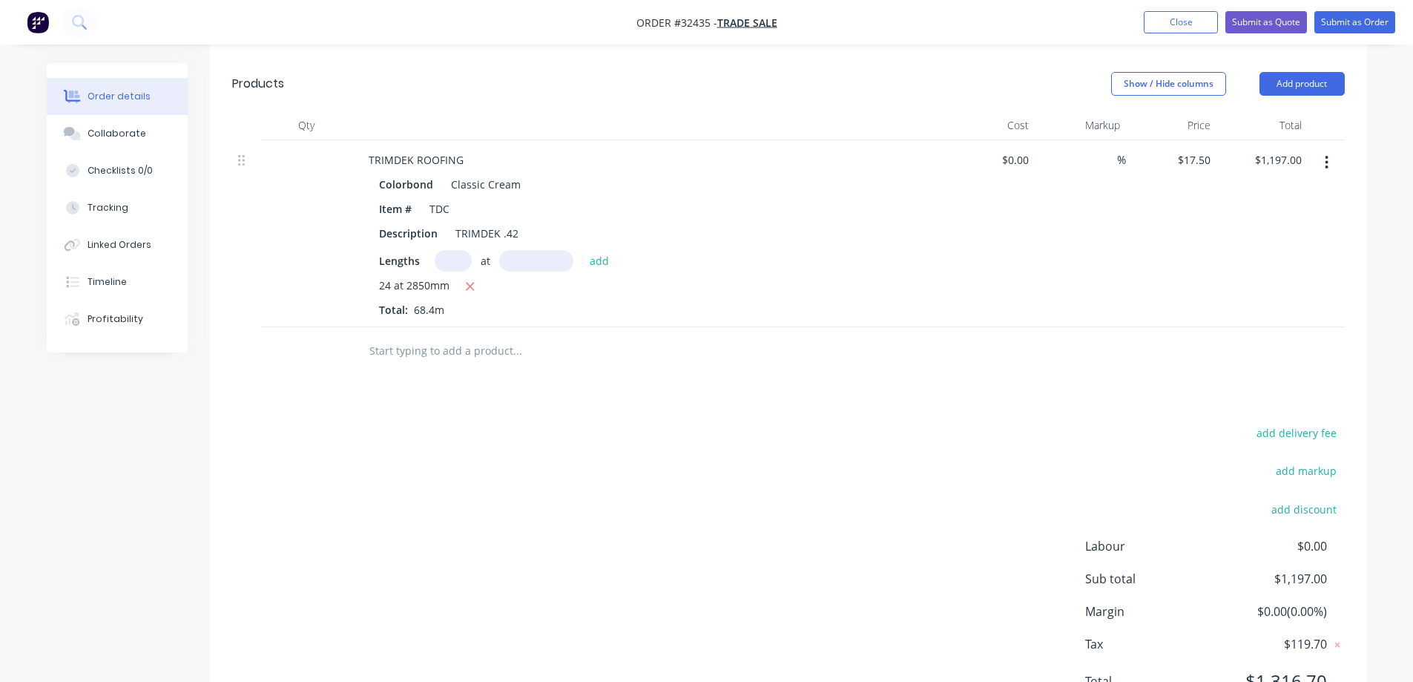
scroll to position [371, 0]
click at [412, 357] on input "text" at bounding box center [517, 350] width 297 height 30
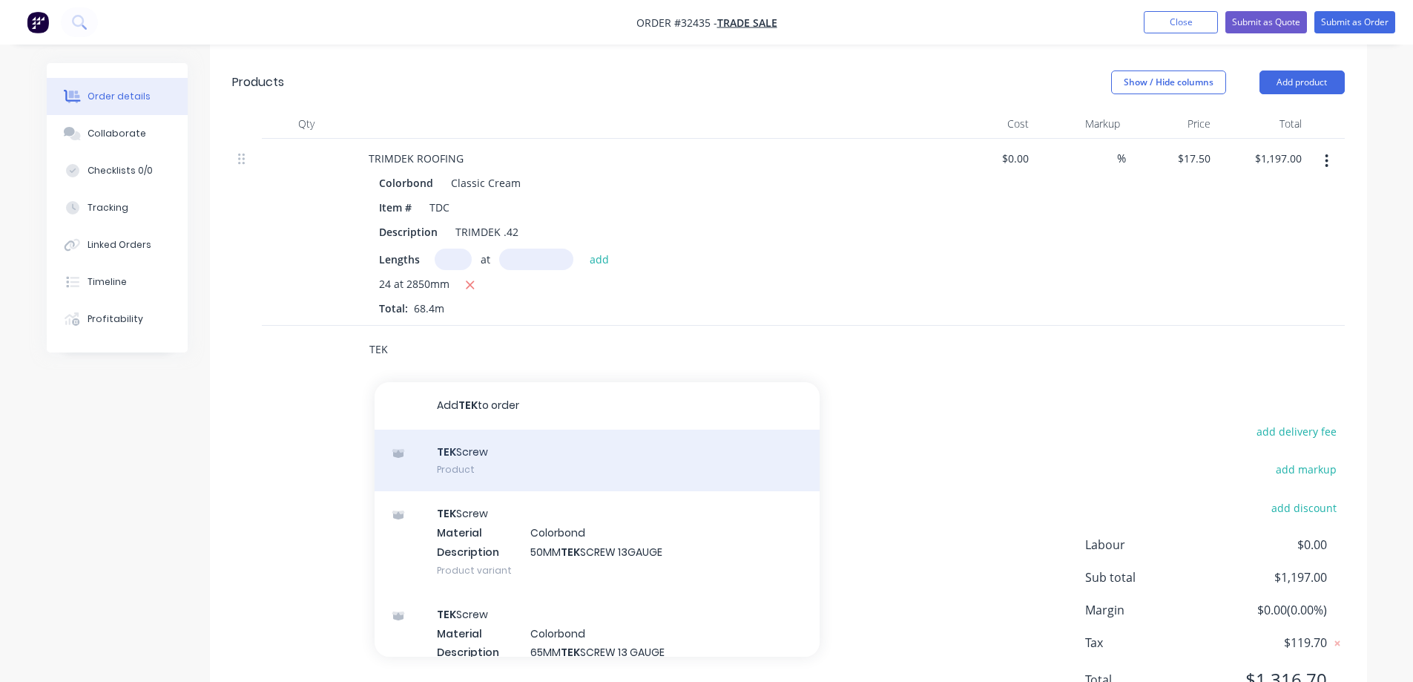
type input "TEK"
click at [473, 460] on div "TEK Screw Product" at bounding box center [597, 461] width 445 height 62
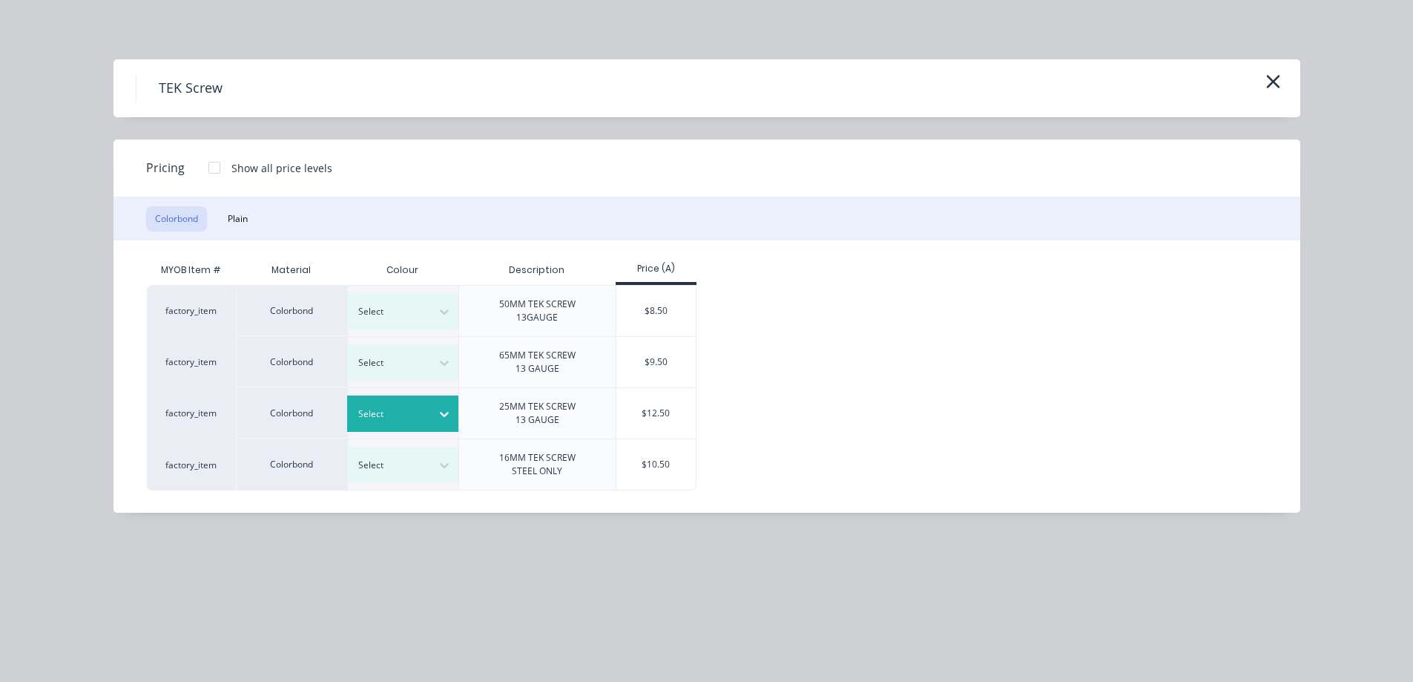
click at [437, 412] on icon at bounding box center [444, 414] width 15 height 15
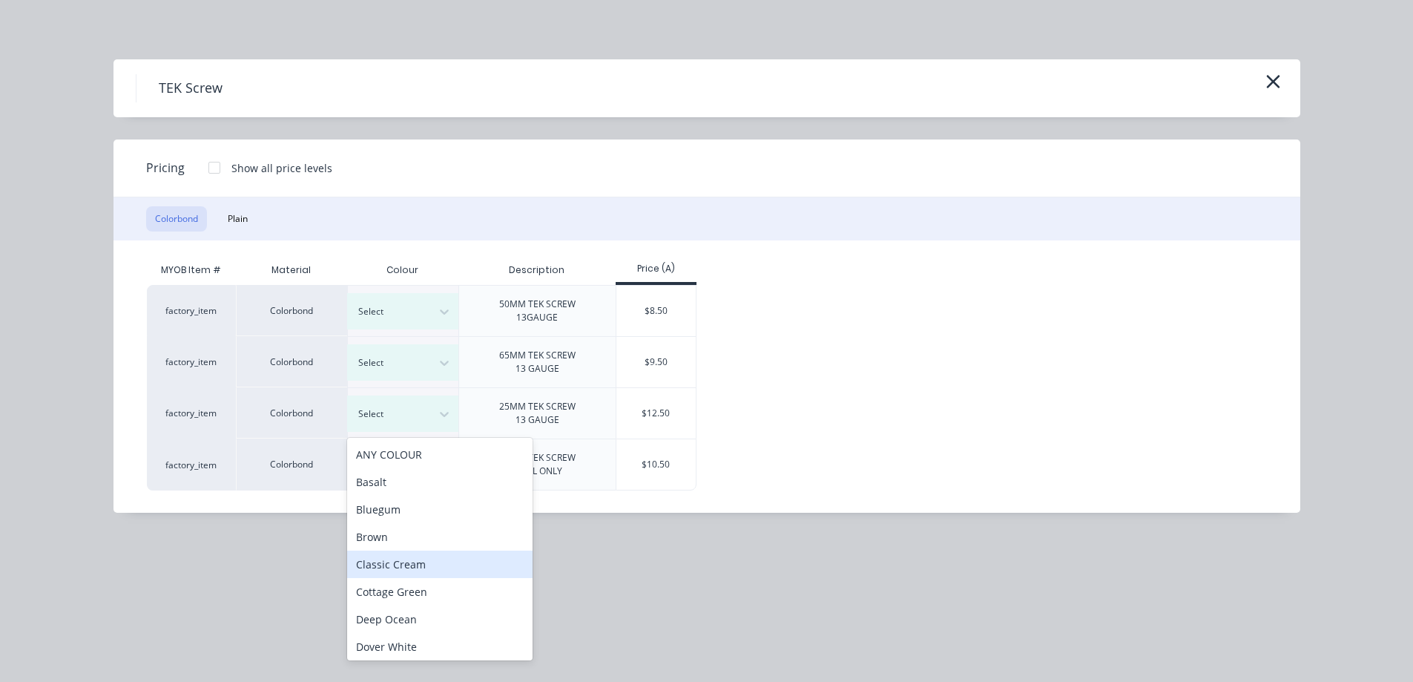
click at [410, 569] on div "Classic Cream" at bounding box center [439, 563] width 185 height 27
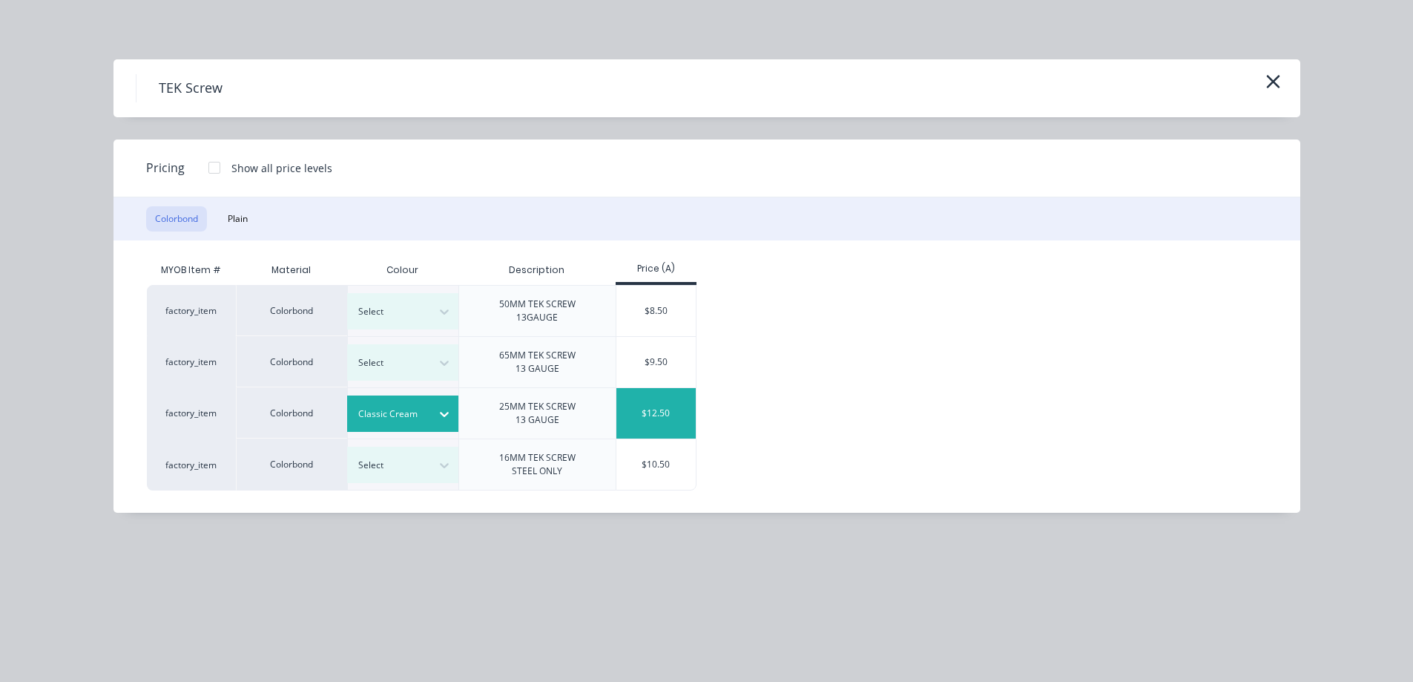
click at [639, 410] on div "$12.50" at bounding box center [655, 413] width 79 height 50
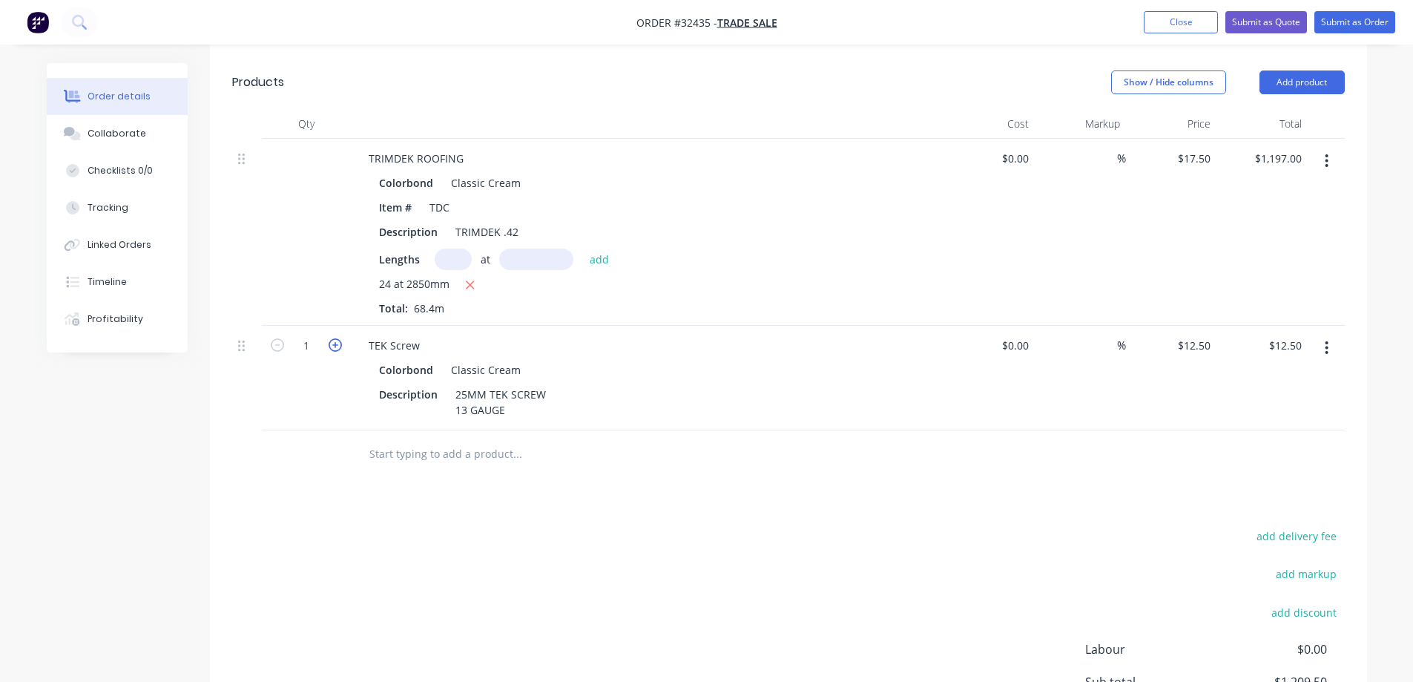
click at [336, 347] on icon "button" at bounding box center [335, 344] width 13 height 13
type input "2"
type input "$25.00"
click at [336, 347] on icon "button" at bounding box center [335, 344] width 13 height 13
type input "3"
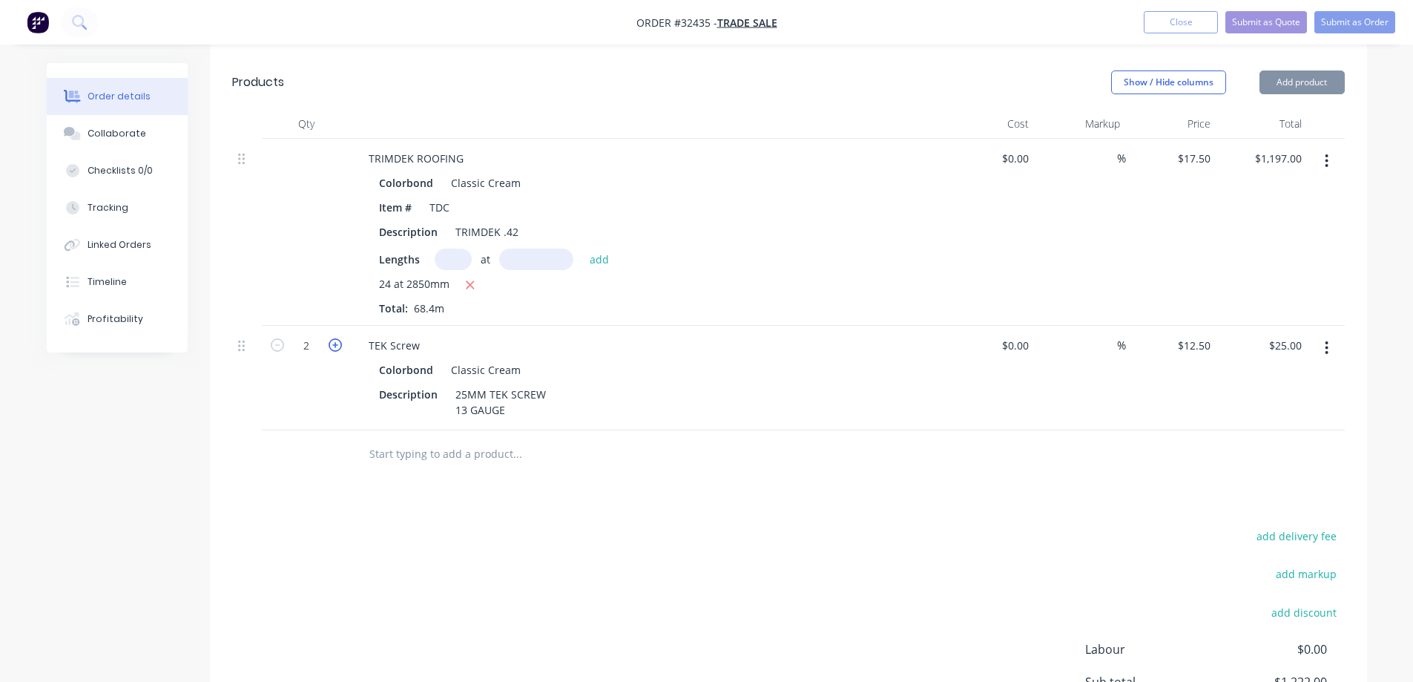
type input "$37.50"
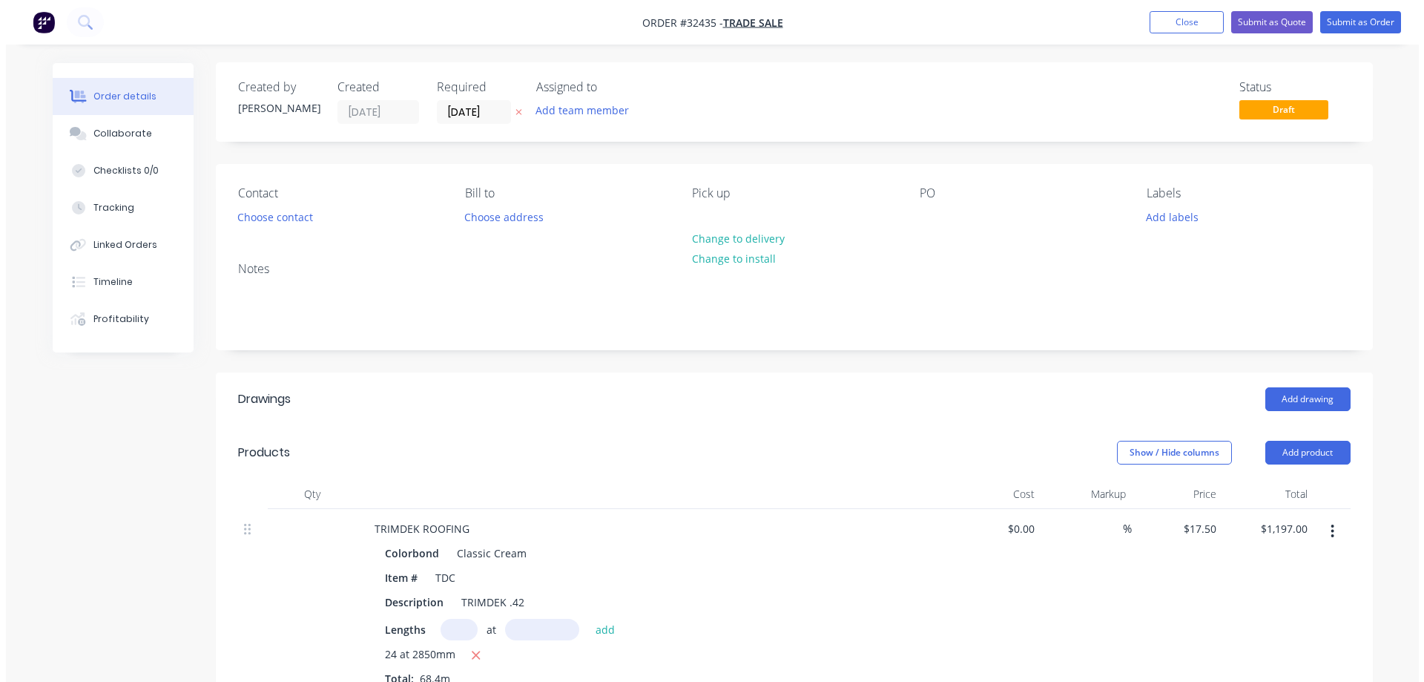
scroll to position [0, 0]
click at [1254, 19] on button "Submit as Quote" at bounding box center [1266, 22] width 82 height 22
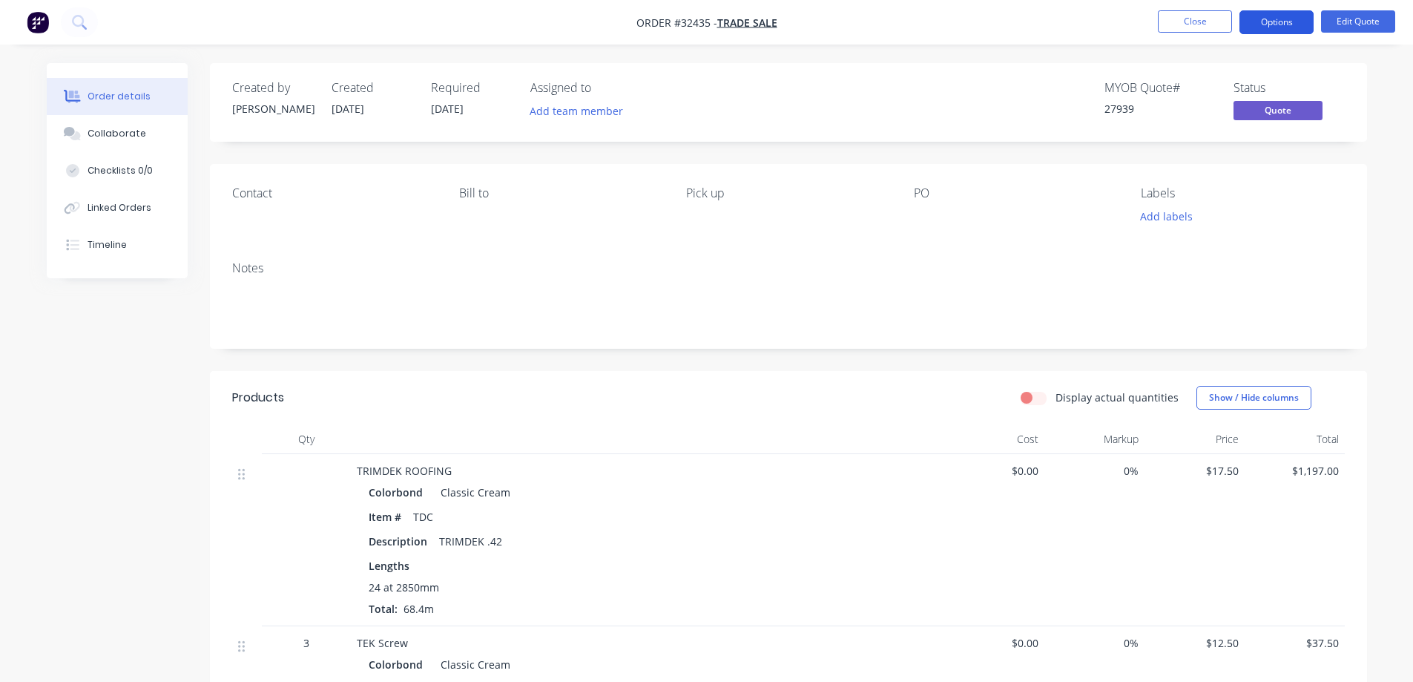
click at [1281, 18] on button "Options" at bounding box center [1277, 22] width 74 height 24
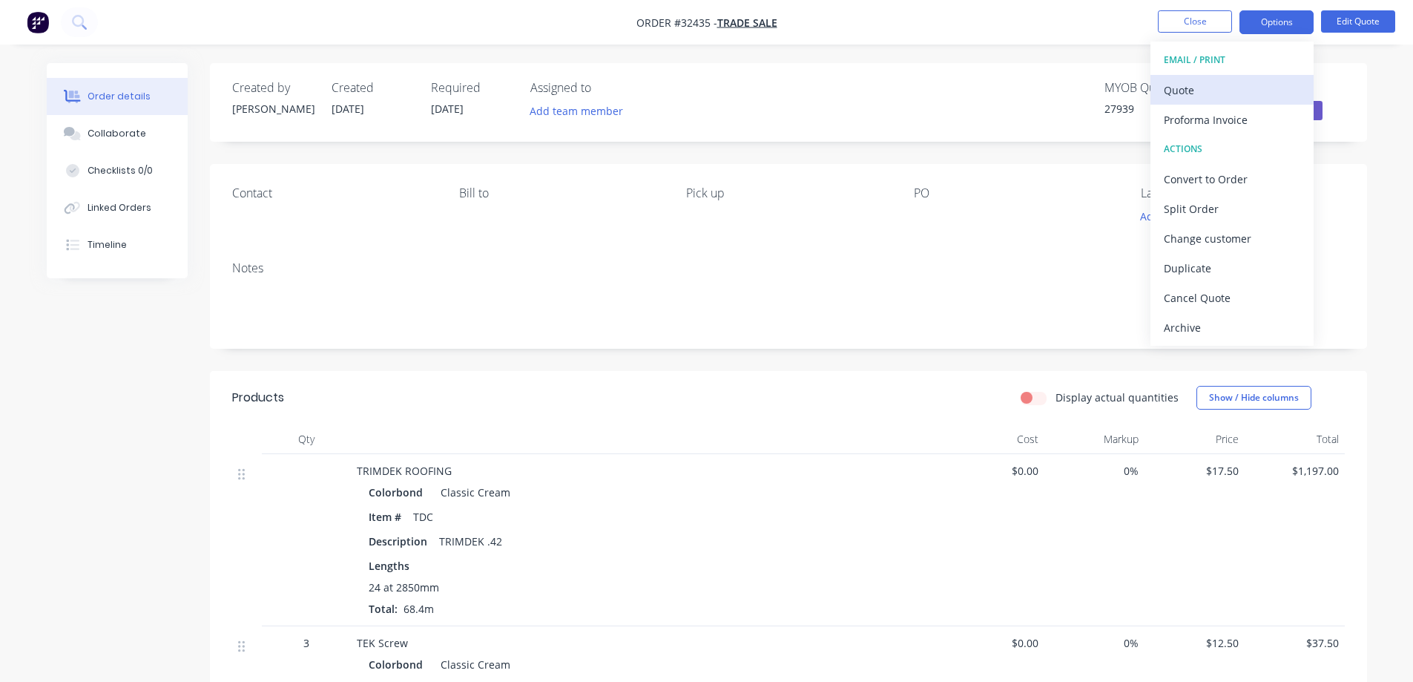
click at [1214, 88] on div "Quote" at bounding box center [1232, 90] width 136 height 22
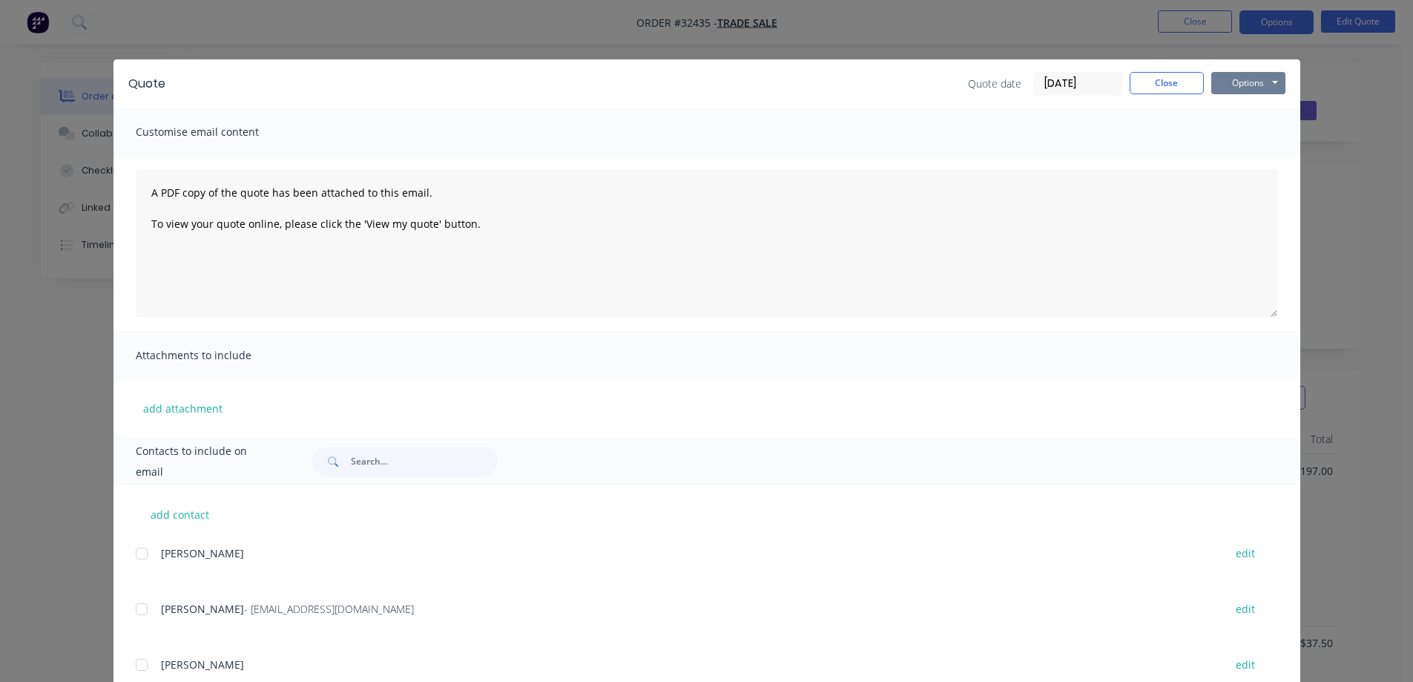
click at [1227, 85] on button "Options" at bounding box center [1248, 83] width 74 height 22
click at [1282, 138] on button "Print" at bounding box center [1258, 134] width 95 height 24
click at [1171, 89] on button "Close" at bounding box center [1167, 83] width 74 height 22
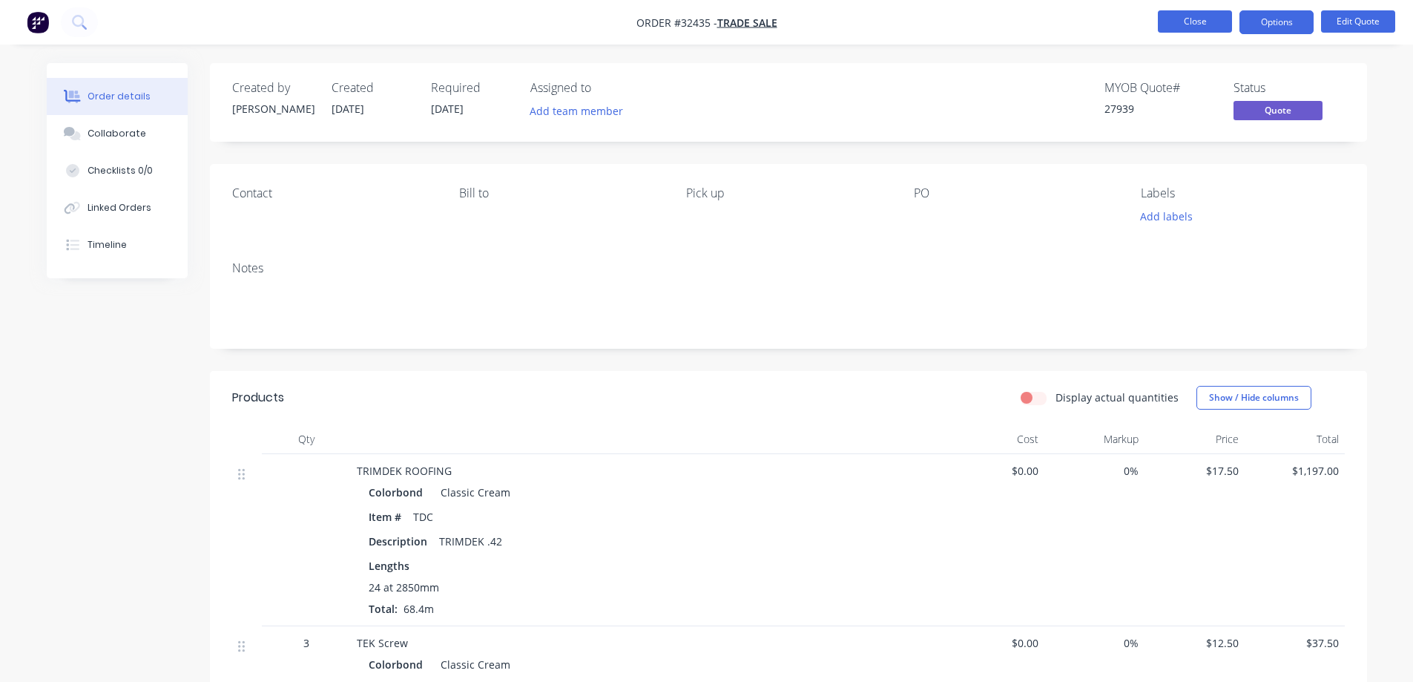
click at [1201, 14] on button "Close" at bounding box center [1195, 21] width 74 height 22
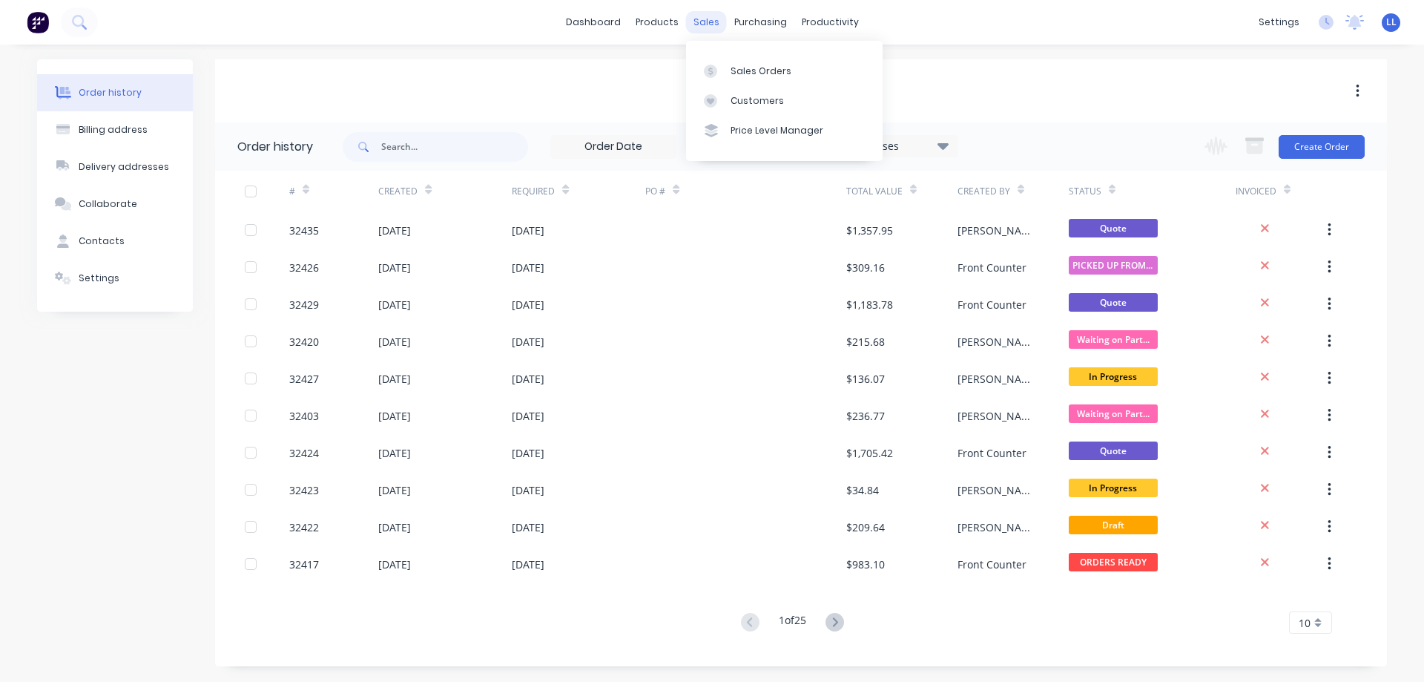
click at [693, 20] on div "sales" at bounding box center [706, 22] width 41 height 22
click at [755, 76] on div "Sales Orders" at bounding box center [761, 71] width 61 height 13
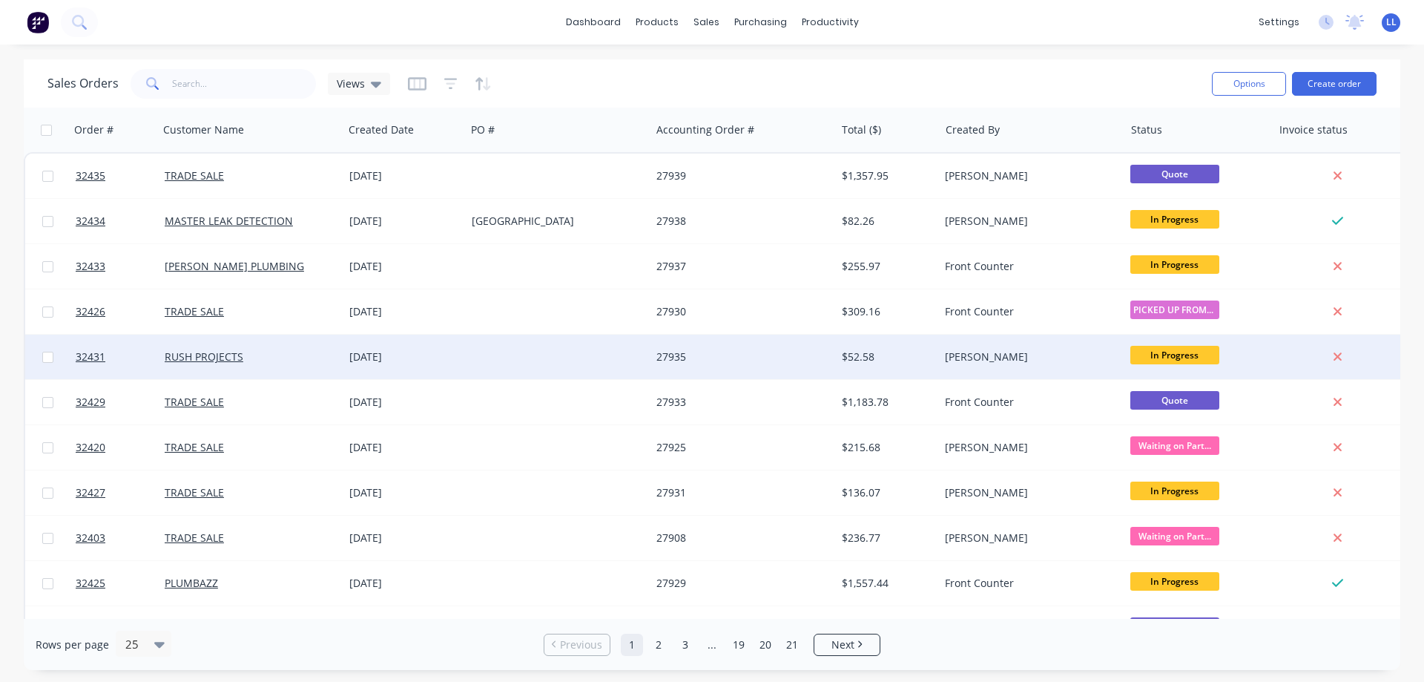
click at [1145, 358] on span "In Progress" at bounding box center [1175, 355] width 89 height 19
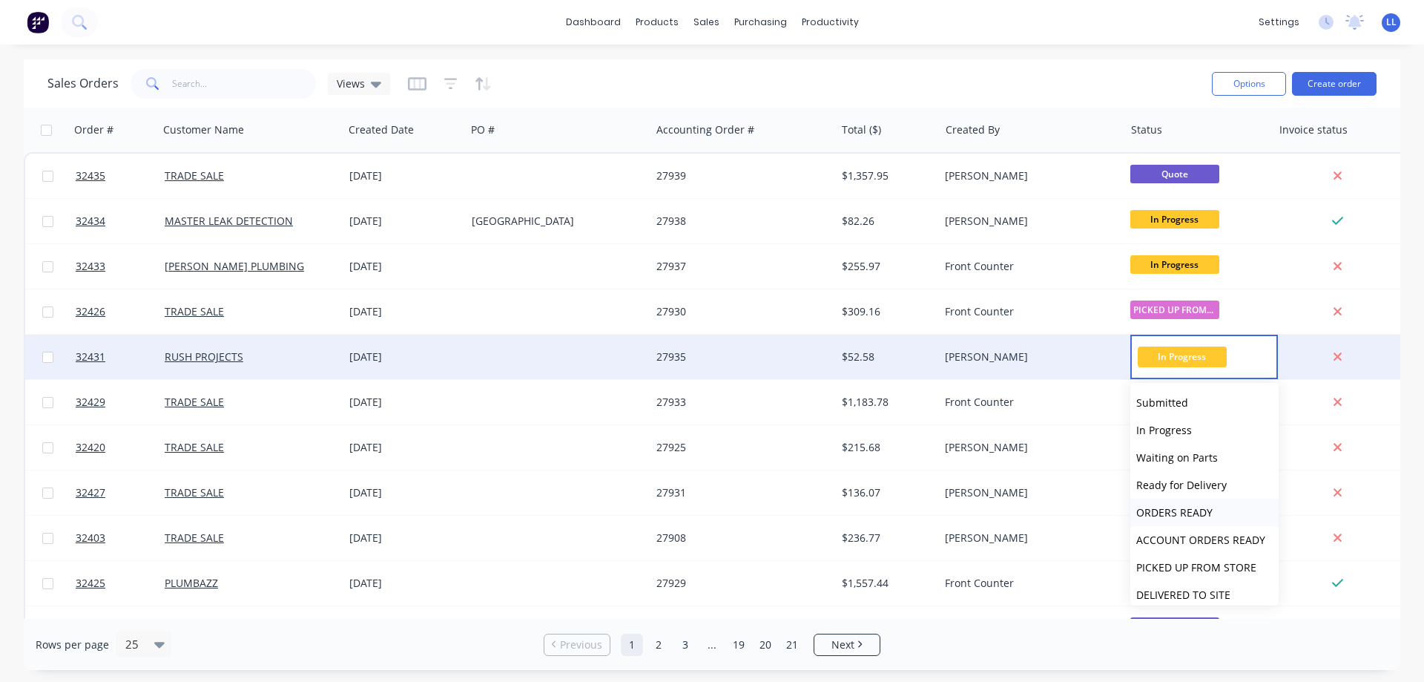
click at [1177, 514] on span "ORDERS READY" at bounding box center [1174, 512] width 76 height 14
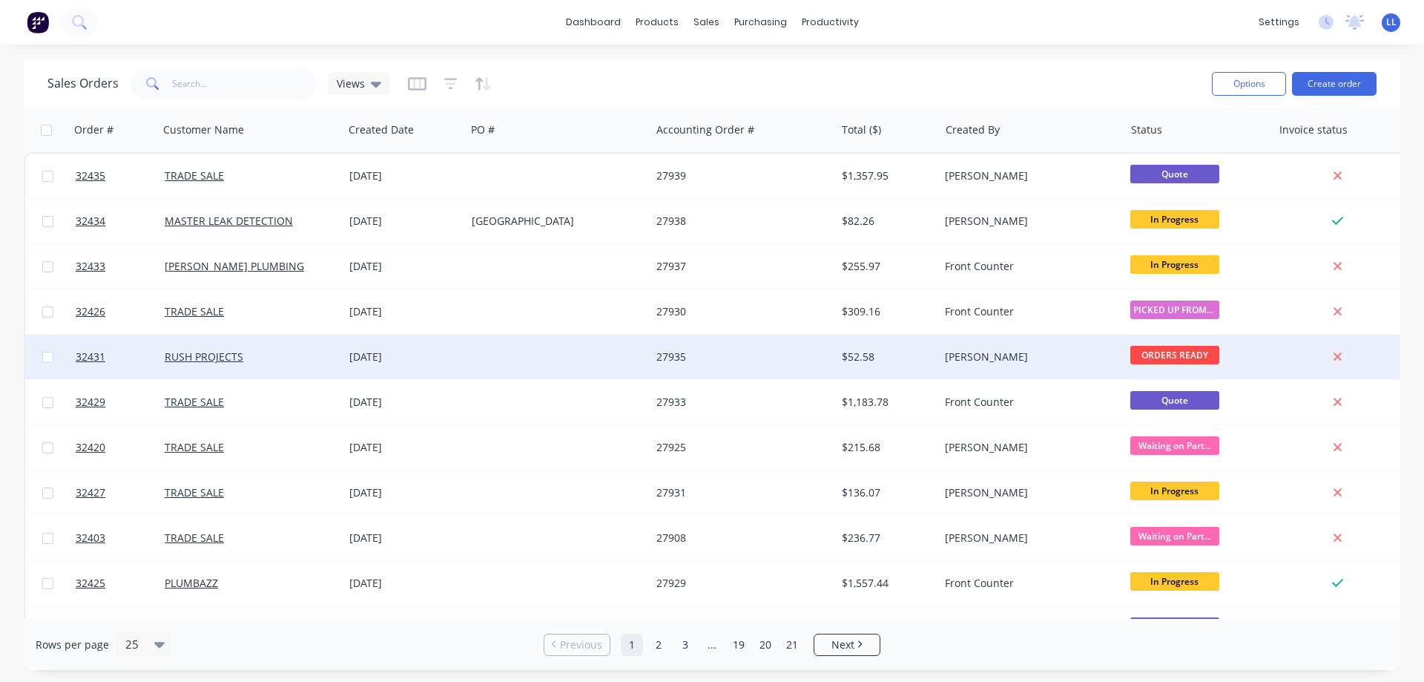
click at [42, 22] on img at bounding box center [38, 22] width 22 height 22
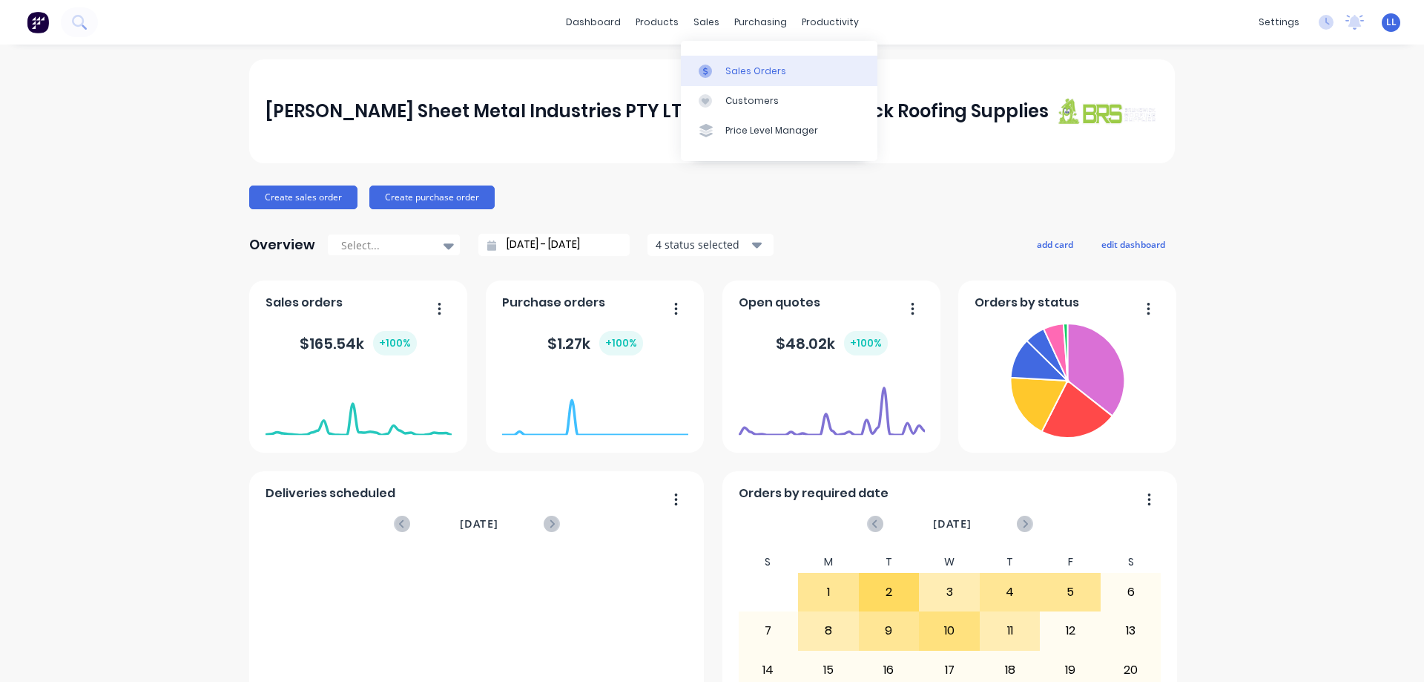
click at [721, 70] on link "Sales Orders" at bounding box center [779, 71] width 197 height 30
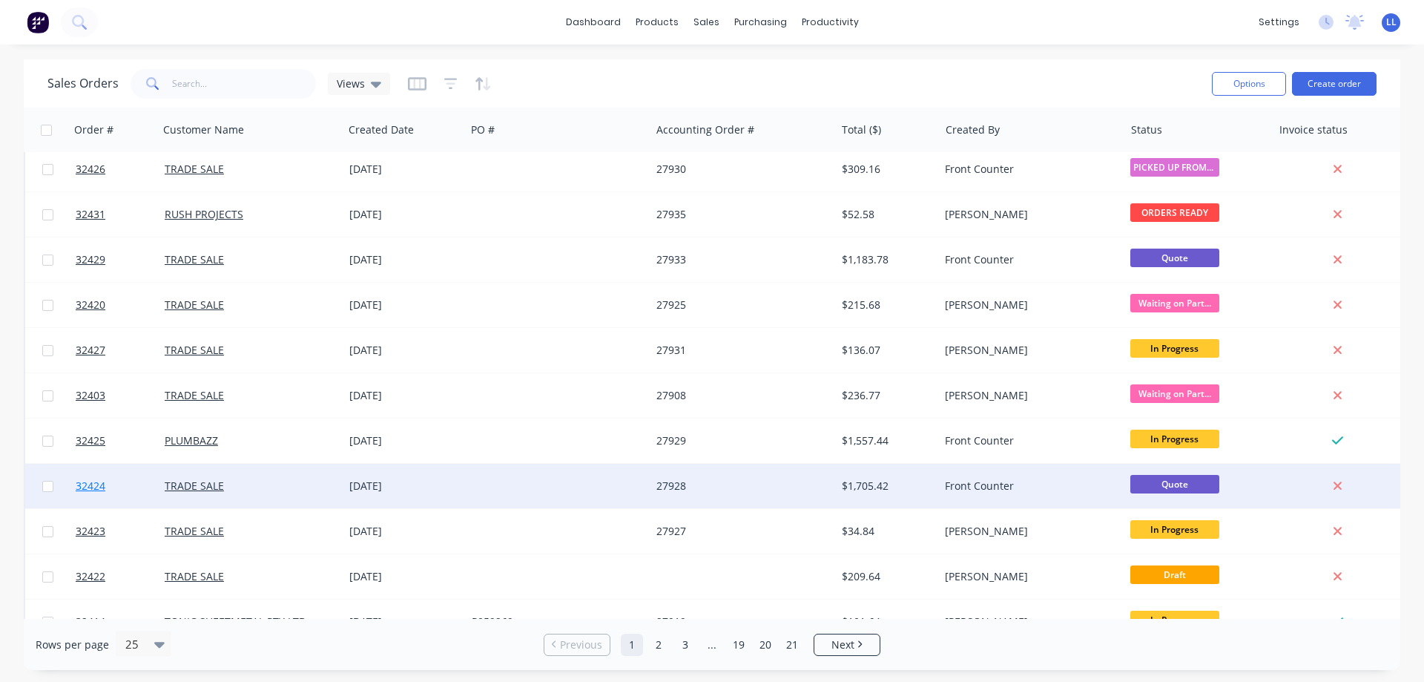
scroll to position [148, 0]
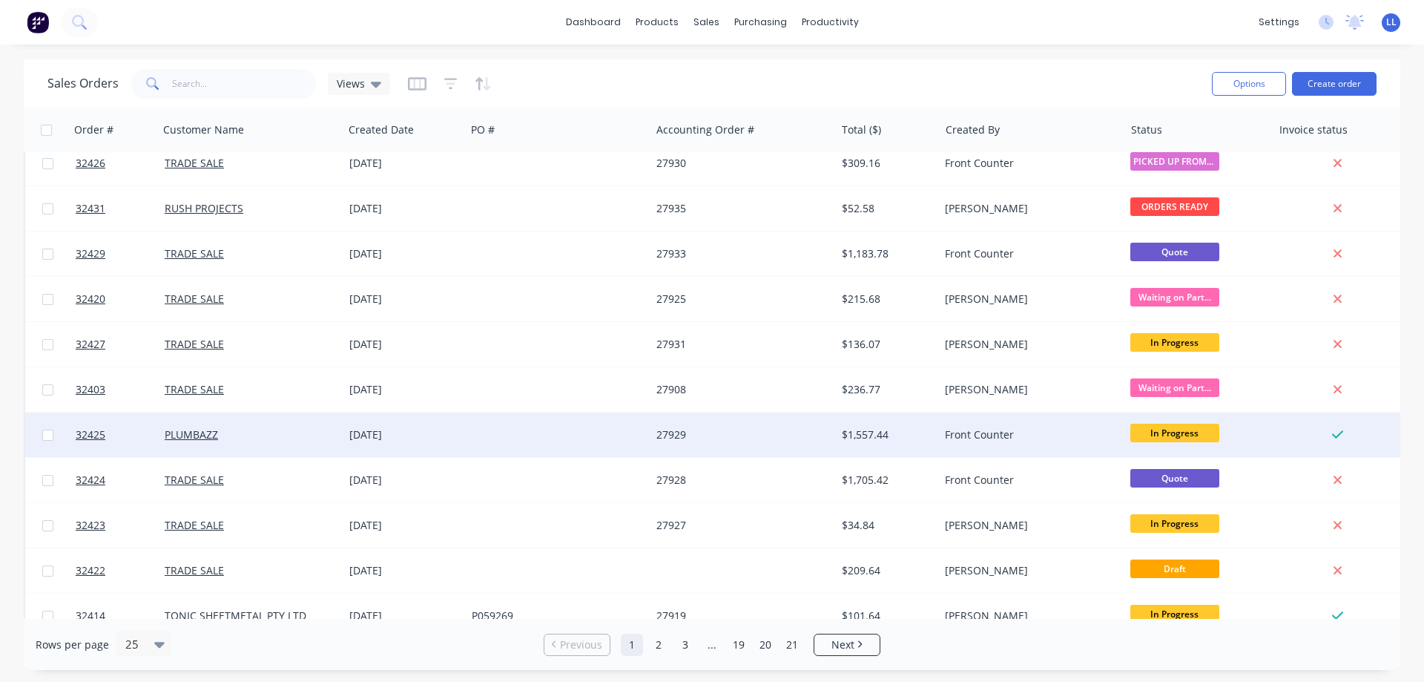
click at [1147, 432] on span "In Progress" at bounding box center [1175, 433] width 89 height 19
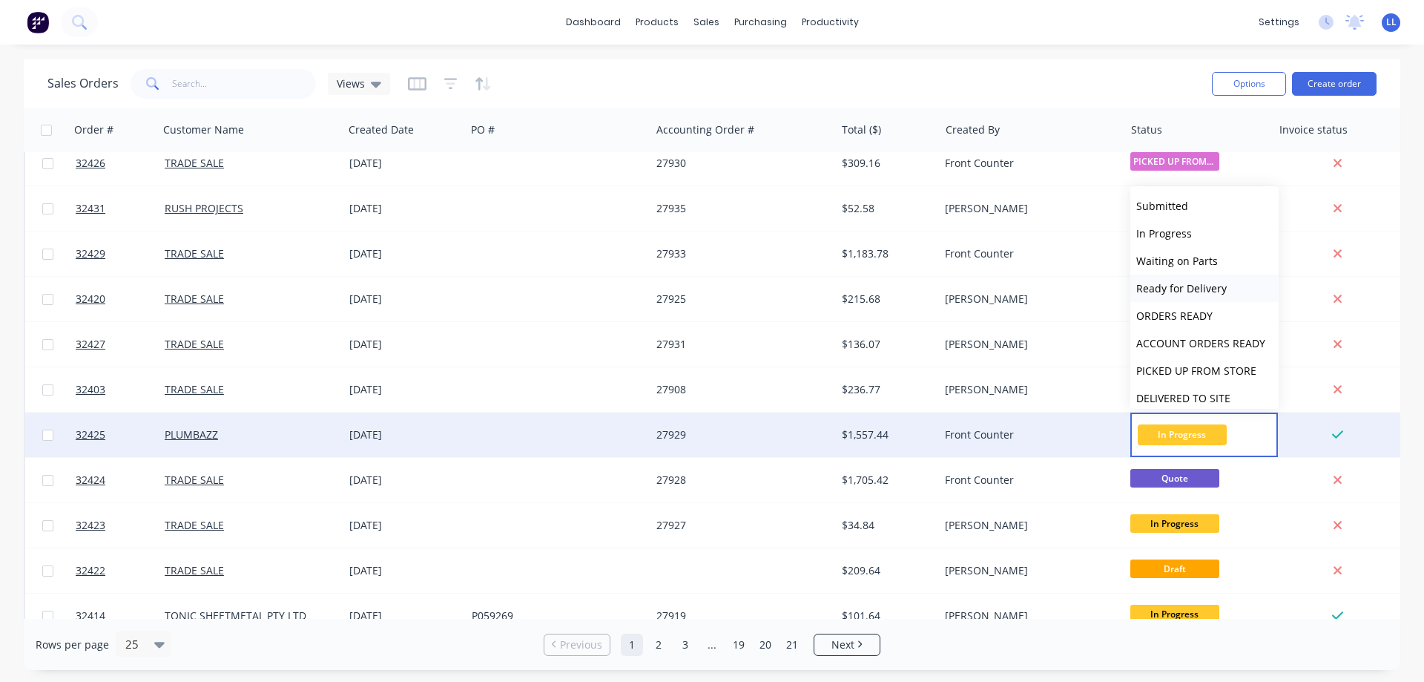
click at [1171, 286] on span "Ready for Delivery" at bounding box center [1181, 288] width 91 height 14
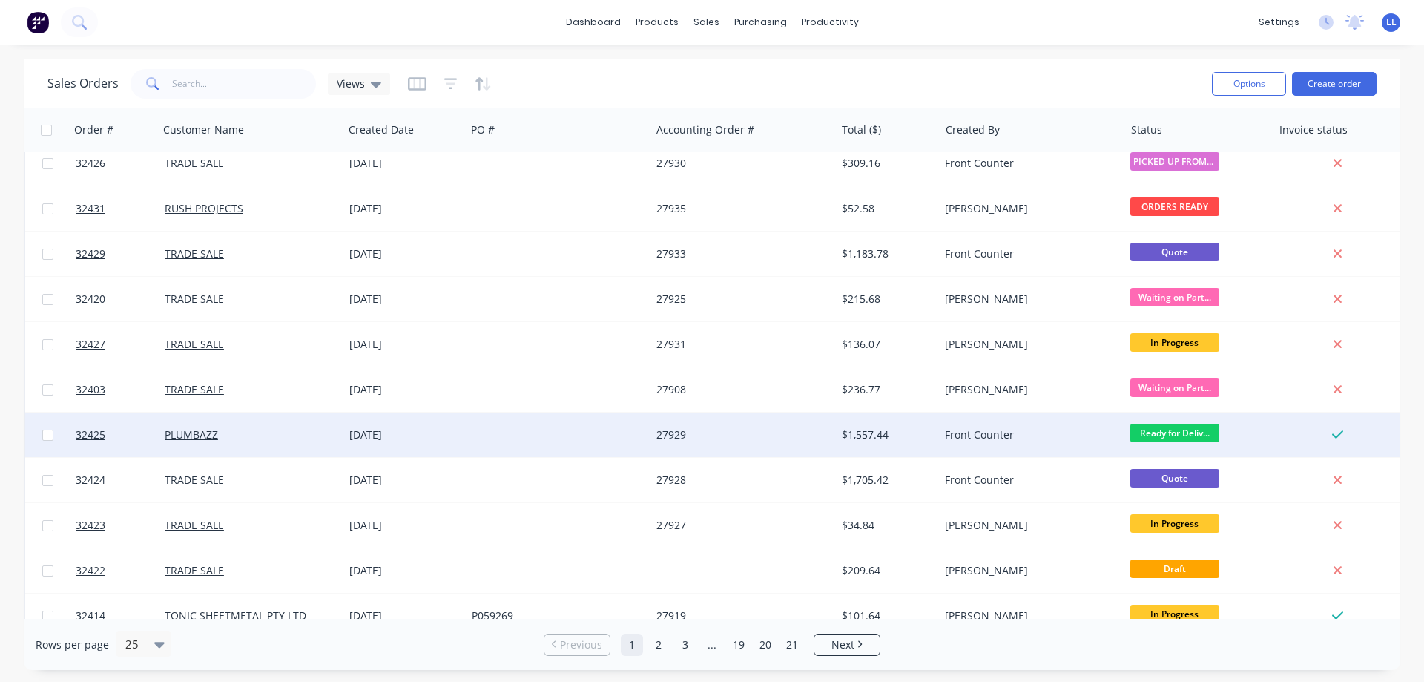
click at [42, 27] on img at bounding box center [38, 22] width 22 height 22
